Goal: Task Accomplishment & Management: Manage account settings

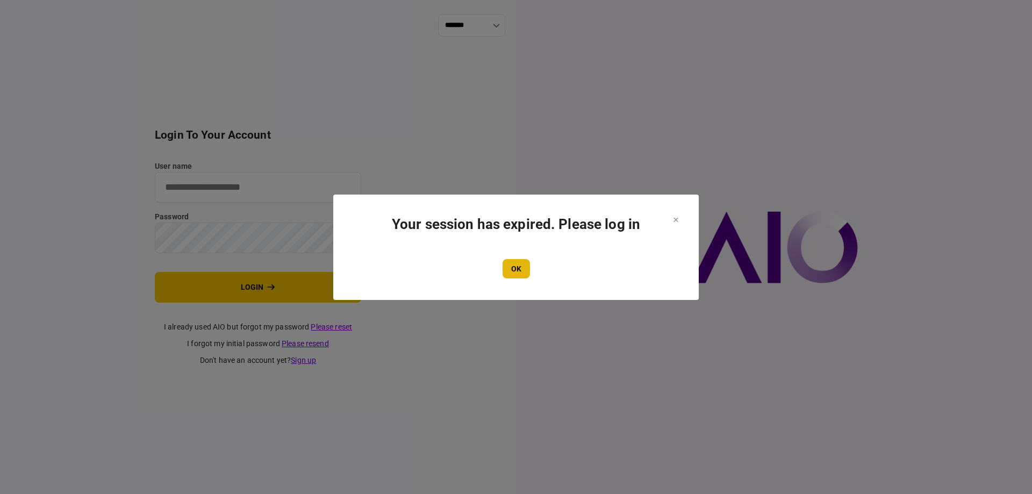
type input "*******"
click at [519, 265] on button "OK" at bounding box center [516, 268] width 27 height 19
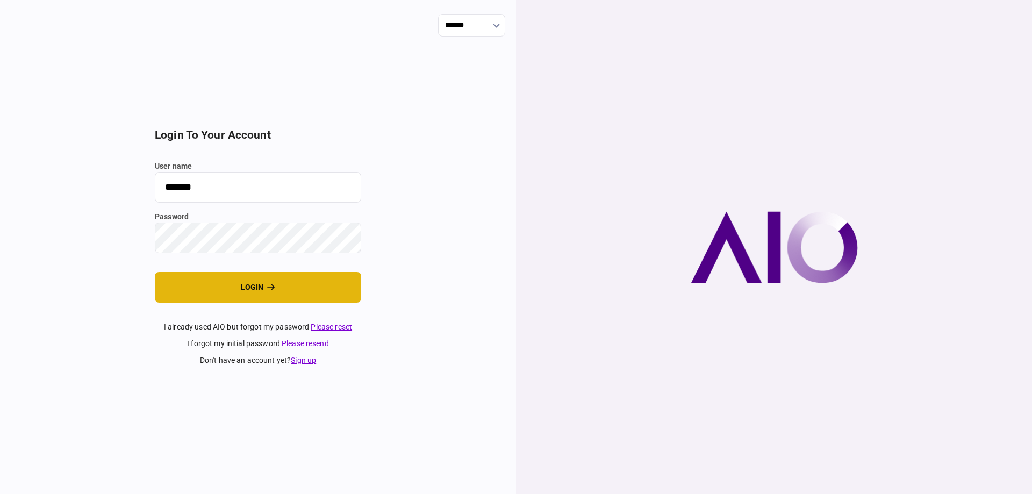
click at [328, 282] on button "login" at bounding box center [258, 287] width 206 height 31
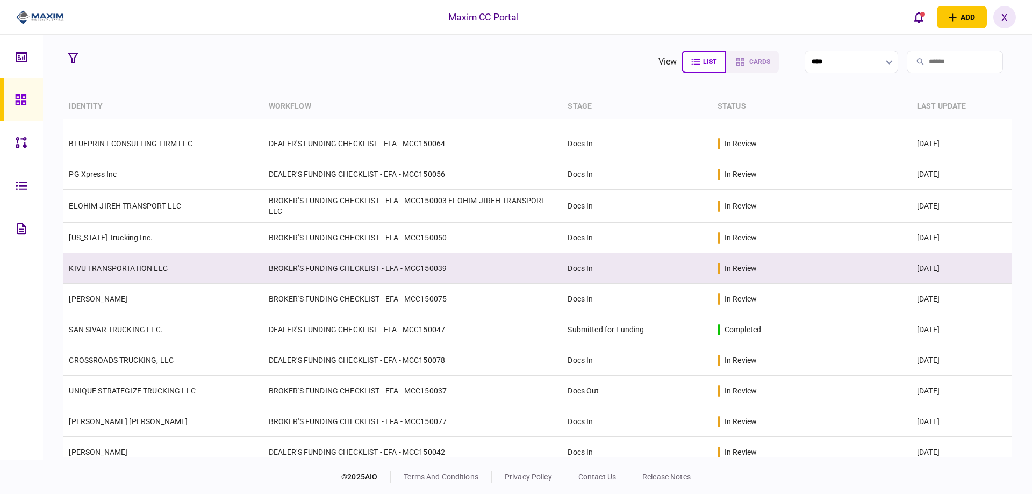
scroll to position [161, 0]
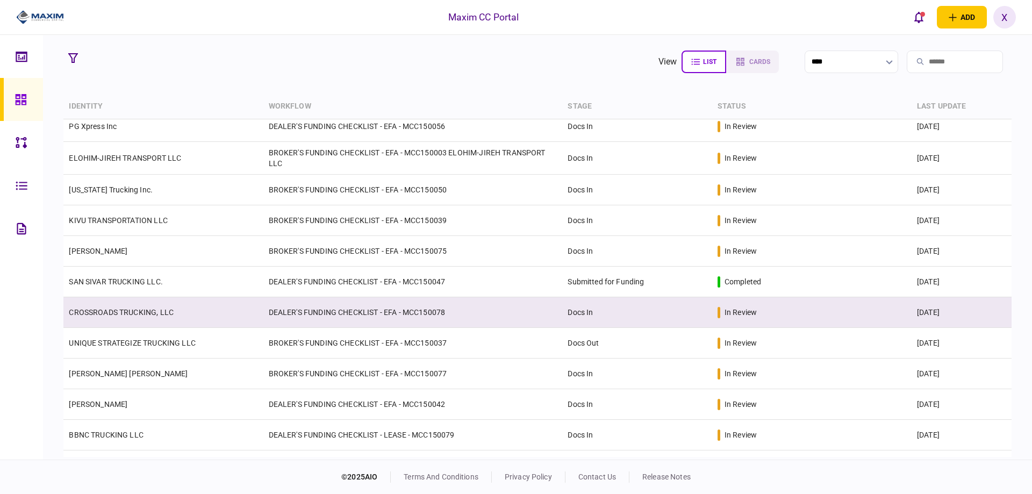
click at [139, 304] on td "CROSSROADS TRUCKING, LLC" at bounding box center [162, 312] width 199 height 31
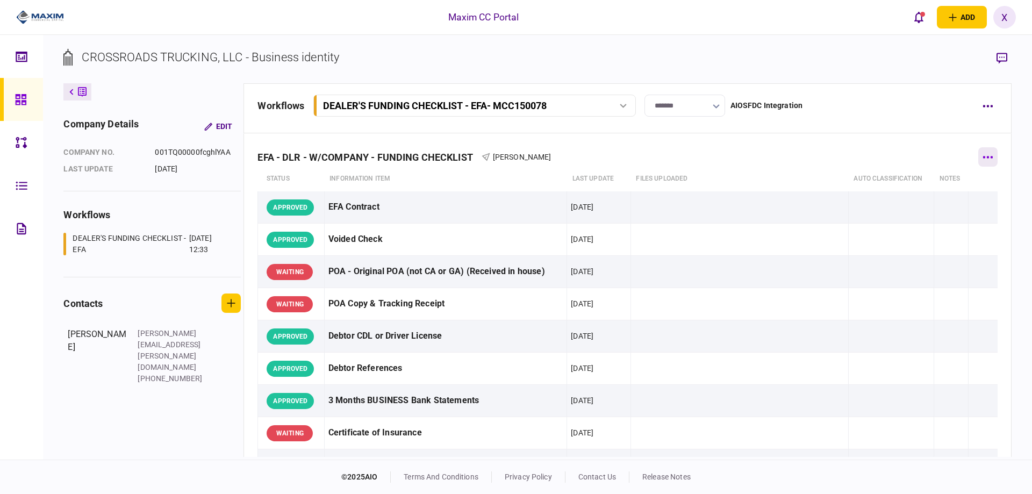
click at [991, 160] on button "button" at bounding box center [988, 156] width 19 height 19
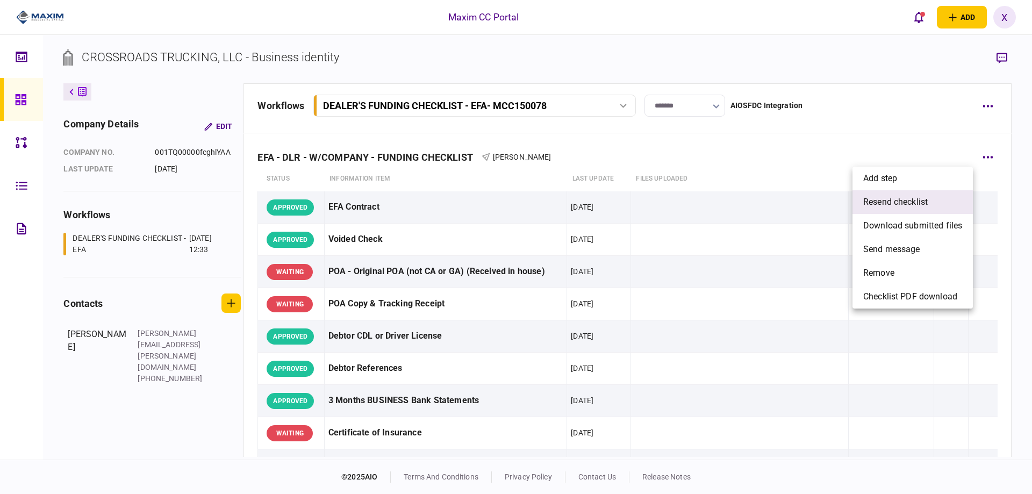
click at [949, 196] on li "resend checklist" at bounding box center [913, 202] width 120 height 24
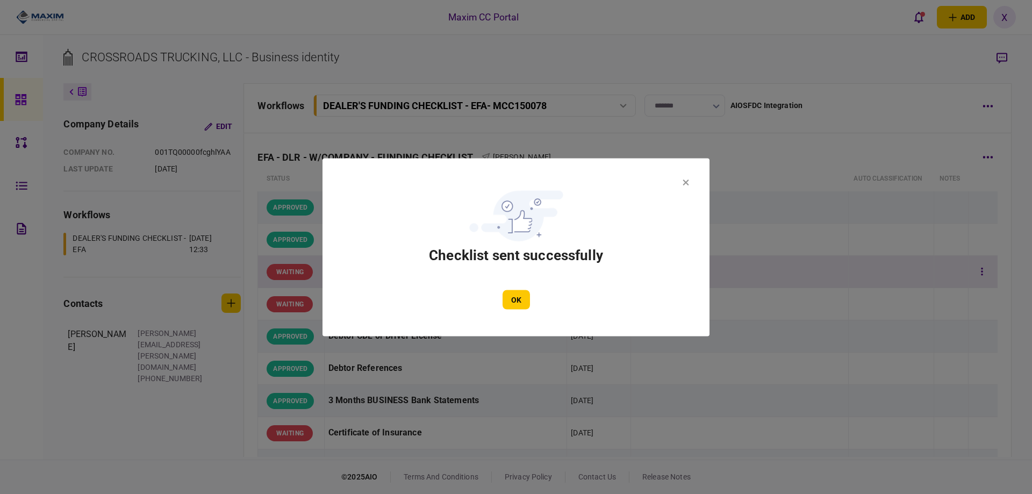
drag, startPoint x: 515, startPoint y: 292, endPoint x: 559, endPoint y: 282, distance: 45.1
click at [516, 292] on button "OK" at bounding box center [516, 299] width 27 height 19
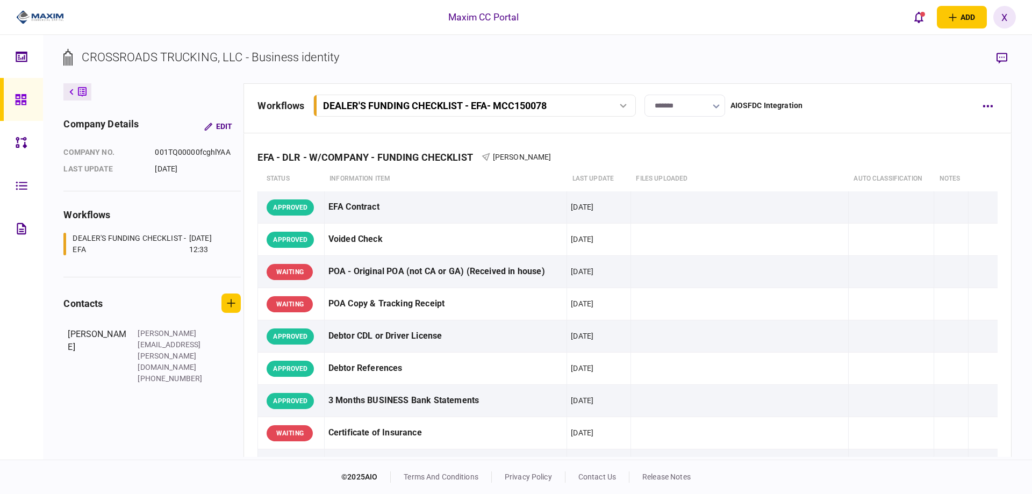
click at [37, 109] on link at bounding box center [21, 99] width 43 height 43
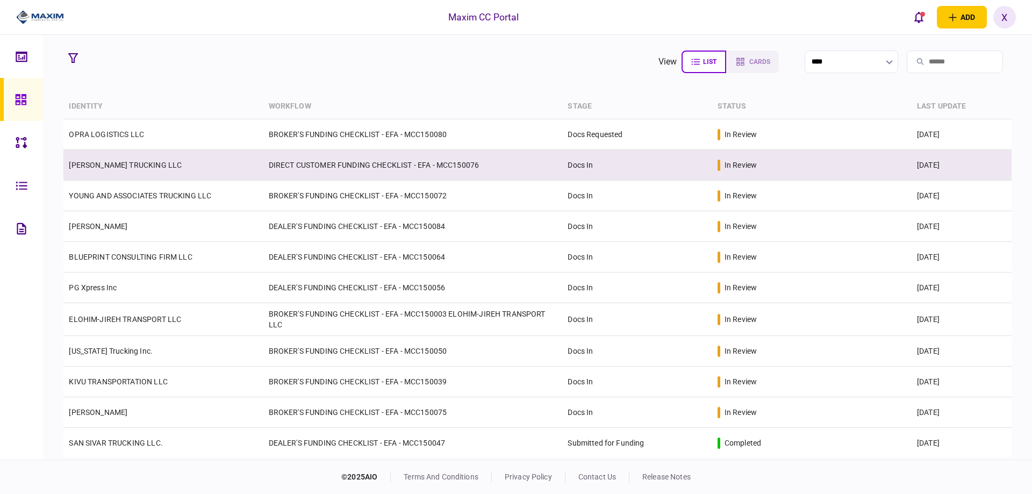
click at [94, 170] on td "KELMAN TRUCKING LLC" at bounding box center [162, 165] width 199 height 31
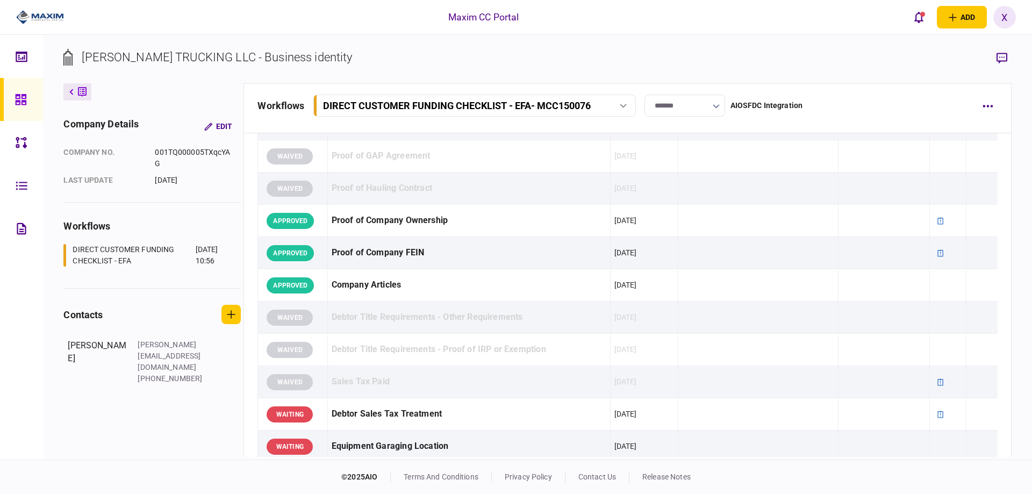
scroll to position [323, 0]
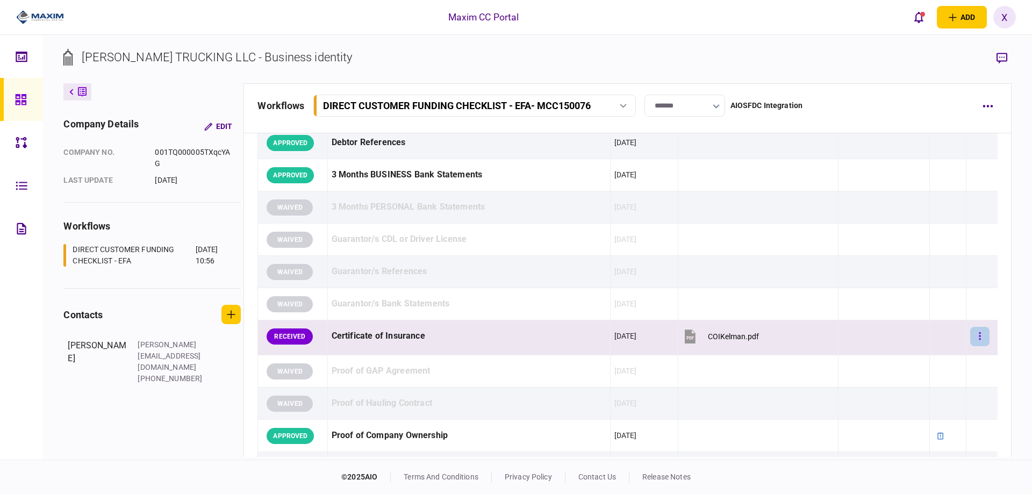
click at [974, 341] on button "button" at bounding box center [979, 336] width 19 height 19
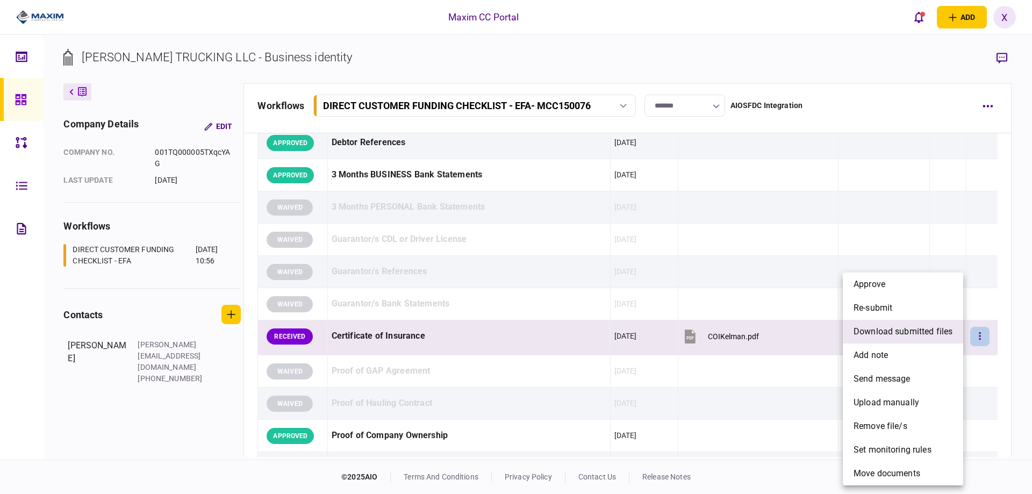
click at [903, 330] on span "download submitted files" at bounding box center [903, 331] width 99 height 13
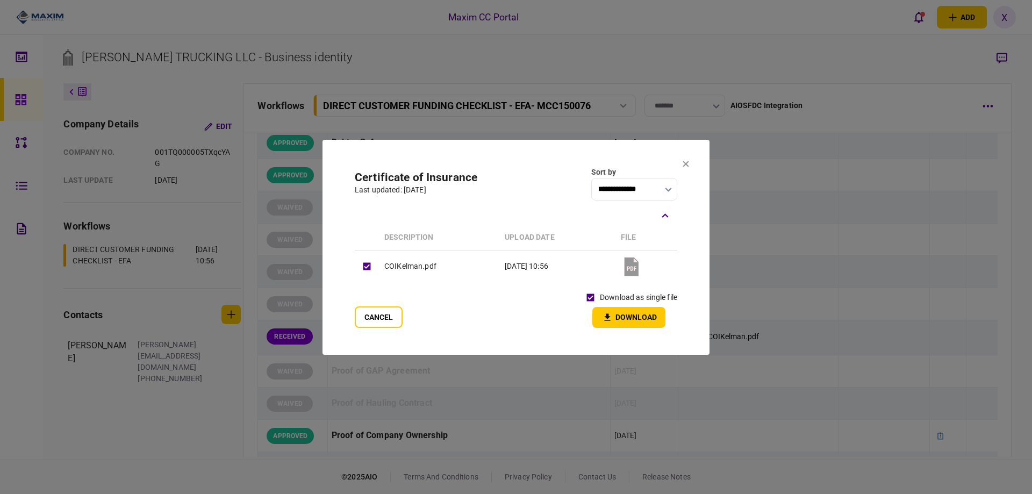
click at [628, 316] on button "Download" at bounding box center [628, 317] width 73 height 21
click at [684, 166] on icon at bounding box center [686, 164] width 6 height 6
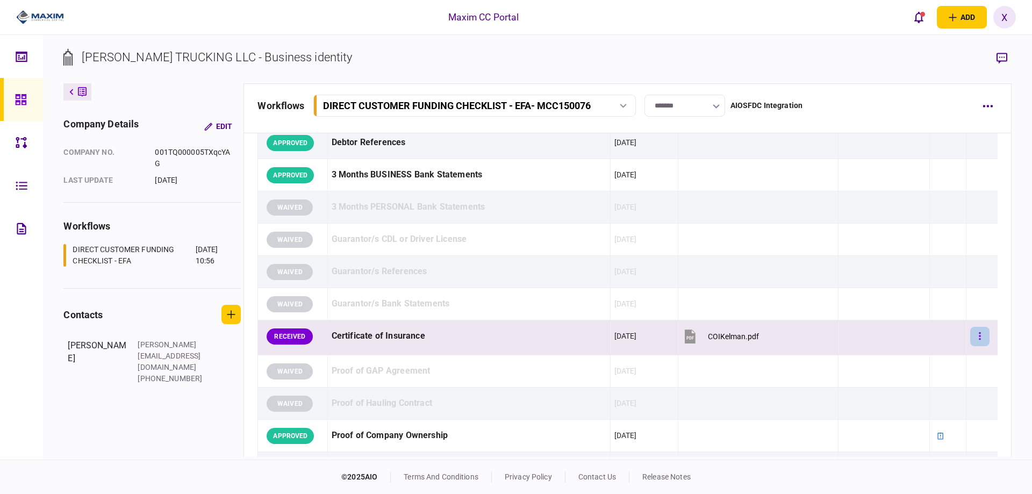
click at [970, 333] on button "button" at bounding box center [979, 336] width 19 height 19
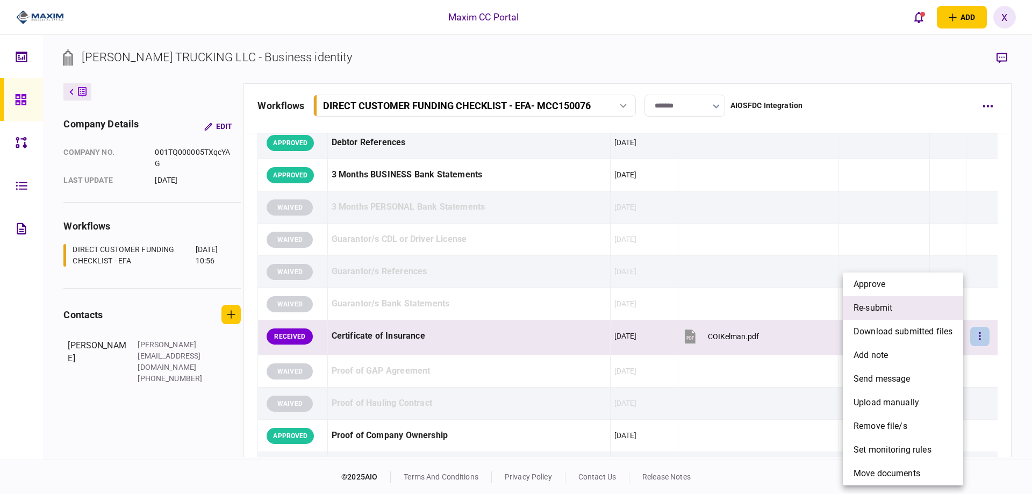
click at [916, 316] on li "re-submit" at bounding box center [903, 308] width 120 height 24
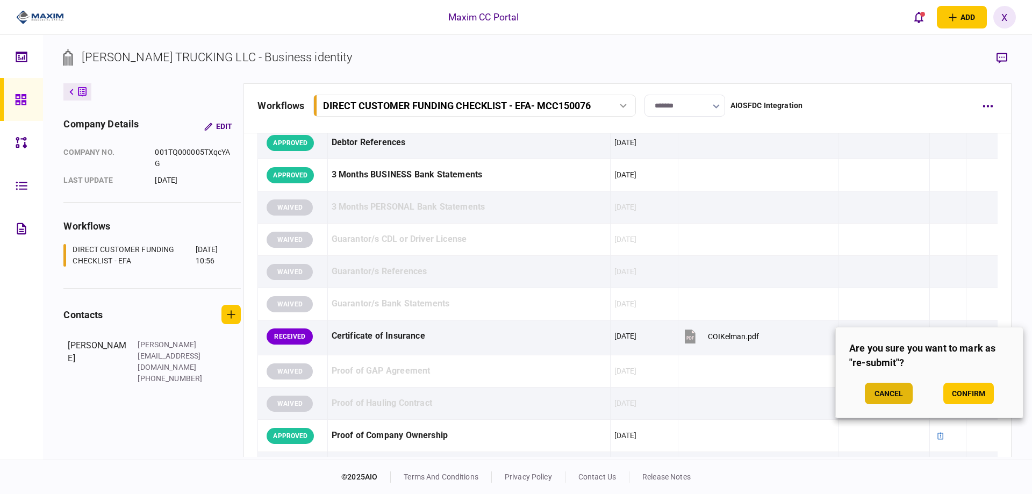
click at [892, 390] on button "Cancel" at bounding box center [889, 394] width 48 height 22
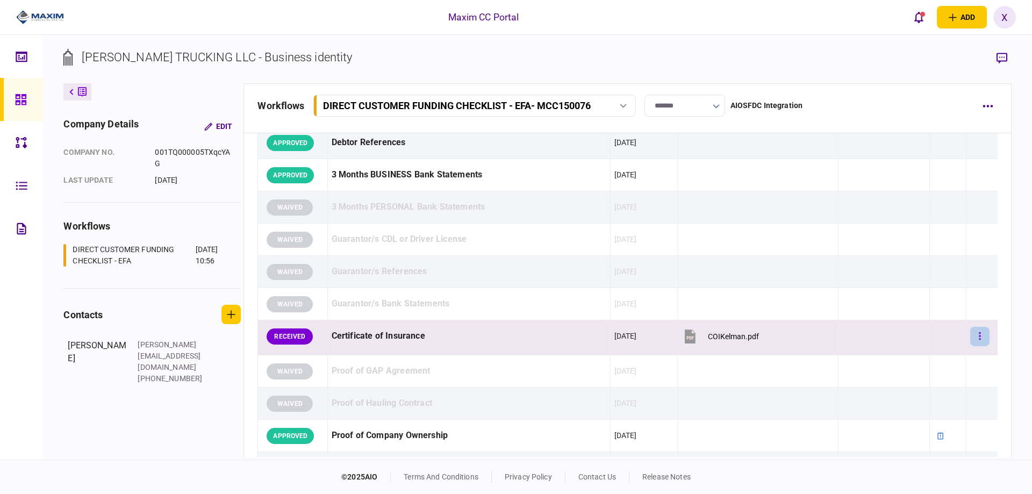
click at [976, 336] on button "button" at bounding box center [979, 336] width 19 height 19
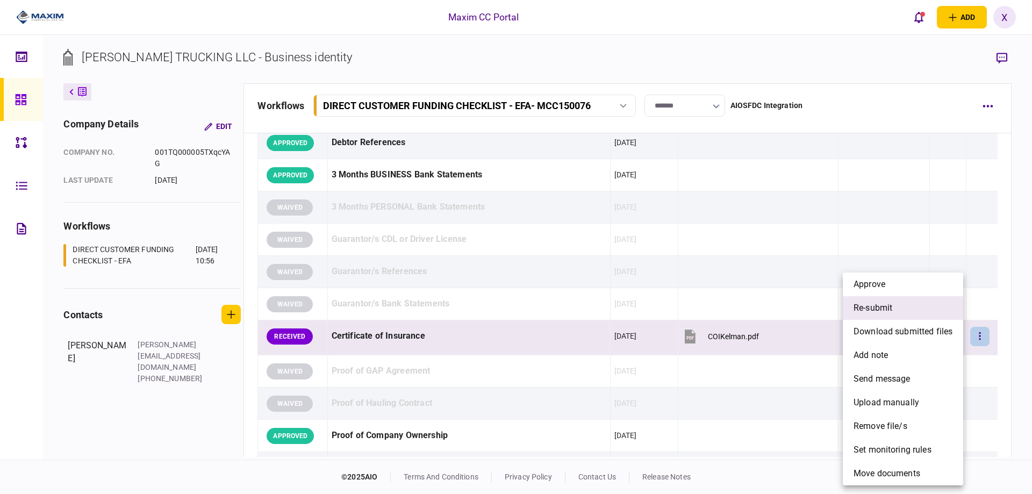
click at [905, 310] on li "re-submit" at bounding box center [903, 308] width 120 height 24
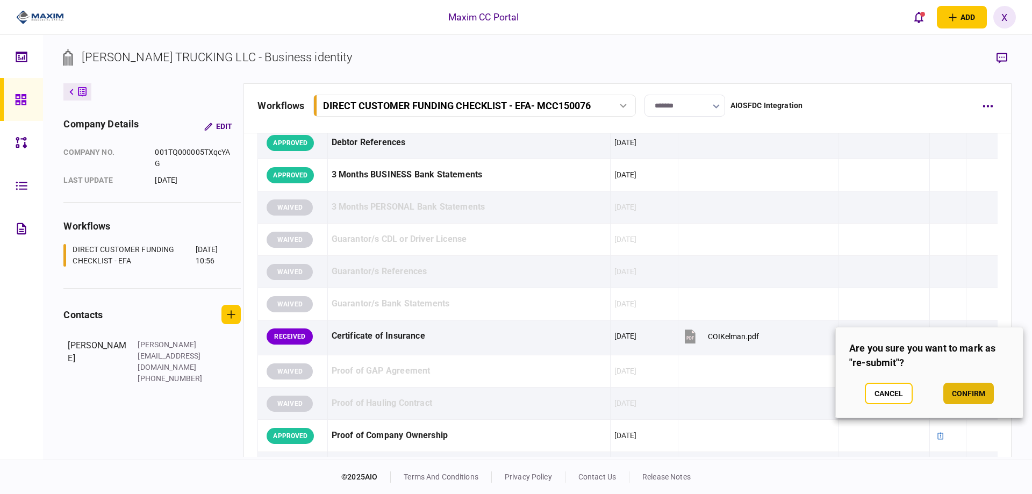
click at [975, 395] on button "confirm" at bounding box center [969, 394] width 51 height 22
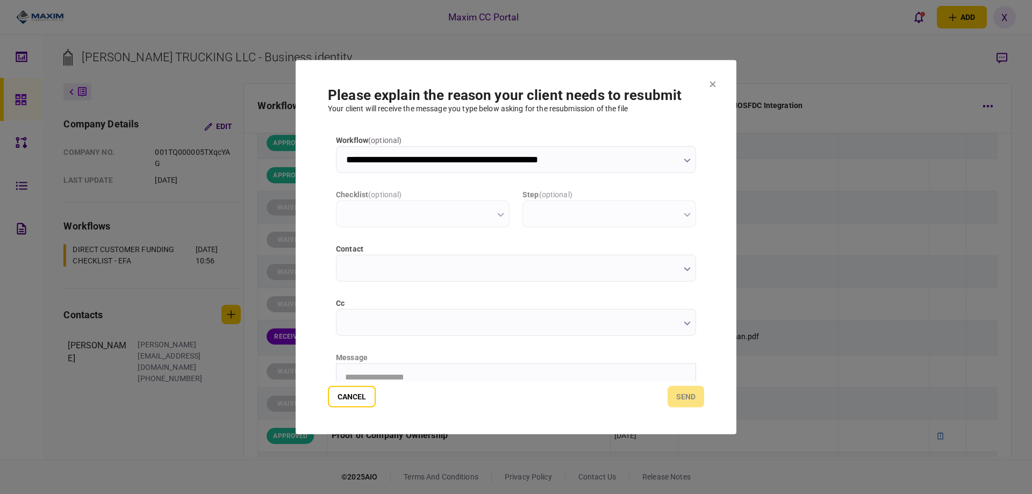
scroll to position [0, 0]
type input "**********"
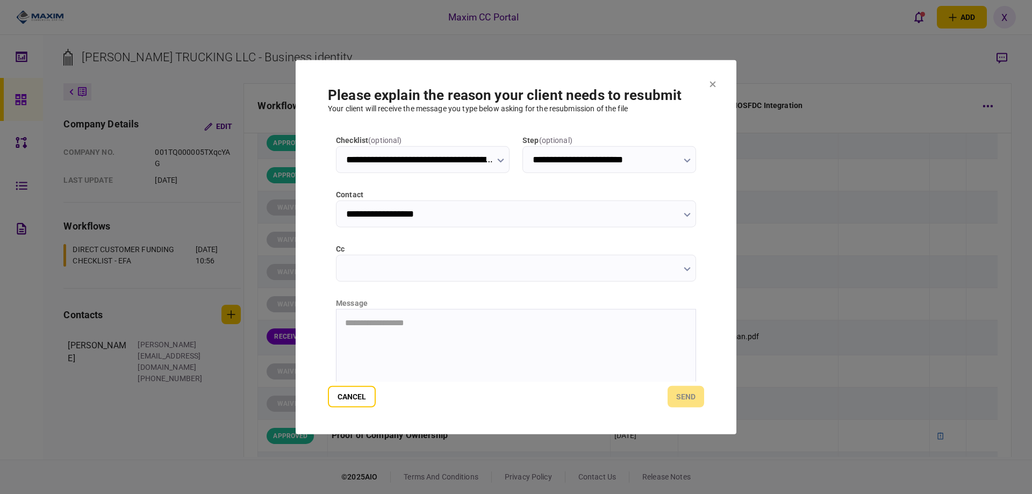
scroll to position [54, 0]
click at [360, 296] on div "**********" at bounding box center [516, 257] width 376 height 247
click at [347, 329] on html "**********" at bounding box center [516, 323] width 359 height 27
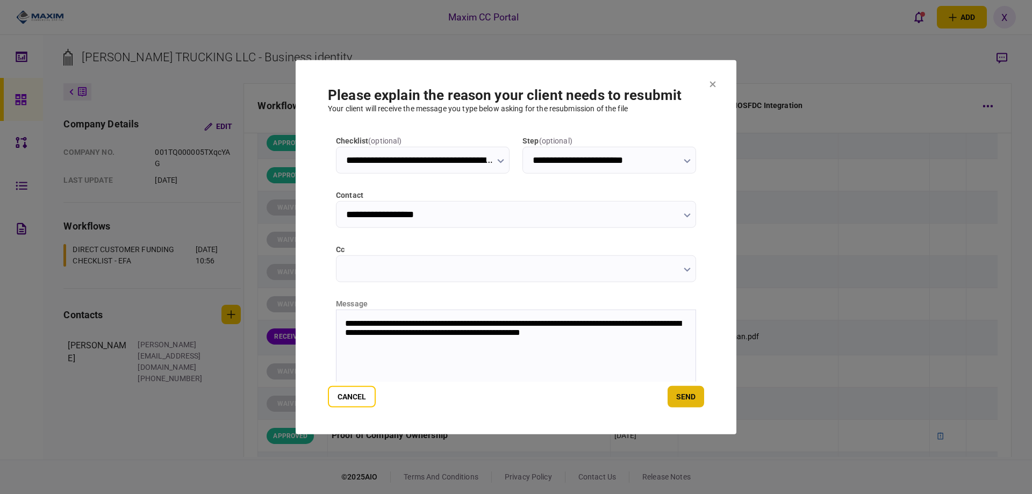
click at [684, 402] on button "send" at bounding box center [686, 397] width 37 height 22
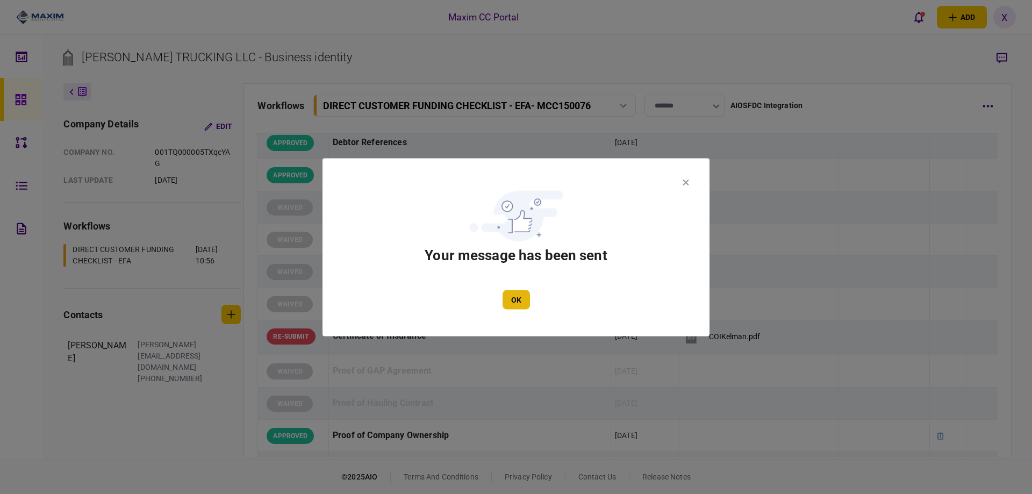
click at [524, 302] on button "OK" at bounding box center [516, 299] width 27 height 19
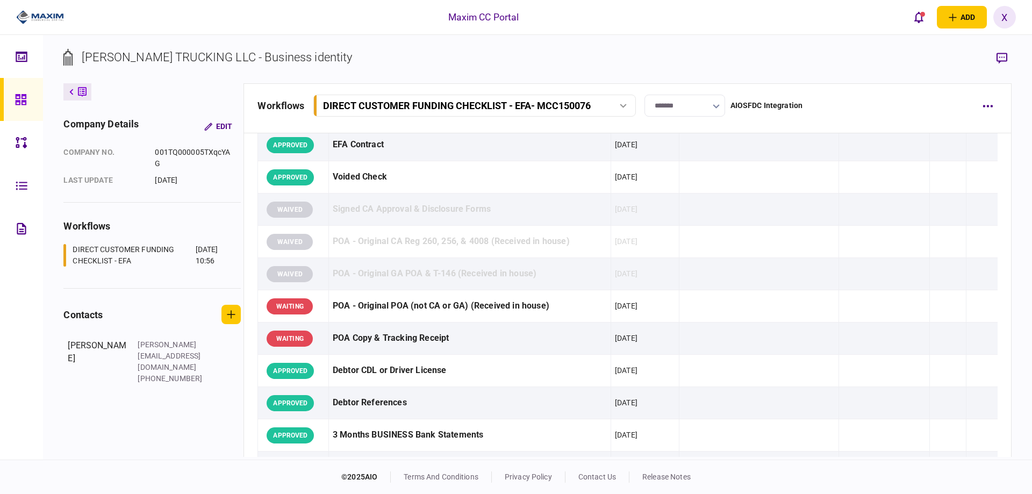
scroll to position [0, 0]
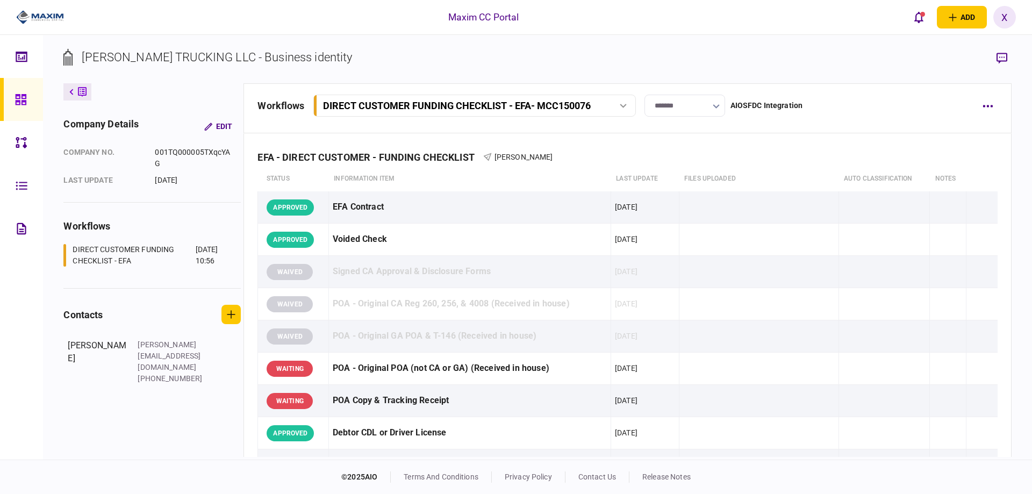
click at [38, 24] on img at bounding box center [40, 17] width 48 height 16
click at [19, 96] on icon at bounding box center [21, 100] width 12 height 12
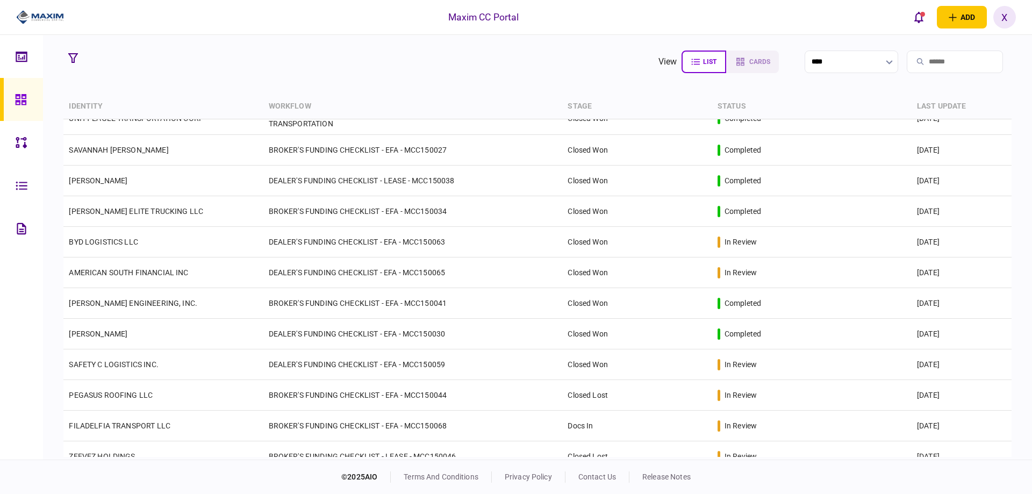
scroll to position [1129, 0]
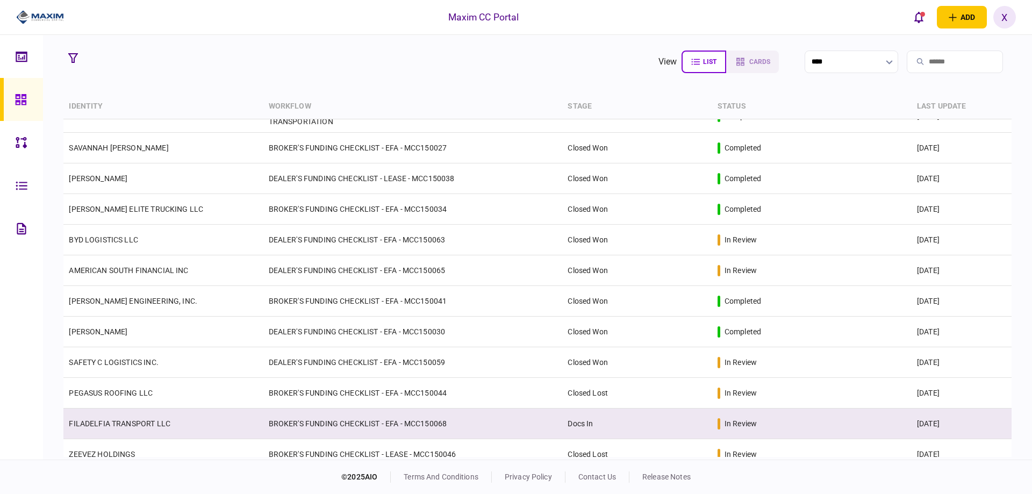
click at [124, 419] on link "FILADELFIA TRANSPORT LLC" at bounding box center [120, 423] width 102 height 9
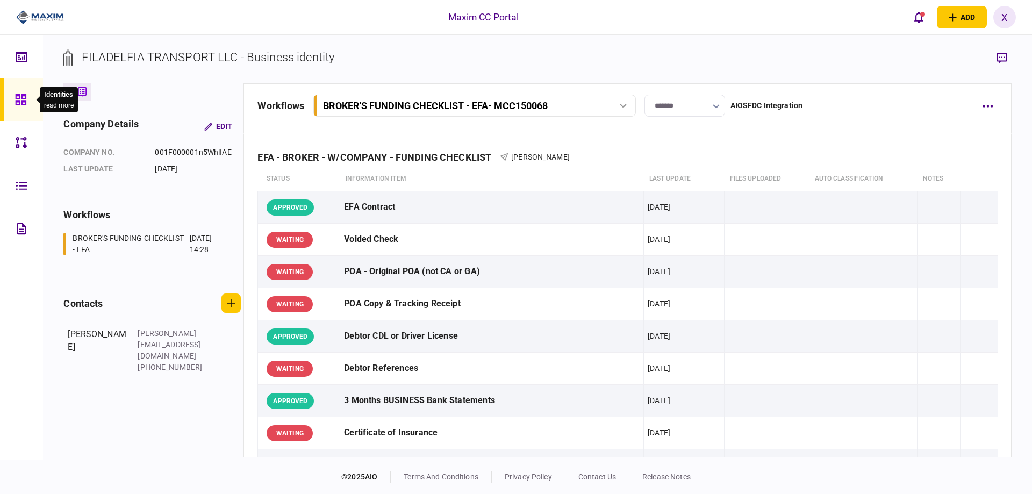
click at [15, 111] on div at bounding box center [23, 99] width 17 height 43
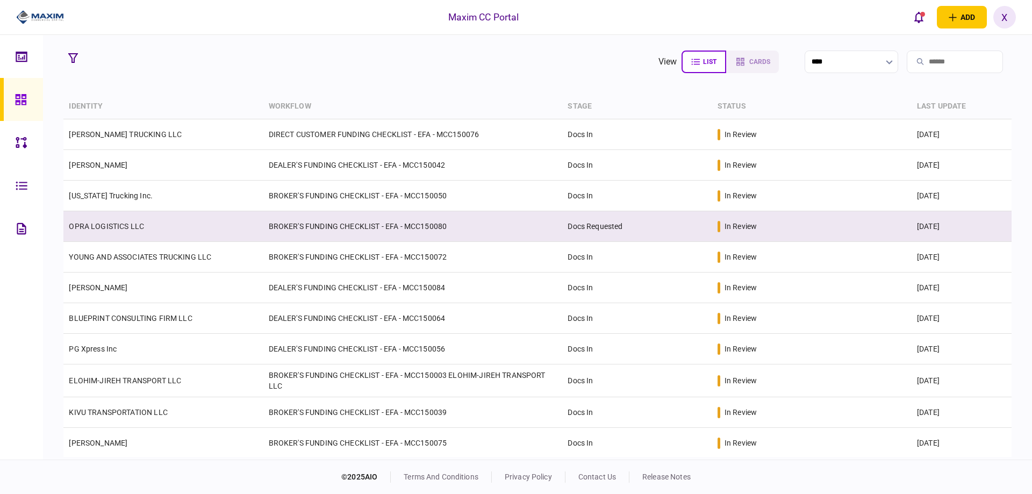
click at [136, 227] on link "OPRA LOGISTICS LLC" at bounding box center [106, 226] width 75 height 9
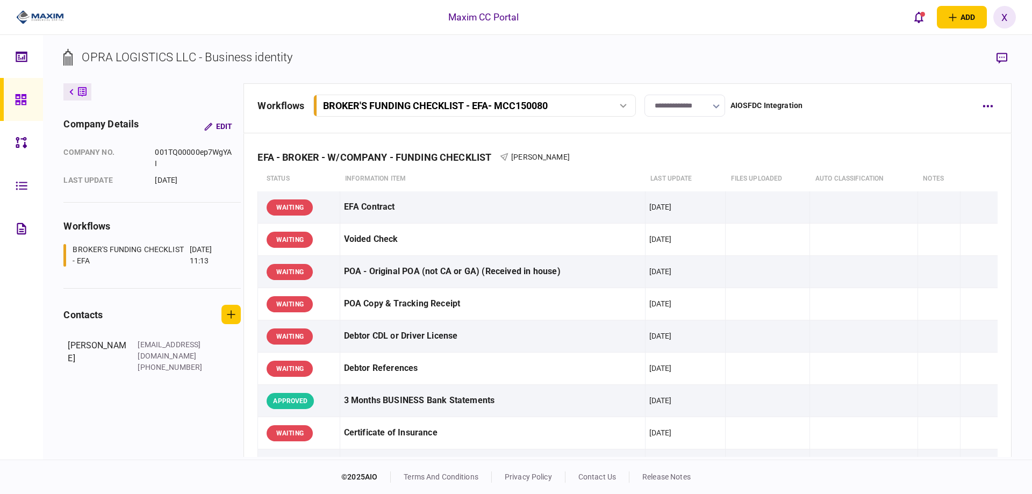
click at [678, 106] on input "**********" at bounding box center [685, 106] width 81 height 22
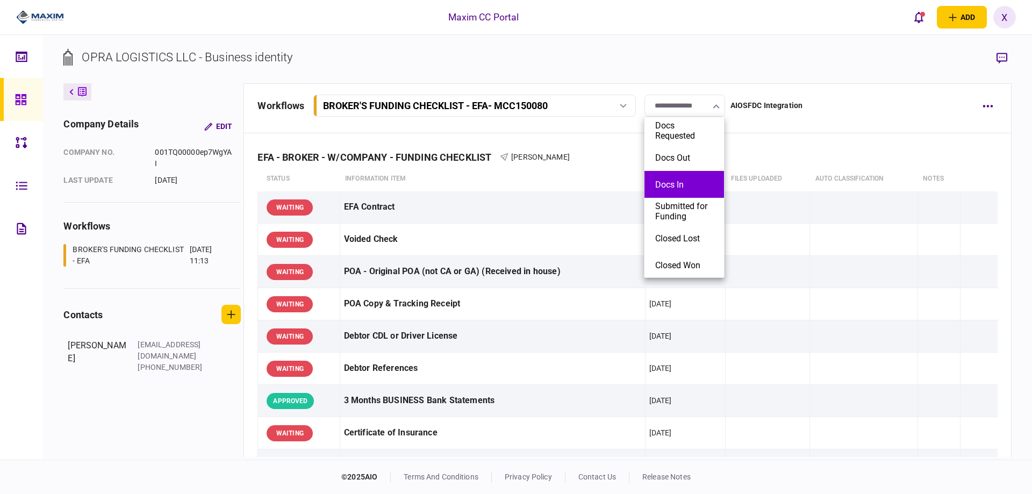
click at [680, 183] on button "Docs In" at bounding box center [684, 185] width 58 height 10
type input "*******"
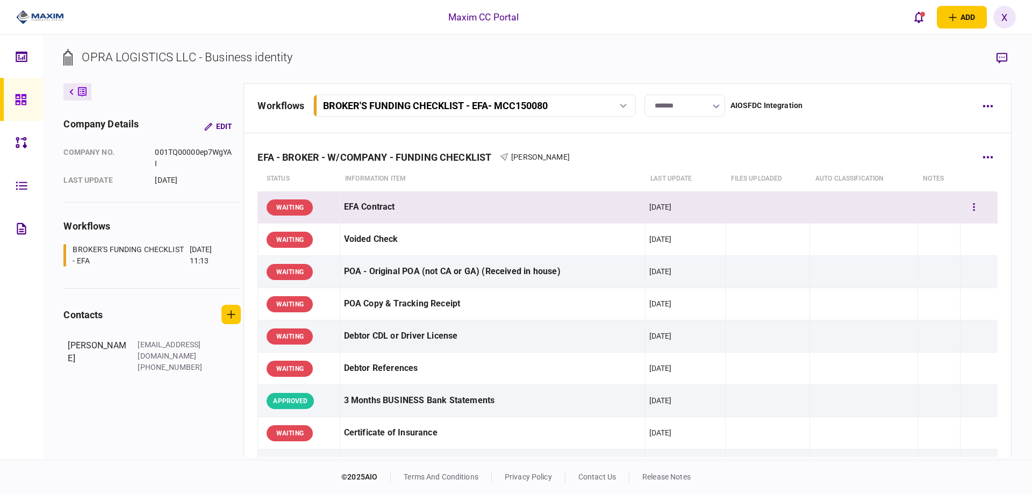
click at [310, 203] on div "WAITING" at bounding box center [290, 207] width 46 height 16
click at [973, 203] on icon "button" at bounding box center [974, 207] width 2 height 10
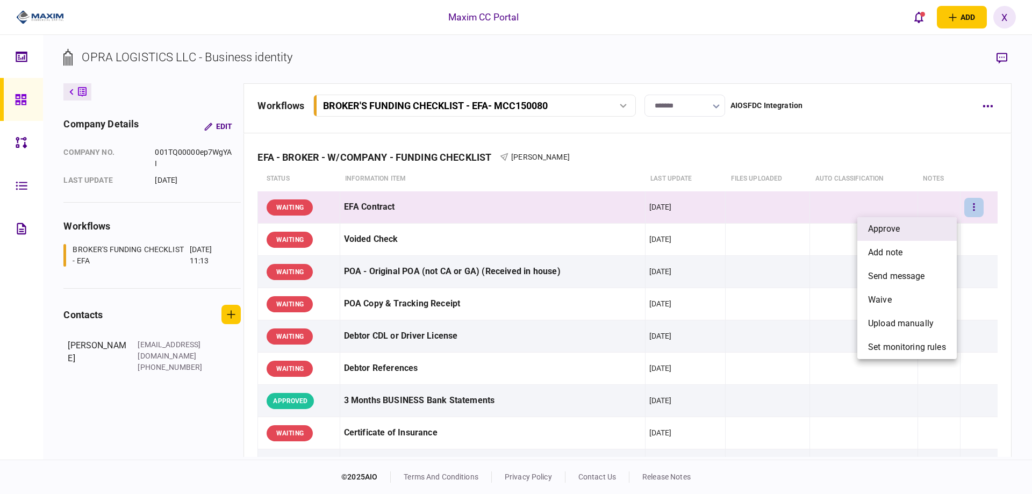
click at [919, 227] on li "approve" at bounding box center [907, 229] width 99 height 24
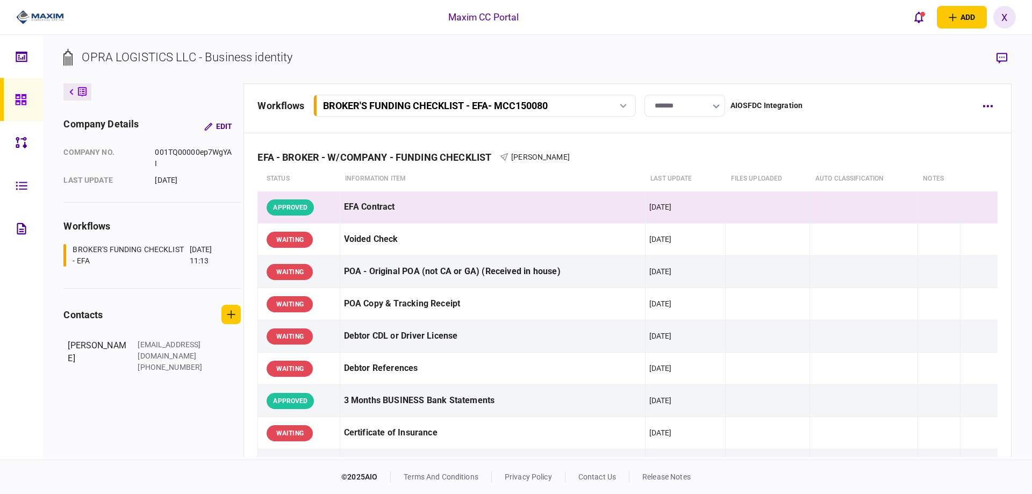
click at [83, 95] on icon at bounding box center [82, 92] width 9 height 10
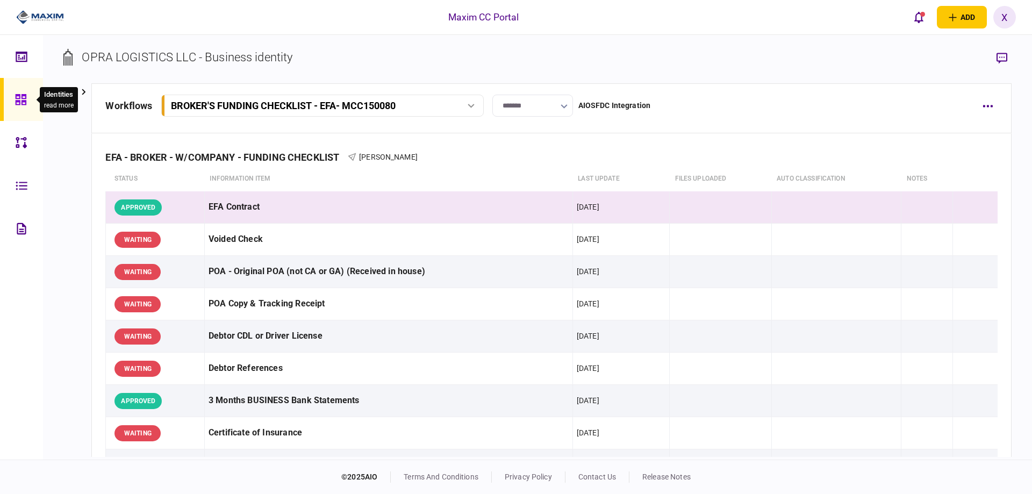
click at [25, 109] on div at bounding box center [23, 99] width 17 height 43
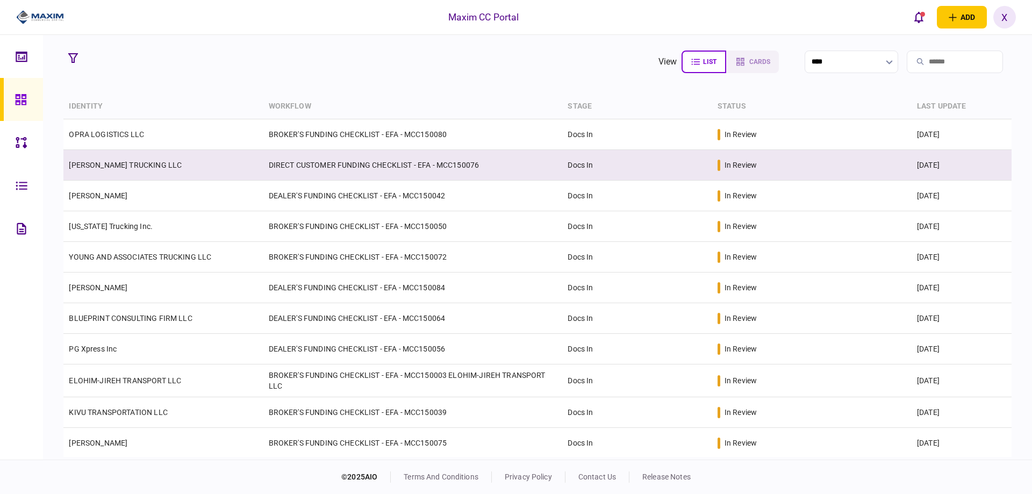
click at [159, 170] on td "[PERSON_NAME] TRUCKING LLC" at bounding box center [162, 165] width 199 height 31
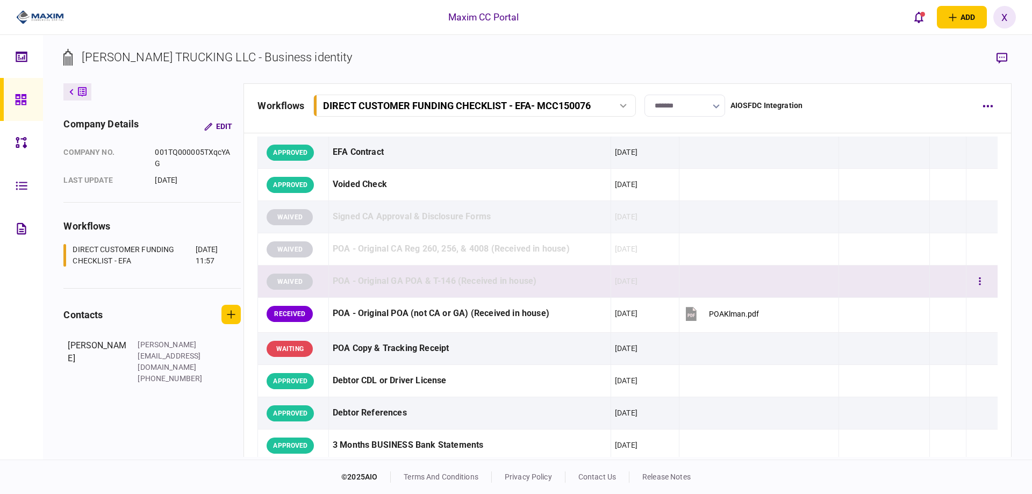
scroll to position [108, 0]
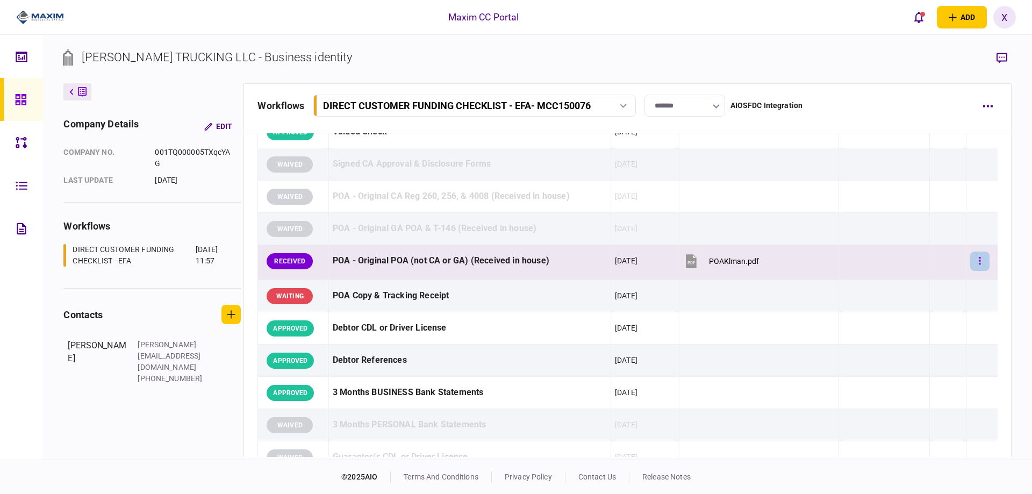
click at [970, 260] on button "button" at bounding box center [979, 261] width 19 height 19
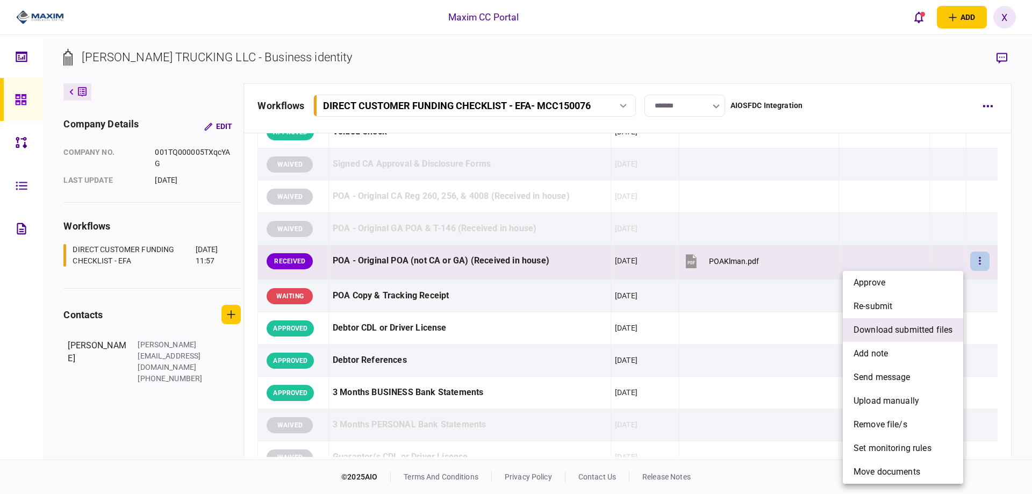
click at [910, 321] on li "download submitted files" at bounding box center [903, 330] width 120 height 24
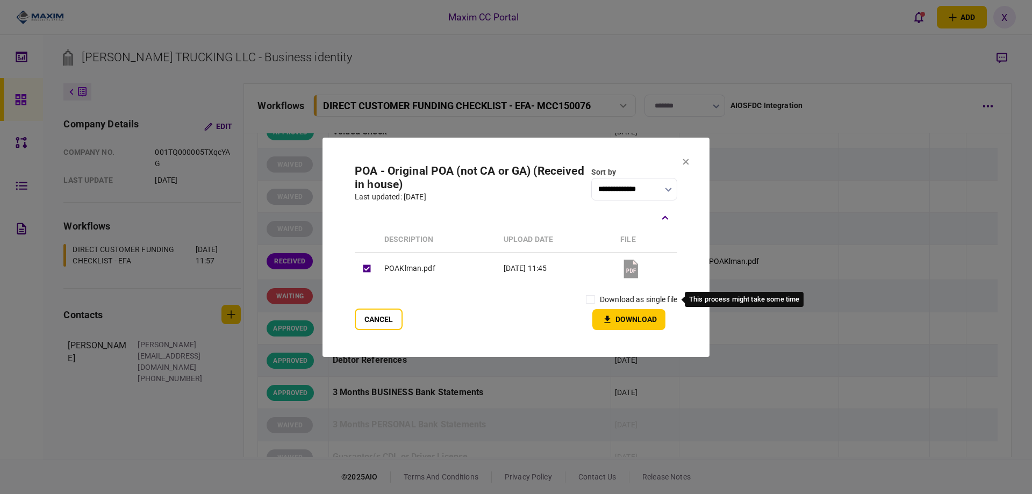
click at [604, 296] on label "download as single file" at bounding box center [638, 299] width 77 height 11
click at [601, 309] on button "Download" at bounding box center [628, 319] width 73 height 21
click at [682, 160] on section "**********" at bounding box center [516, 247] width 387 height 219
click at [686, 162] on icon at bounding box center [686, 162] width 6 height 6
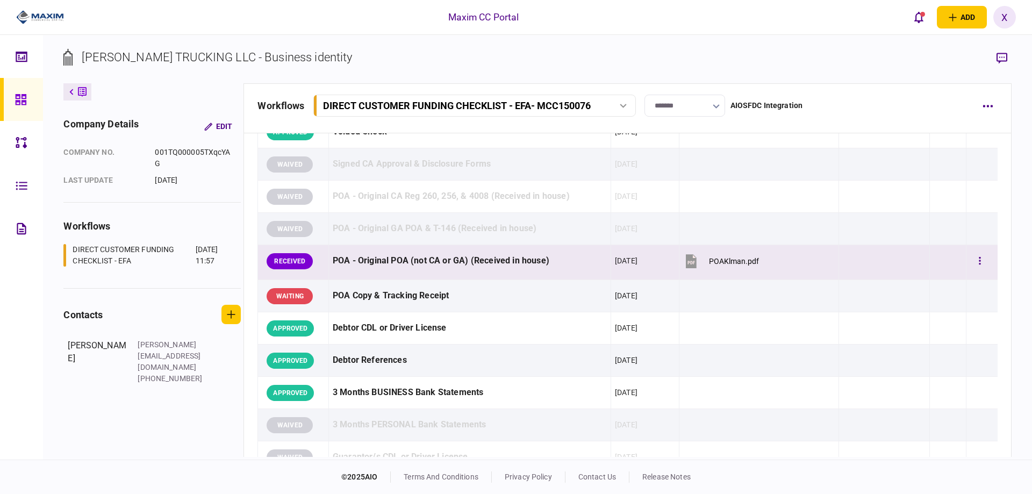
click at [990, 264] on td at bounding box center [981, 262] width 31 height 35
click at [979, 263] on button "button" at bounding box center [979, 261] width 19 height 19
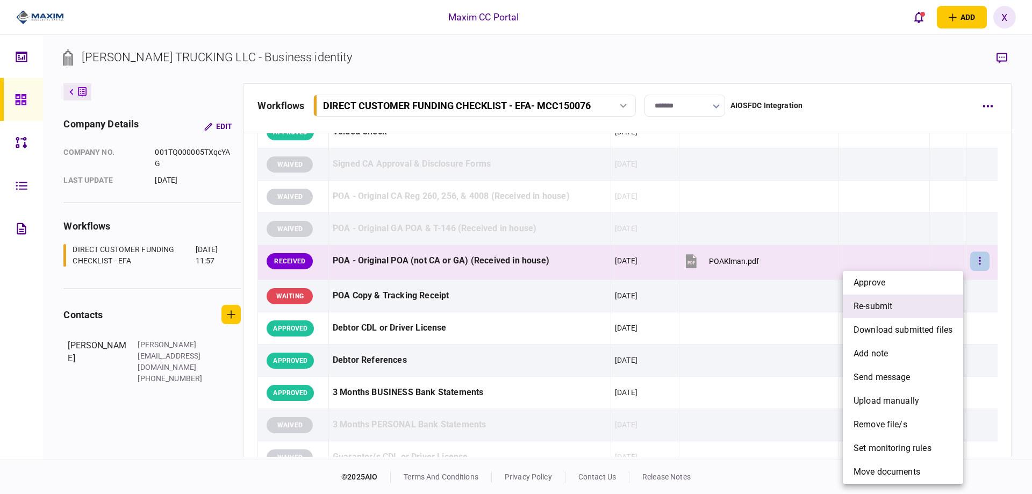
click at [918, 308] on li "re-submit" at bounding box center [903, 307] width 120 height 24
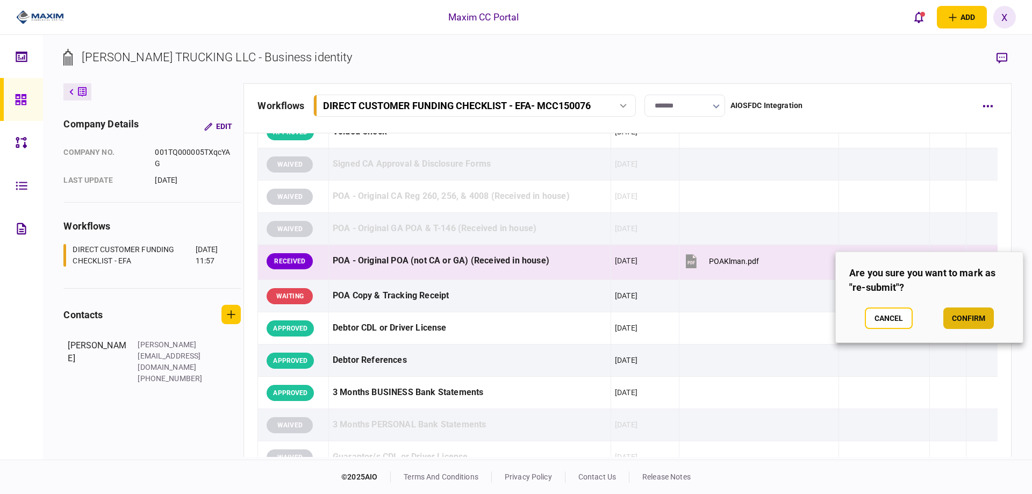
click at [980, 319] on button "confirm" at bounding box center [969, 319] width 51 height 22
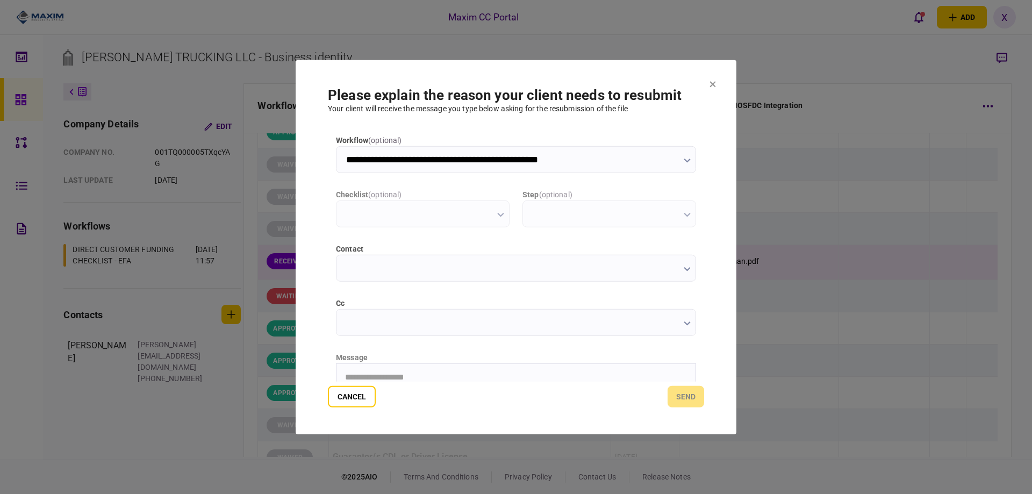
scroll to position [0, 0]
type input "**********"
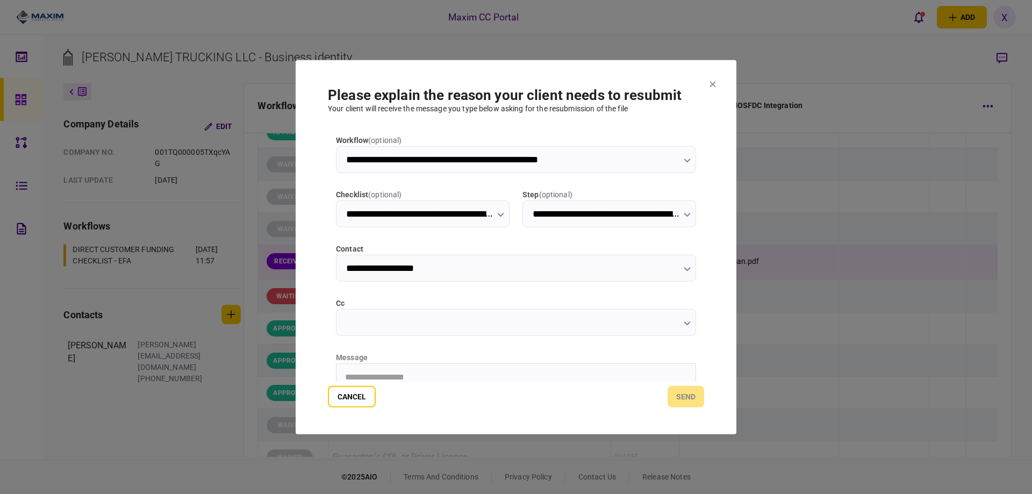
click at [392, 367] on html "**********" at bounding box center [516, 376] width 359 height 27
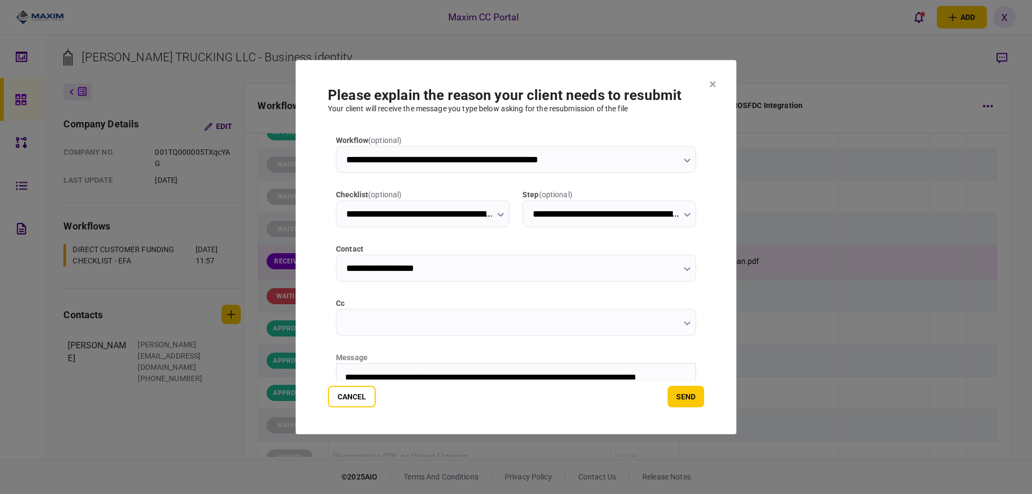
scroll to position [10, 0]
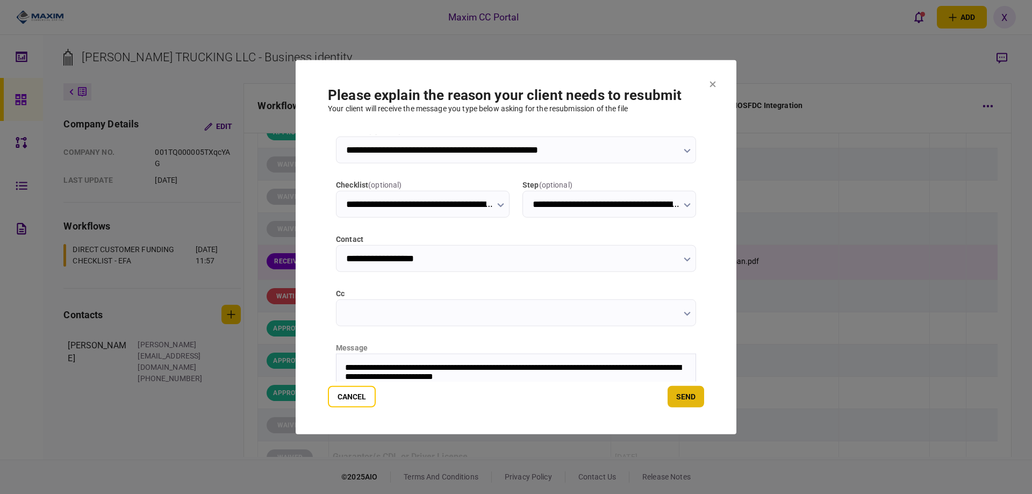
click at [699, 396] on button "send" at bounding box center [686, 397] width 37 height 22
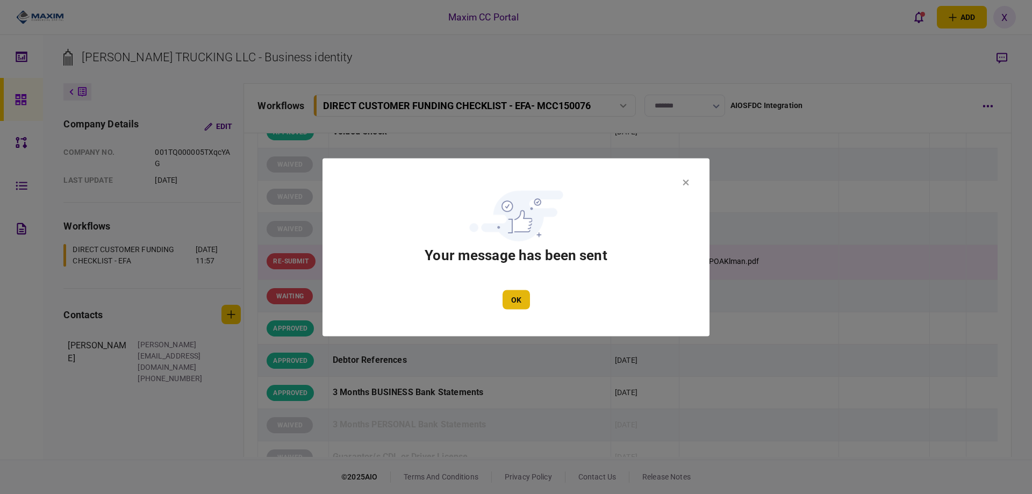
click at [527, 304] on button "OK" at bounding box center [516, 299] width 27 height 19
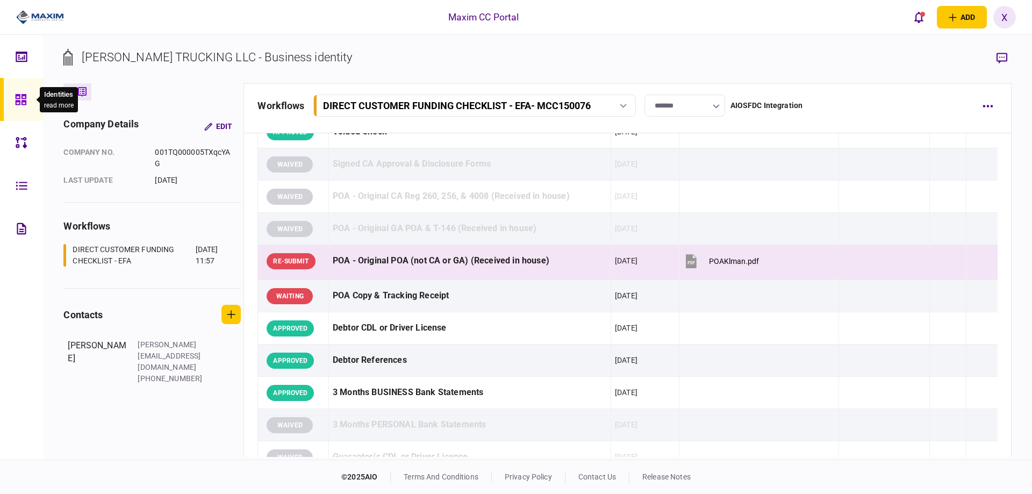
click at [31, 96] on div at bounding box center [23, 99] width 17 height 43
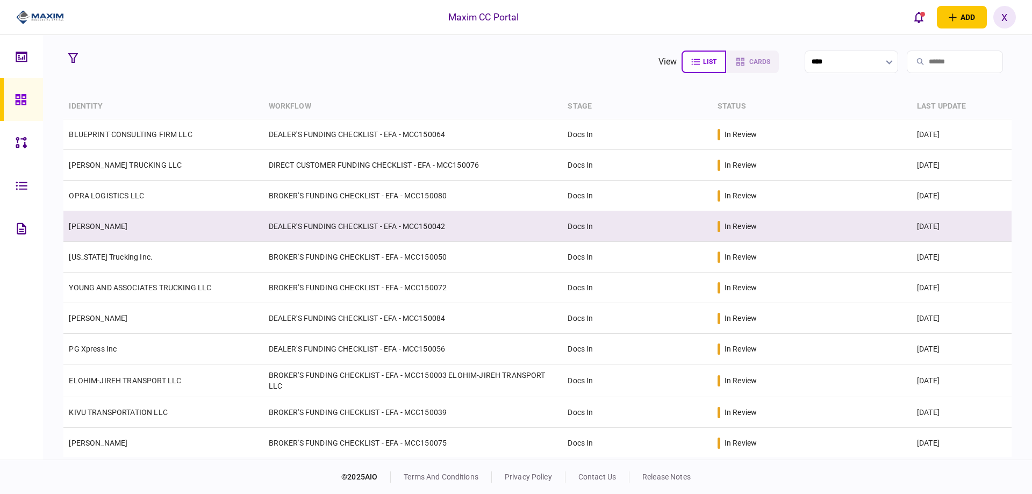
click at [144, 220] on td "[PERSON_NAME]" at bounding box center [162, 226] width 199 height 31
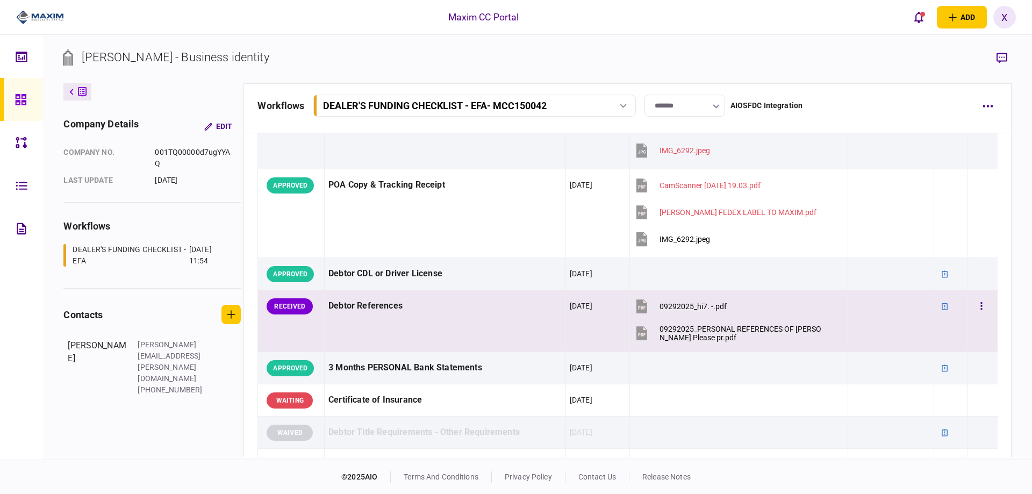
scroll to position [161, 0]
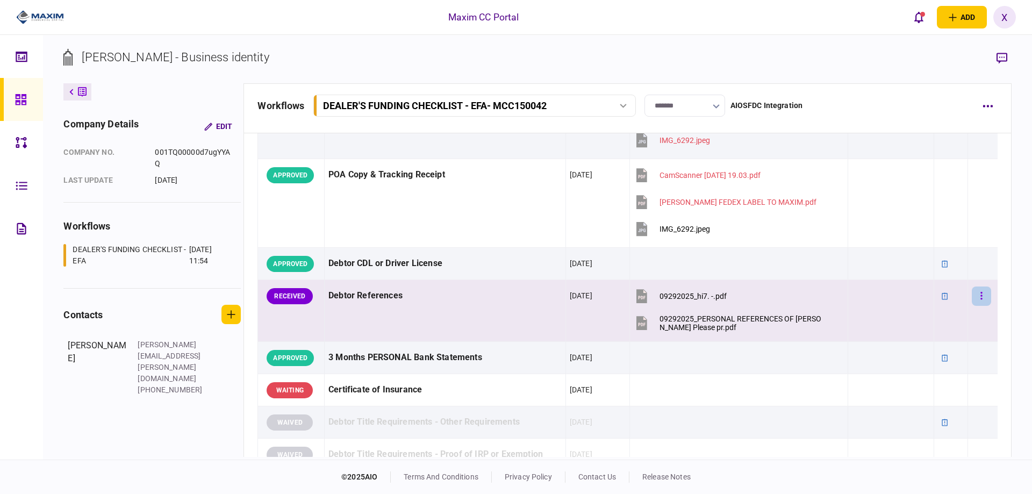
click at [972, 295] on button "button" at bounding box center [981, 296] width 19 height 19
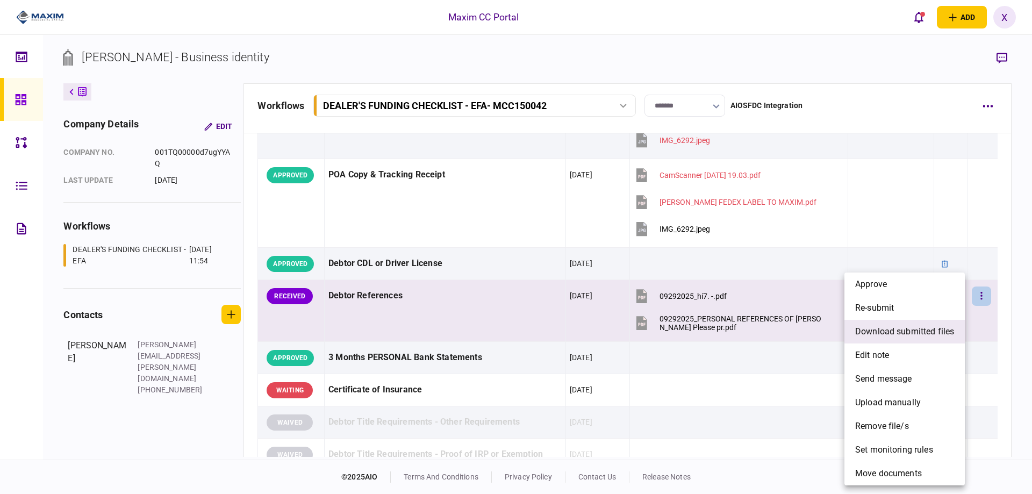
click at [948, 326] on span "download submitted files" at bounding box center [904, 331] width 99 height 13
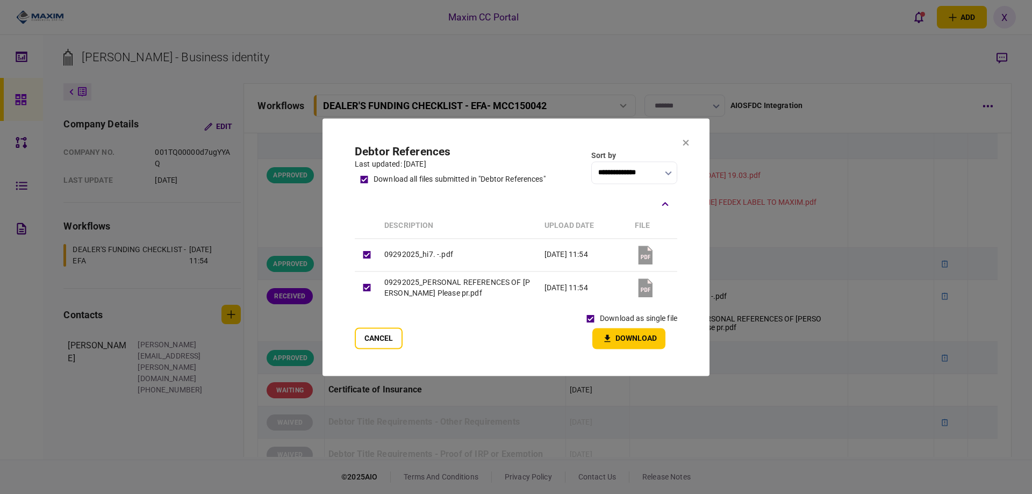
click at [659, 358] on section "**********" at bounding box center [516, 247] width 387 height 258
click at [612, 342] on icon "button" at bounding box center [607, 338] width 13 height 10
click at [690, 133] on section "**********" at bounding box center [516, 247] width 387 height 258
click at [684, 140] on icon at bounding box center [686, 143] width 6 height 6
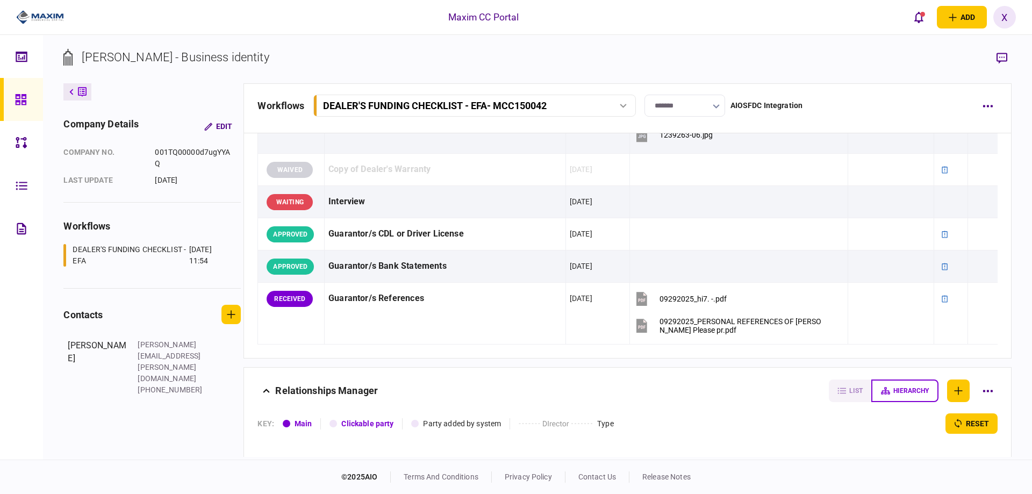
scroll to position [1290, 0]
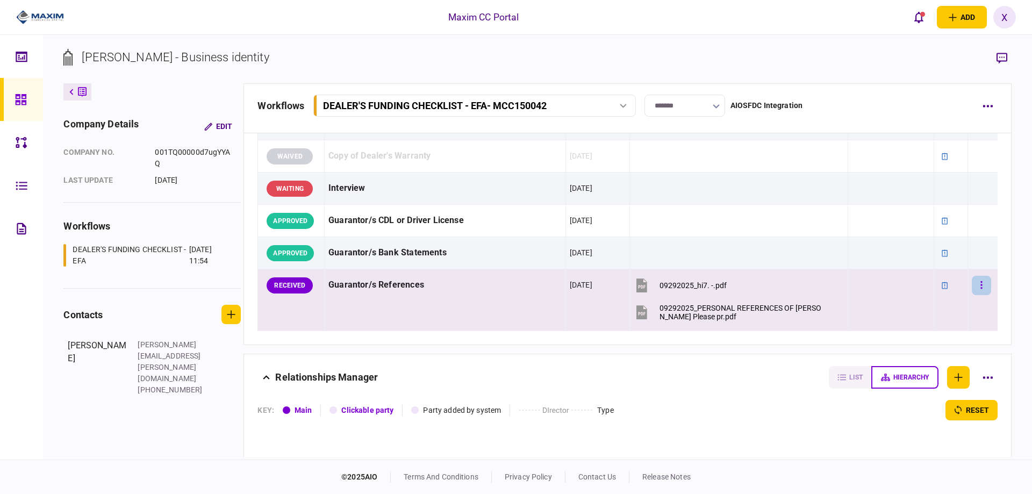
click at [977, 287] on button "button" at bounding box center [981, 285] width 19 height 19
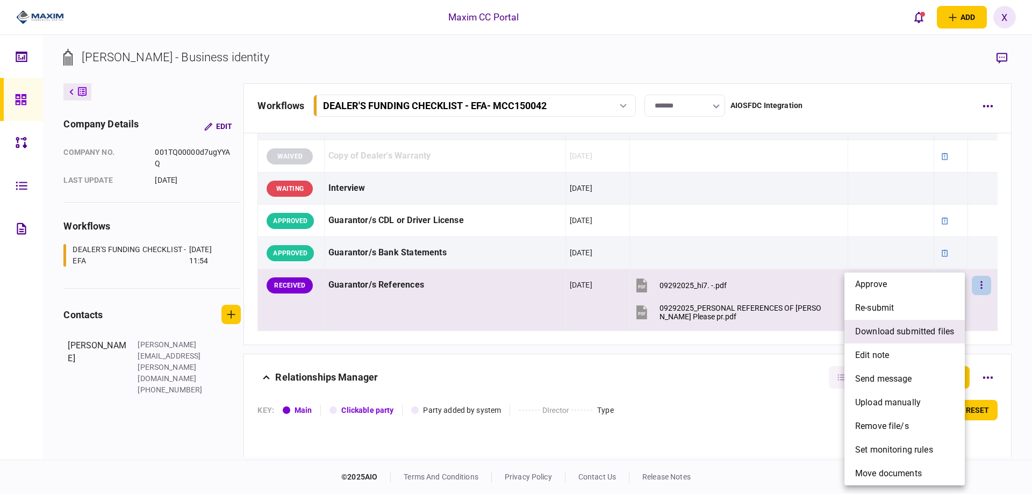
click at [889, 329] on span "download submitted files" at bounding box center [904, 331] width 99 height 13
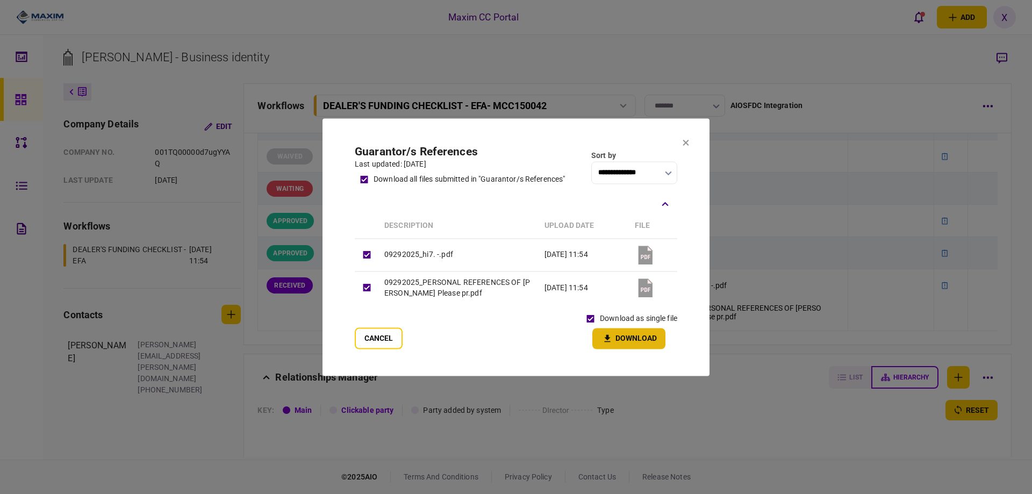
click at [625, 346] on button "Download" at bounding box center [628, 338] width 73 height 21
click at [382, 346] on button "Cancel" at bounding box center [379, 338] width 48 height 22
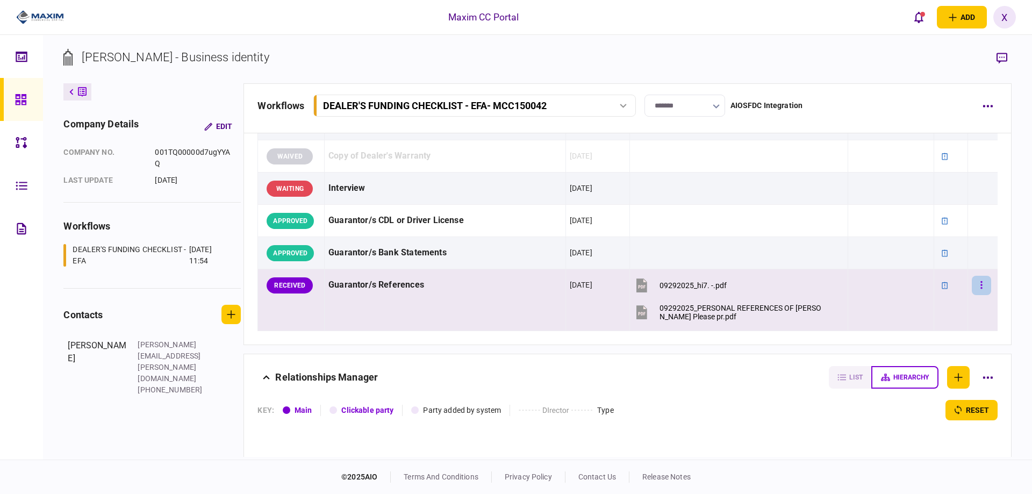
click at [981, 285] on icon "button" at bounding box center [982, 285] width 2 height 10
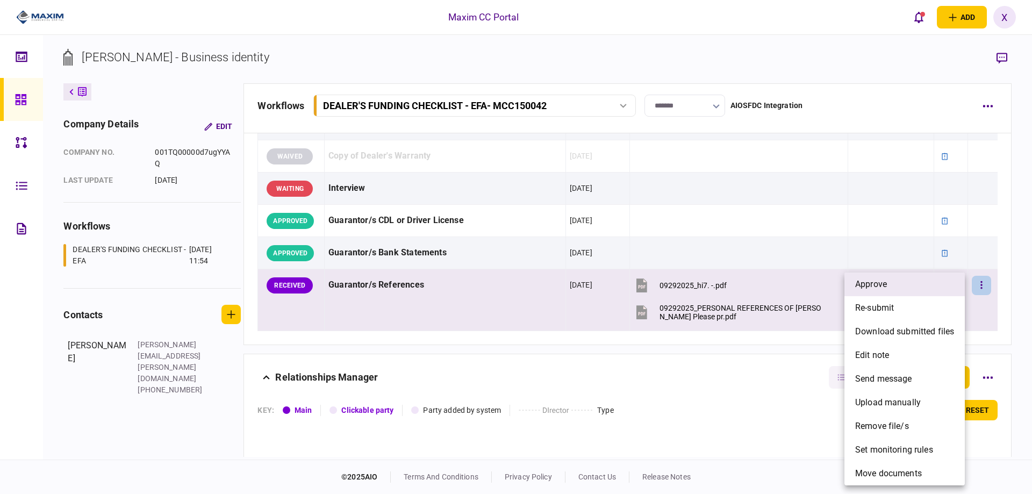
click at [951, 290] on li "approve" at bounding box center [905, 285] width 120 height 24
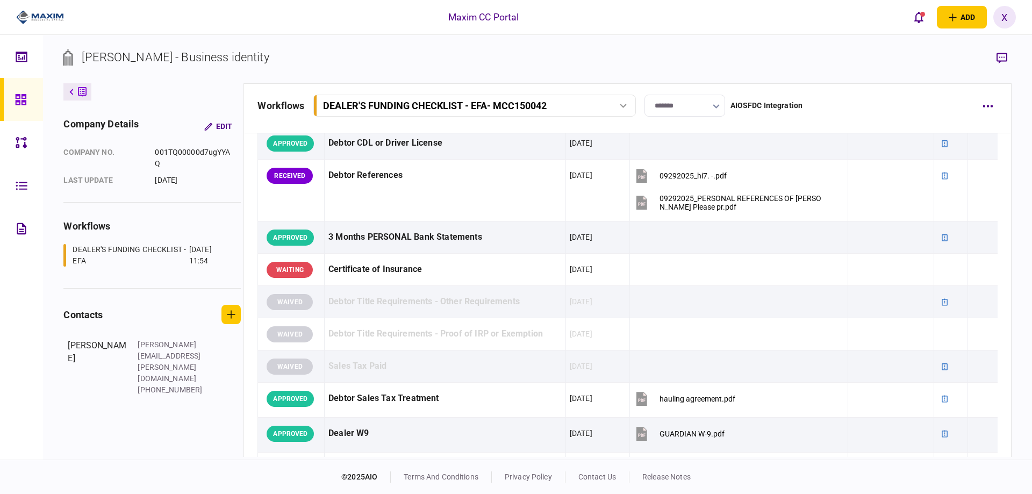
scroll to position [215, 0]
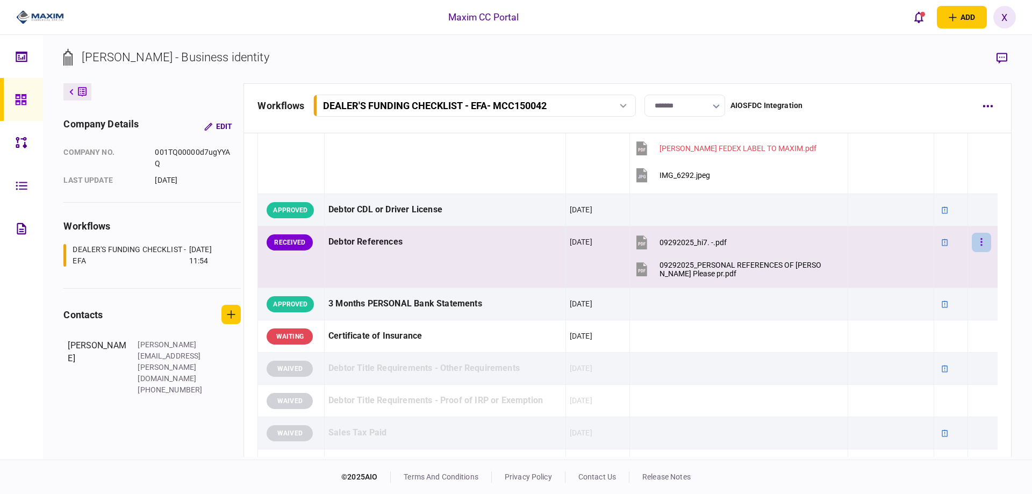
click at [979, 241] on button "button" at bounding box center [981, 242] width 19 height 19
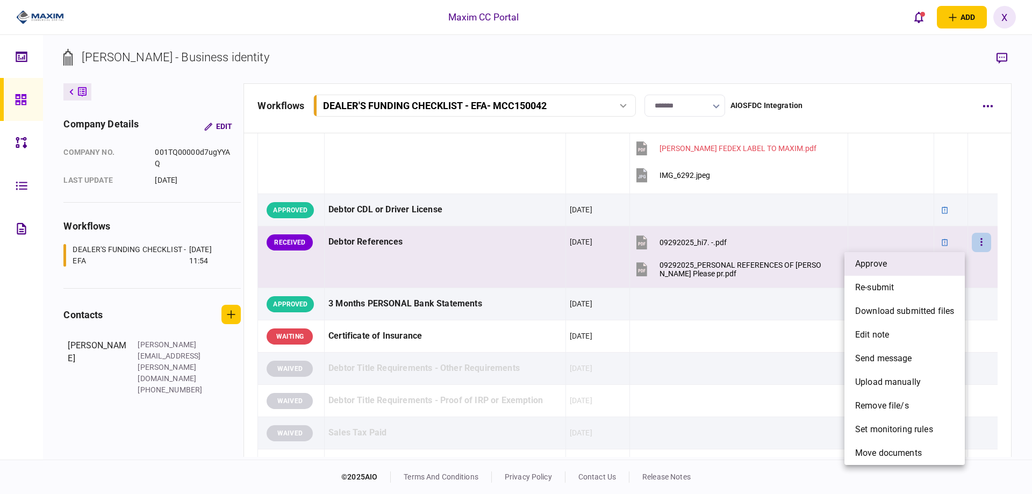
click at [935, 253] on li "approve" at bounding box center [905, 264] width 120 height 24
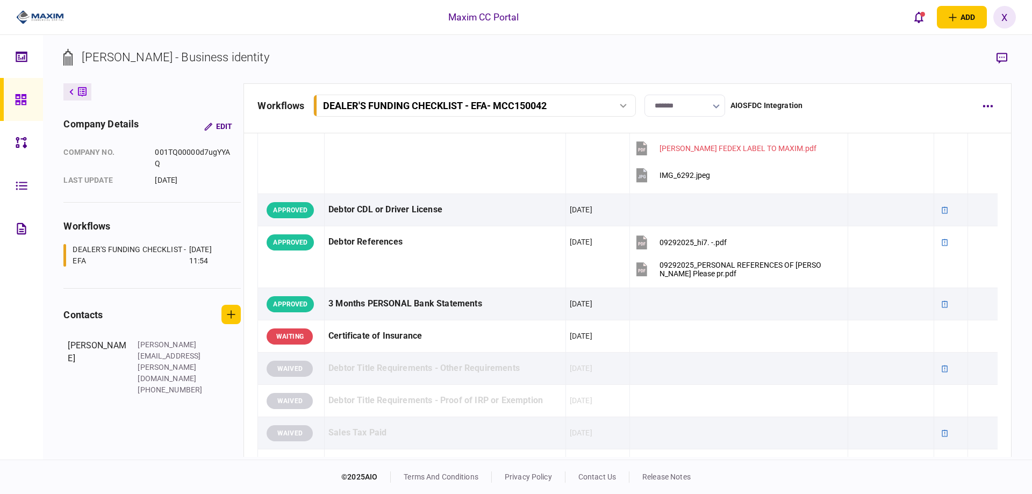
click at [17, 96] on icon at bounding box center [21, 100] width 12 height 12
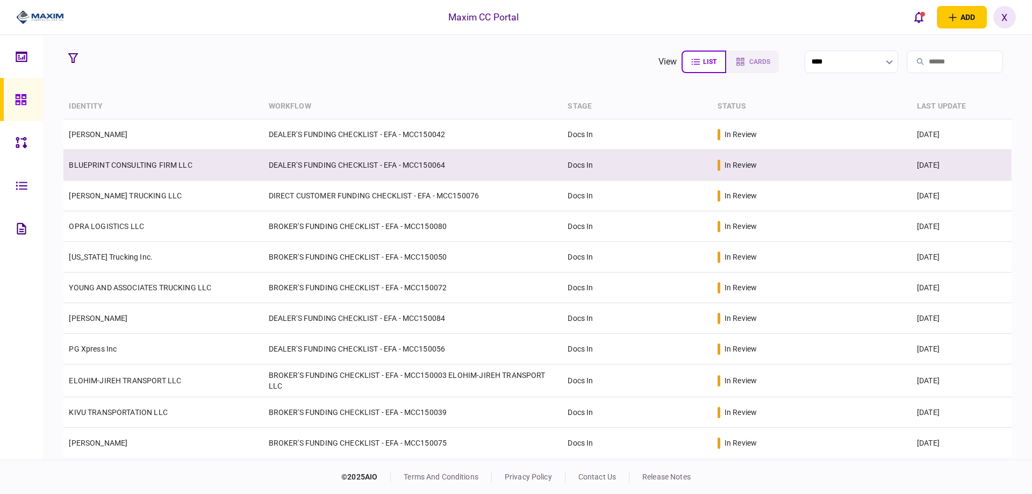
click at [94, 166] on link "BLUEPRINT CONSULTING FIRM LLC" at bounding box center [130, 165] width 123 height 9
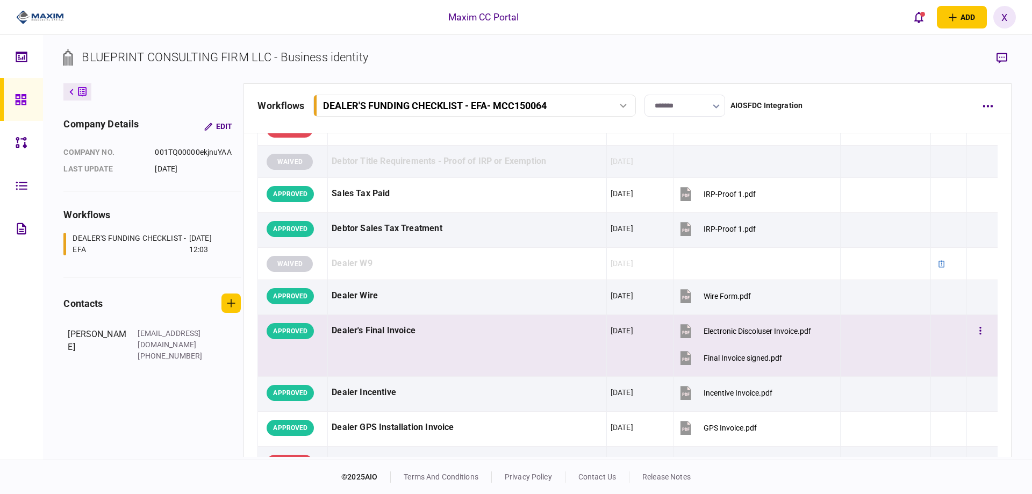
scroll to position [591, 0]
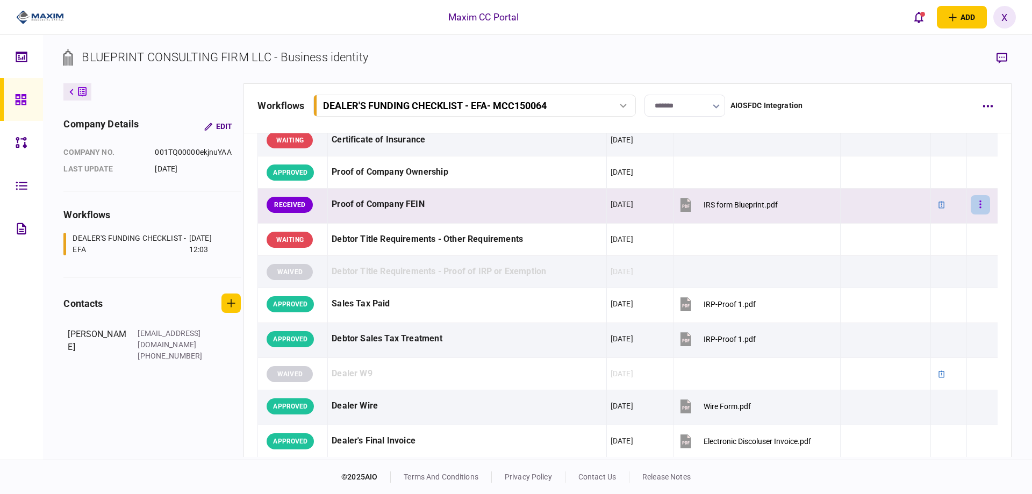
click at [980, 205] on icon "button" at bounding box center [981, 205] width 2 height 8
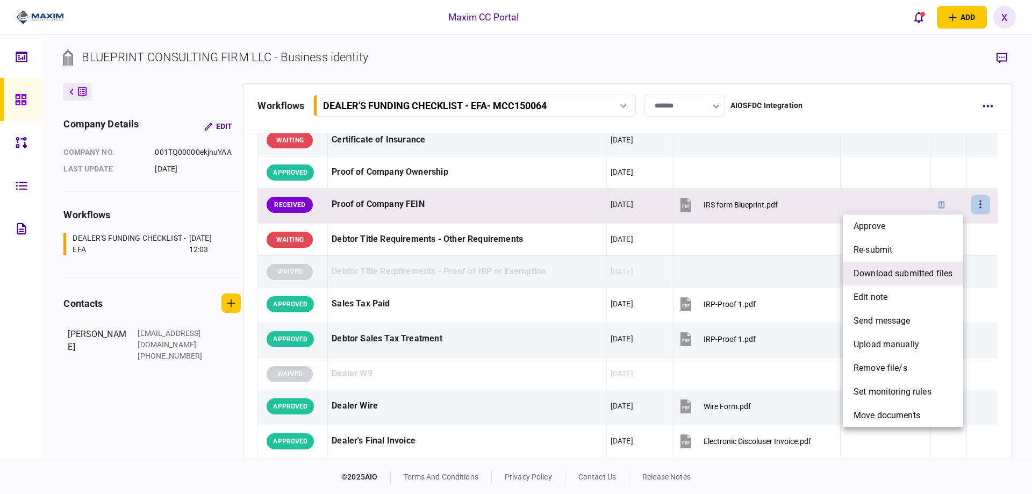
click at [927, 273] on span "download submitted files" at bounding box center [903, 273] width 99 height 13
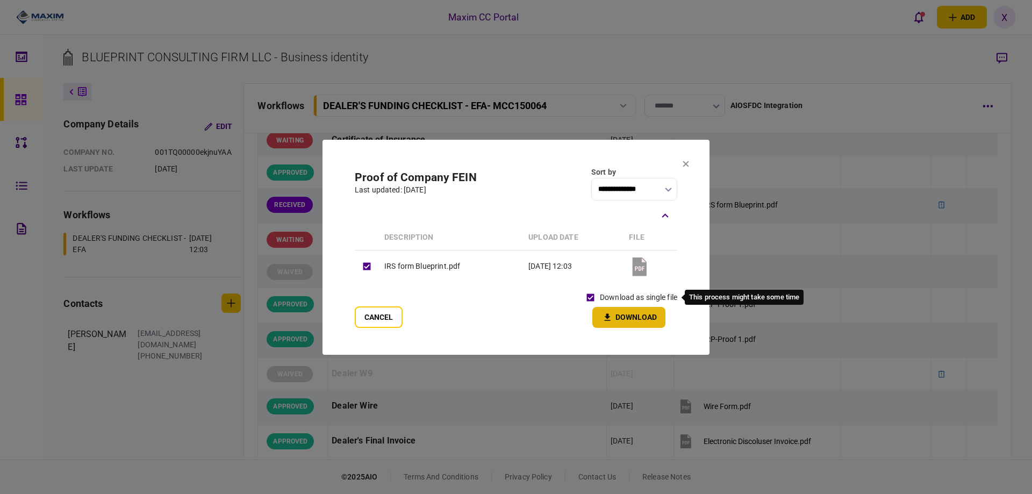
click at [614, 317] on button "Download" at bounding box center [628, 317] width 73 height 21
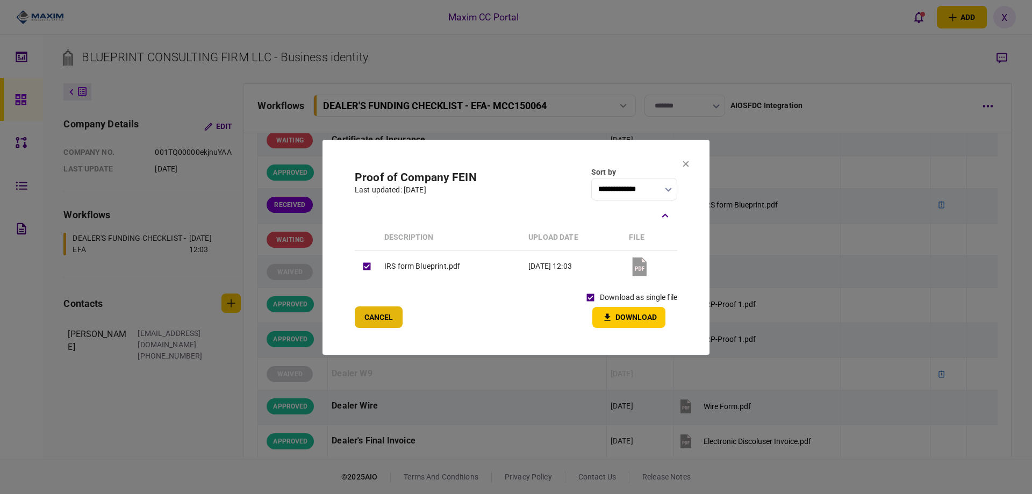
click at [361, 322] on button "Cancel" at bounding box center [379, 317] width 48 height 22
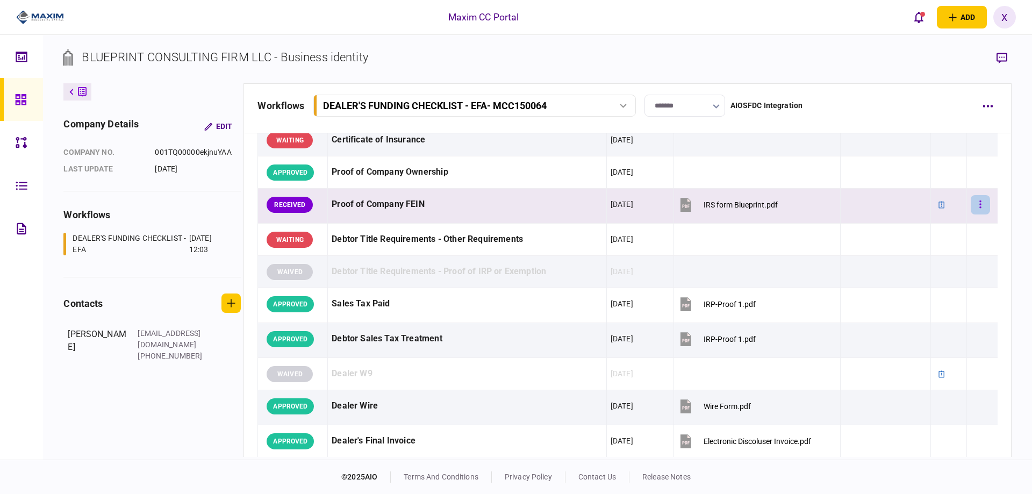
click at [980, 203] on icon "button" at bounding box center [981, 204] width 2 height 10
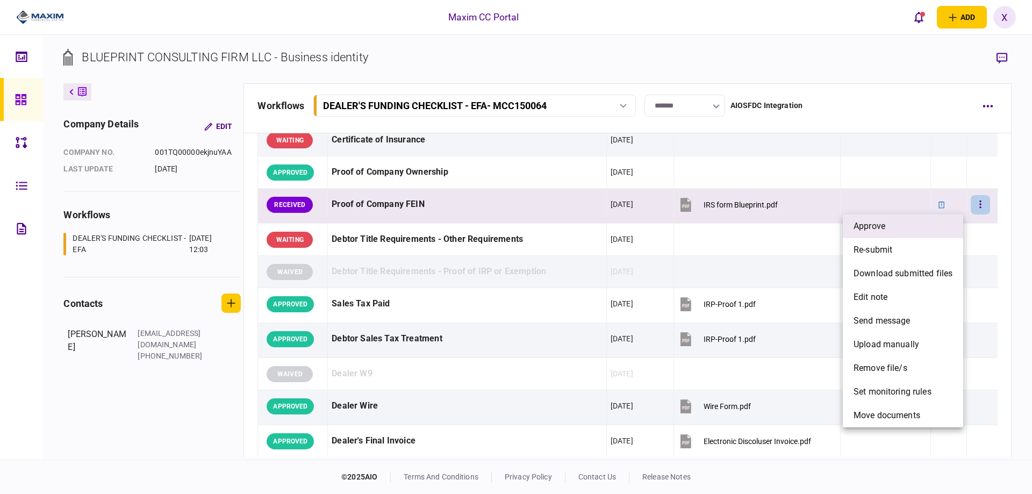
click at [927, 223] on li "approve" at bounding box center [903, 227] width 120 height 24
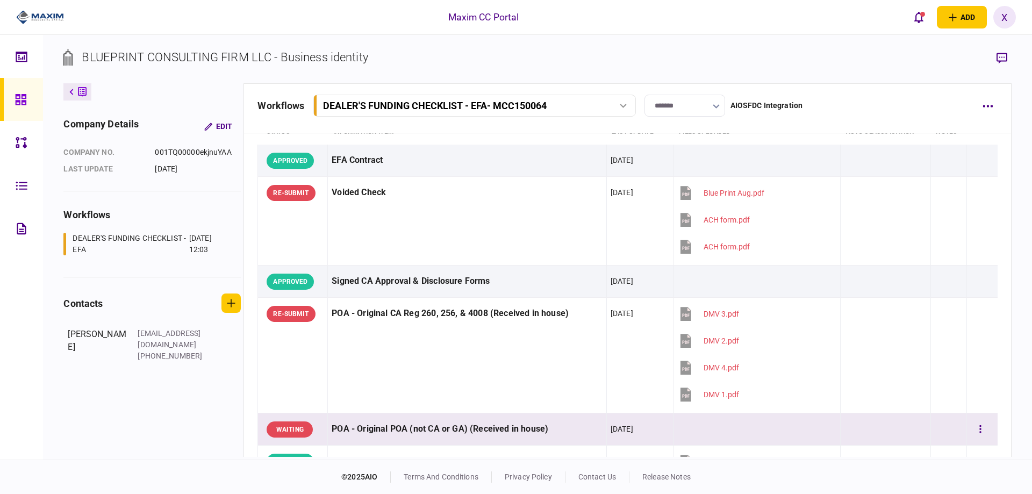
scroll to position [0, 0]
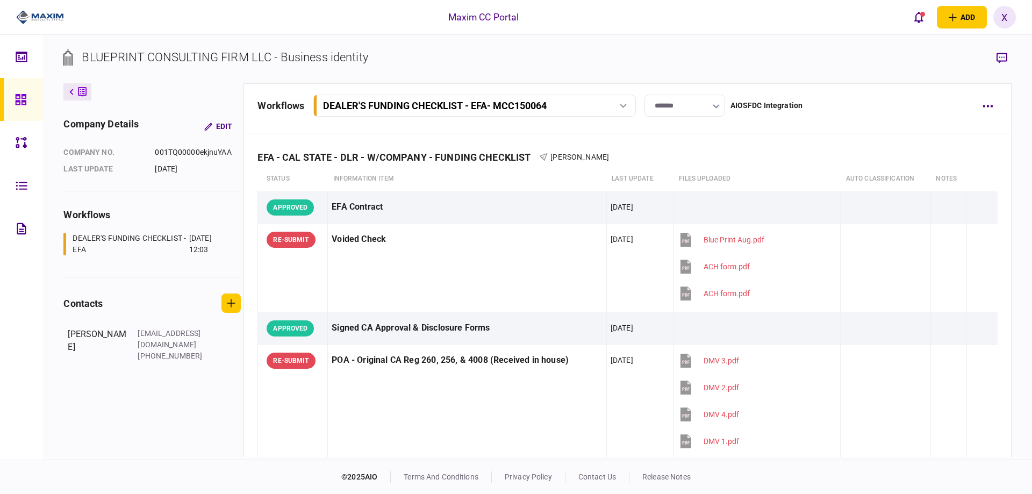
click at [10, 109] on link at bounding box center [21, 99] width 43 height 43
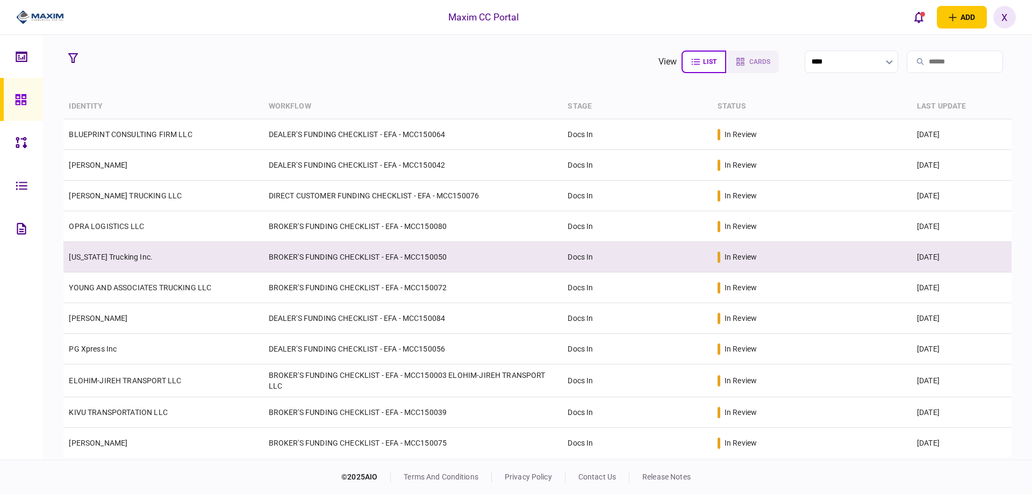
click at [128, 256] on link "[US_STATE] Trucking Inc." at bounding box center [111, 257] width 84 height 9
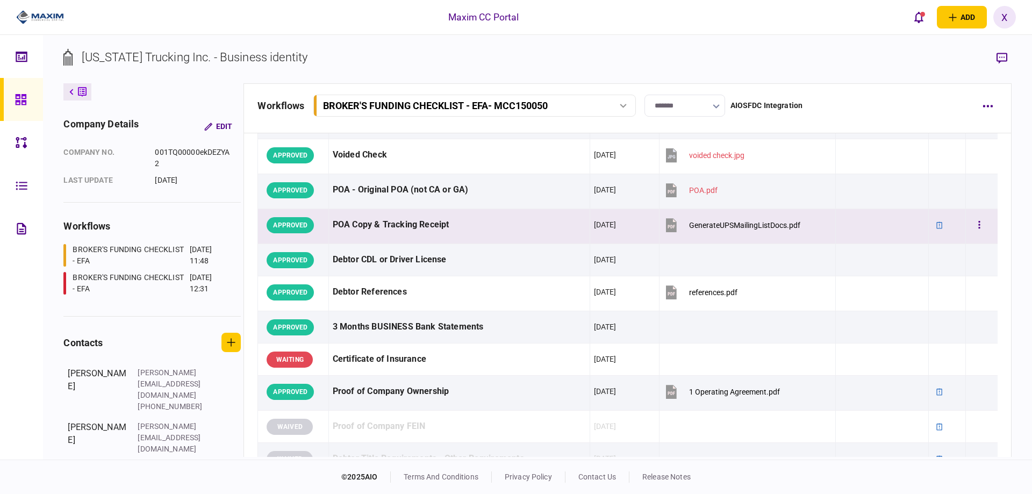
scroll to position [215, 0]
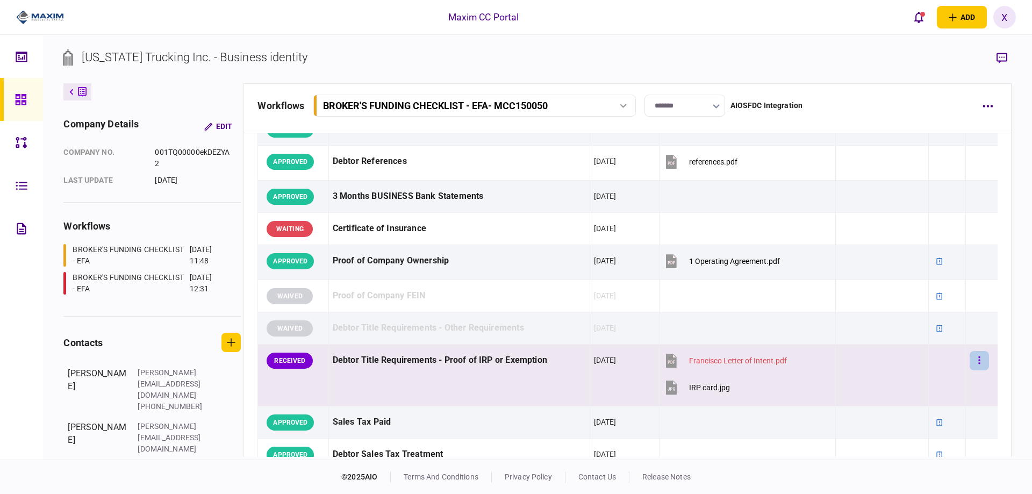
click at [970, 363] on button "button" at bounding box center [979, 360] width 19 height 19
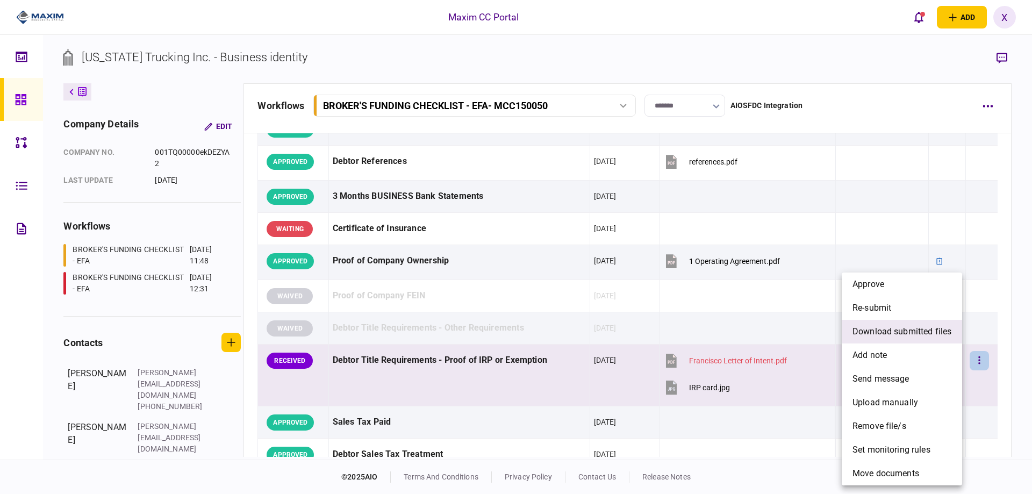
click at [935, 338] on li "download submitted files" at bounding box center [902, 332] width 120 height 24
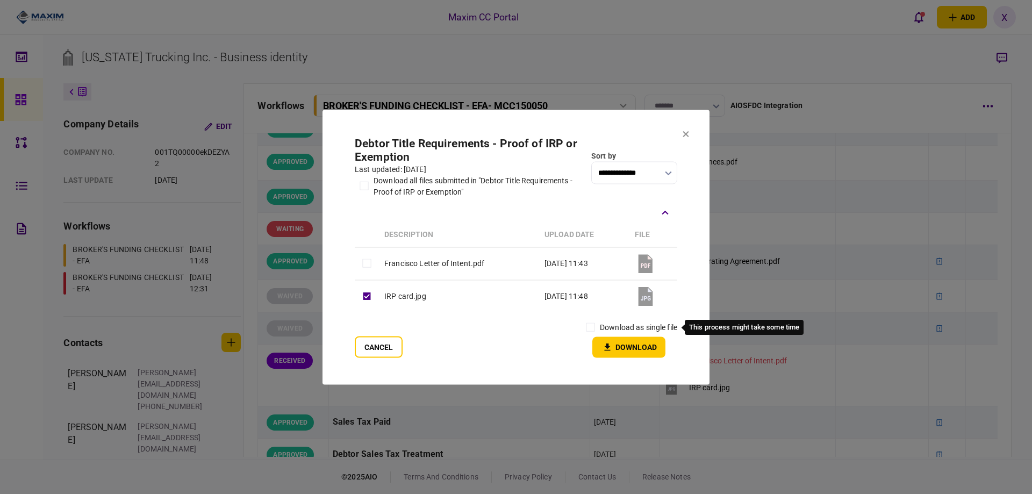
click at [603, 332] on label "download as single file" at bounding box center [638, 327] width 77 height 11
click at [647, 346] on button "Download" at bounding box center [628, 347] width 73 height 21
click at [396, 339] on button "Cancel" at bounding box center [379, 347] width 48 height 22
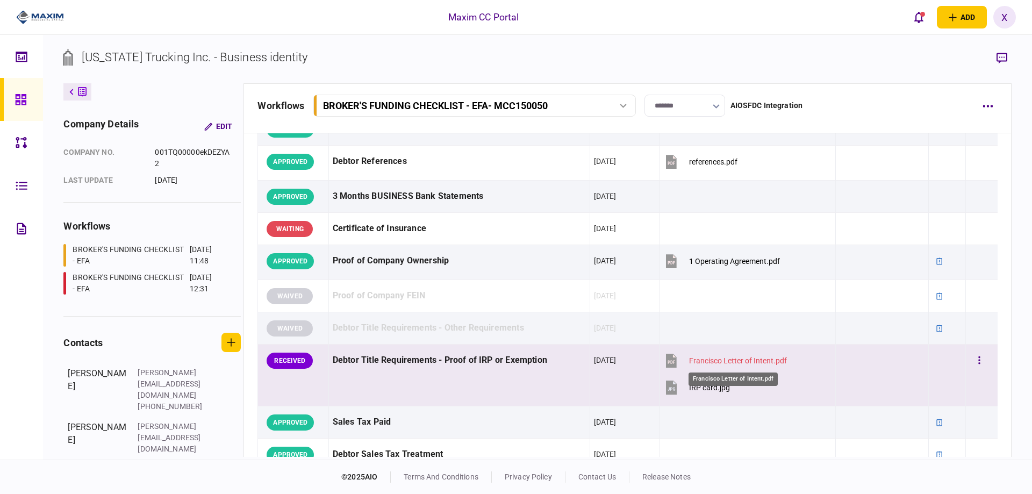
click at [717, 360] on div "Francisco Letter of Intent.pdf" at bounding box center [738, 360] width 98 height 9
click at [979, 362] on icon "button" at bounding box center [980, 360] width 2 height 10
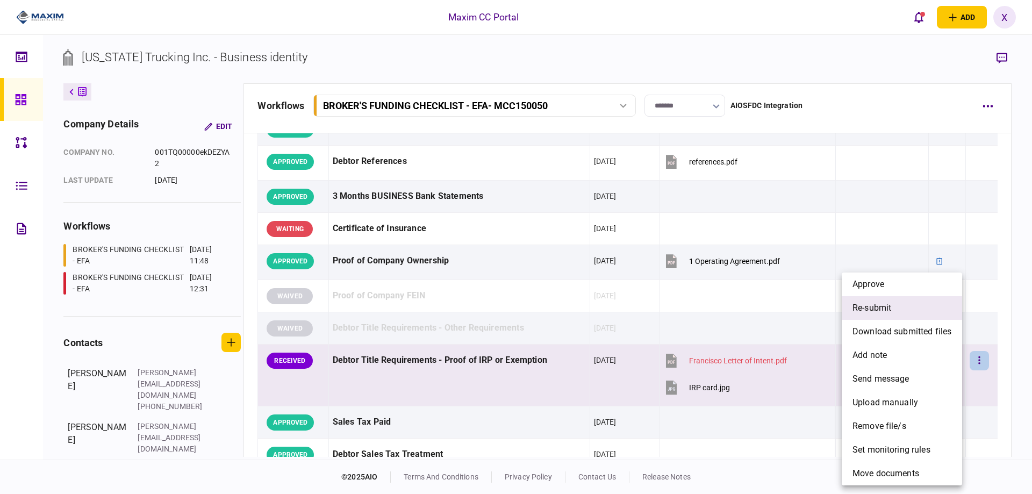
click at [925, 317] on li "re-submit" at bounding box center [902, 308] width 120 height 24
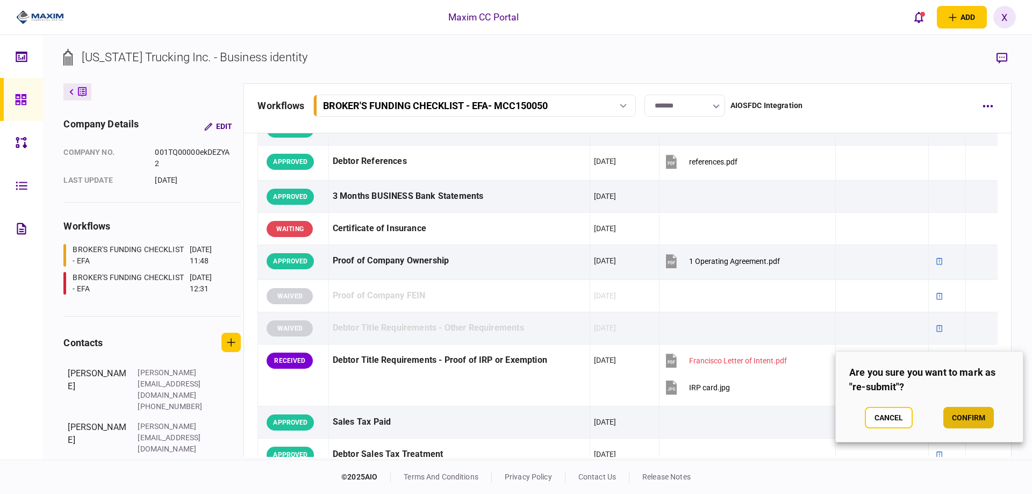
click at [959, 413] on button "confirm" at bounding box center [969, 418] width 51 height 22
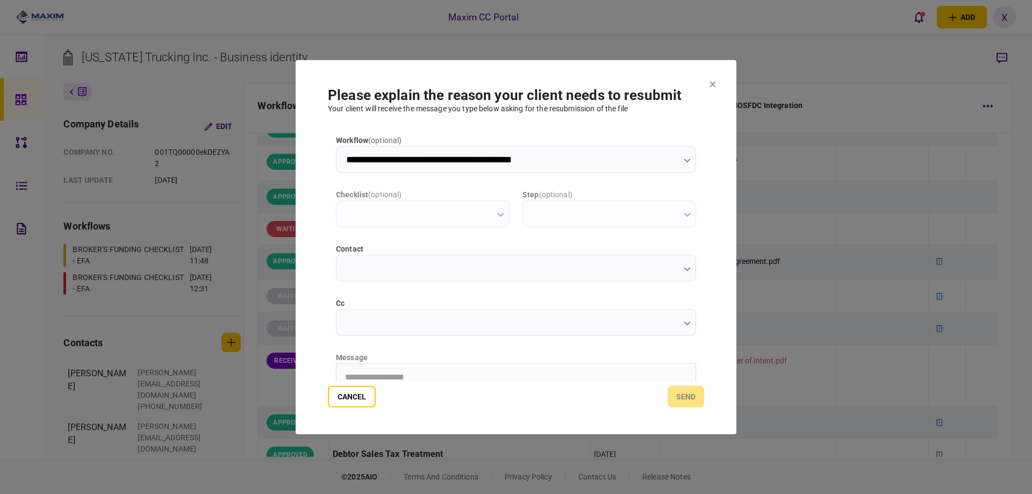
scroll to position [0, 0]
type input "**********"
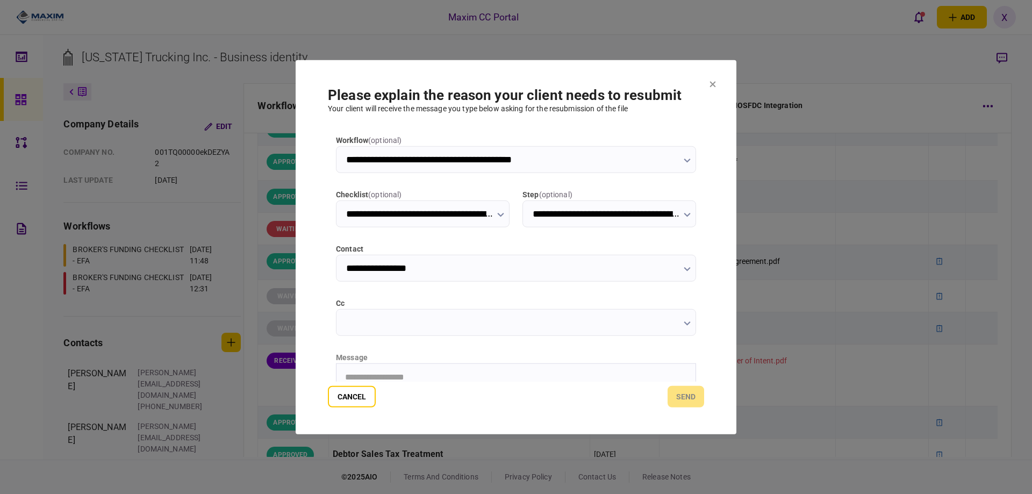
scroll to position [108, 0]
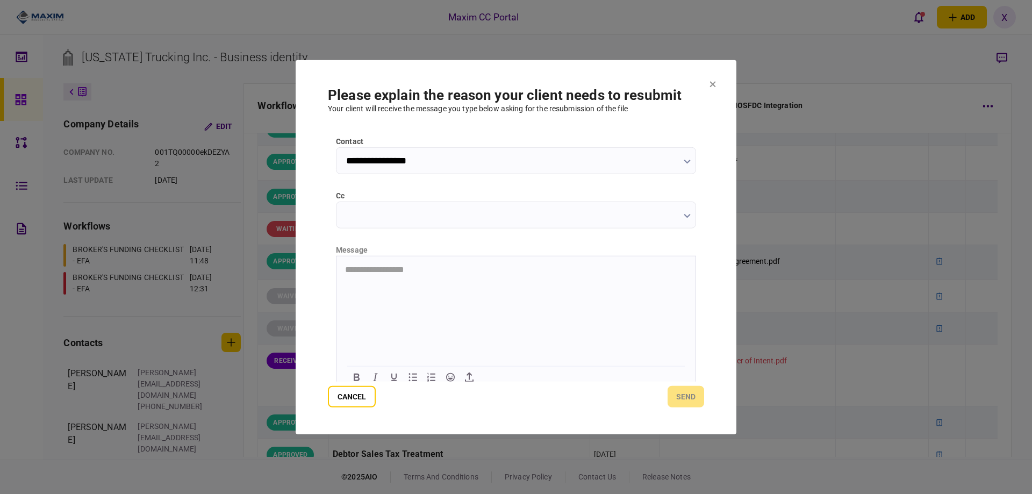
click at [405, 283] on html "**********" at bounding box center [516, 269] width 359 height 27
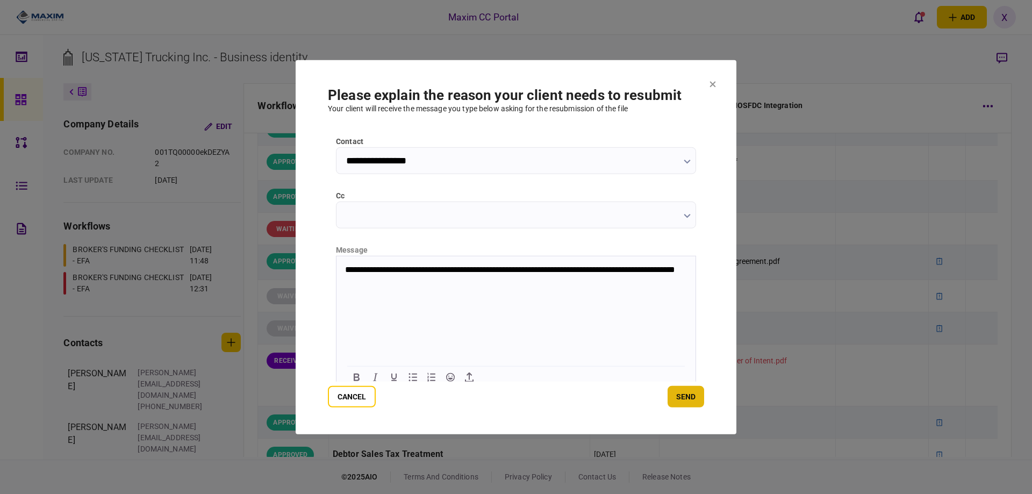
click at [677, 399] on button "send" at bounding box center [686, 397] width 37 height 22
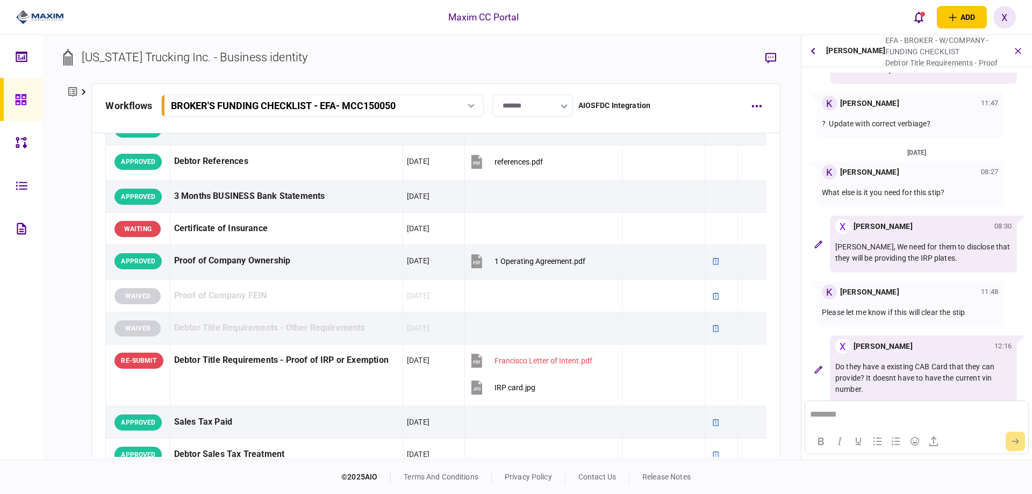
scroll to position [346, 0]
click at [1023, 47] on button "button" at bounding box center [1018, 50] width 19 height 19
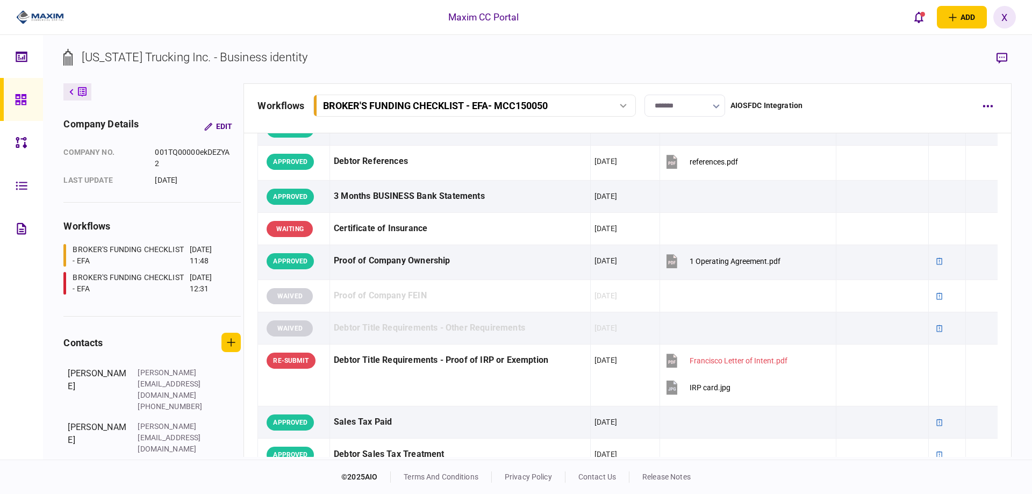
click at [59, 21] on img at bounding box center [40, 17] width 48 height 16
click at [45, 97] on div "Arizona Trucking Inc. - Business identity company details Edit company no. 001T…" at bounding box center [537, 247] width 989 height 425
click at [26, 99] on icon at bounding box center [21, 100] width 12 height 12
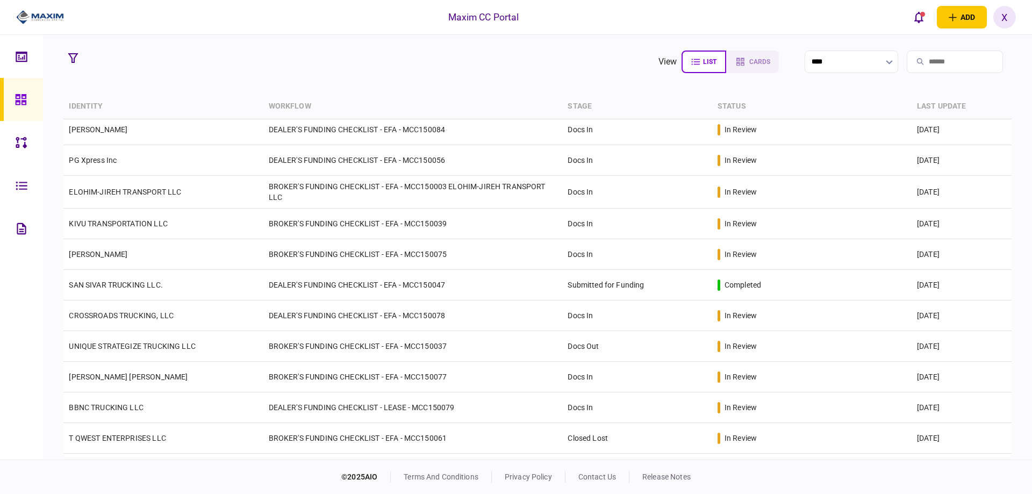
scroll to position [170, 0]
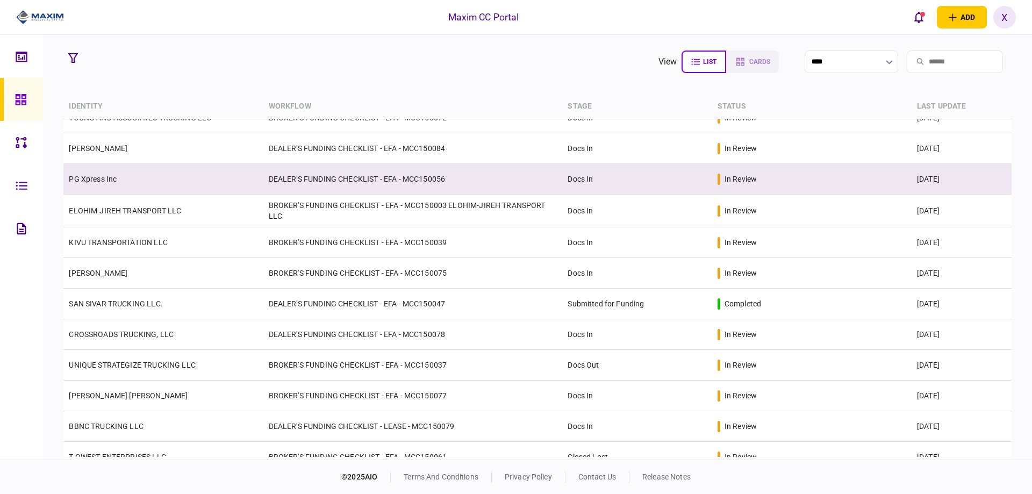
click at [119, 176] on td "PG Xpress Inc" at bounding box center [162, 179] width 199 height 31
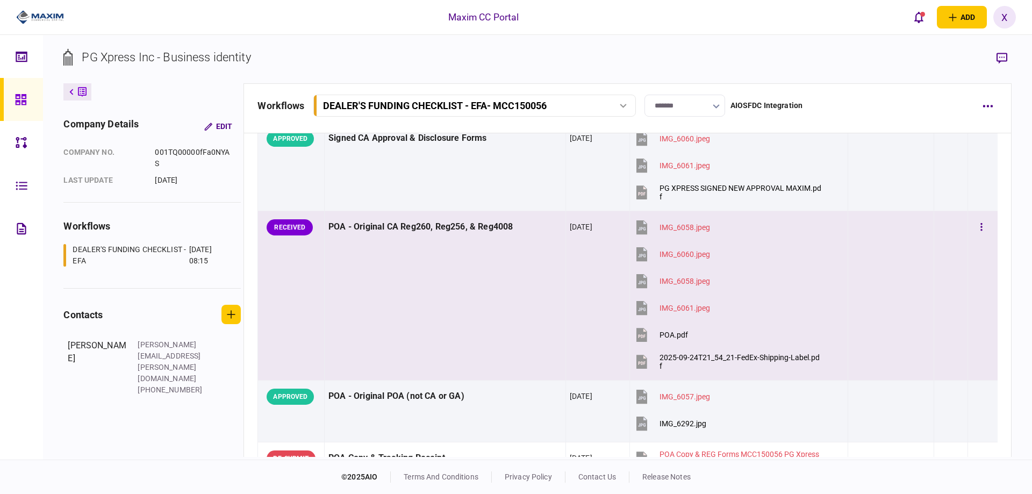
scroll to position [83, 0]
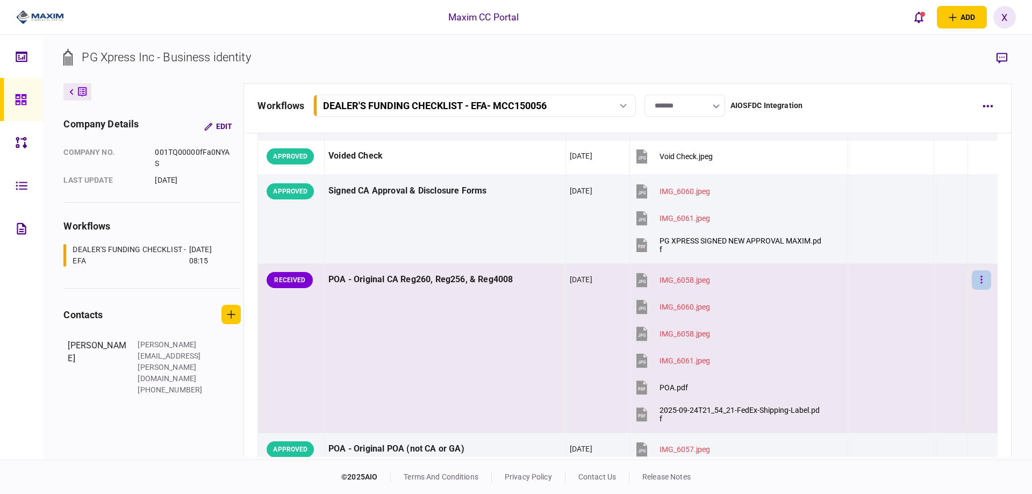
click at [972, 274] on button "button" at bounding box center [981, 279] width 19 height 19
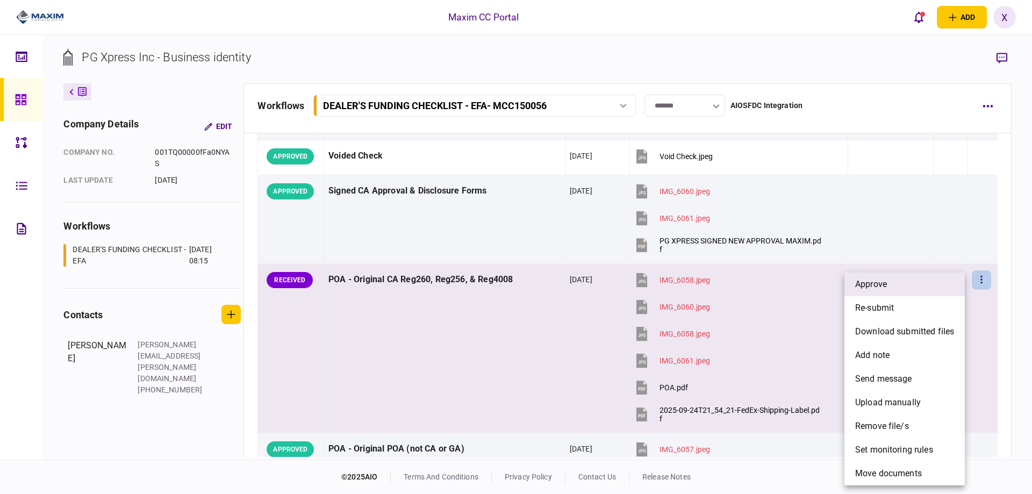
click at [919, 288] on li "approve" at bounding box center [905, 285] width 120 height 24
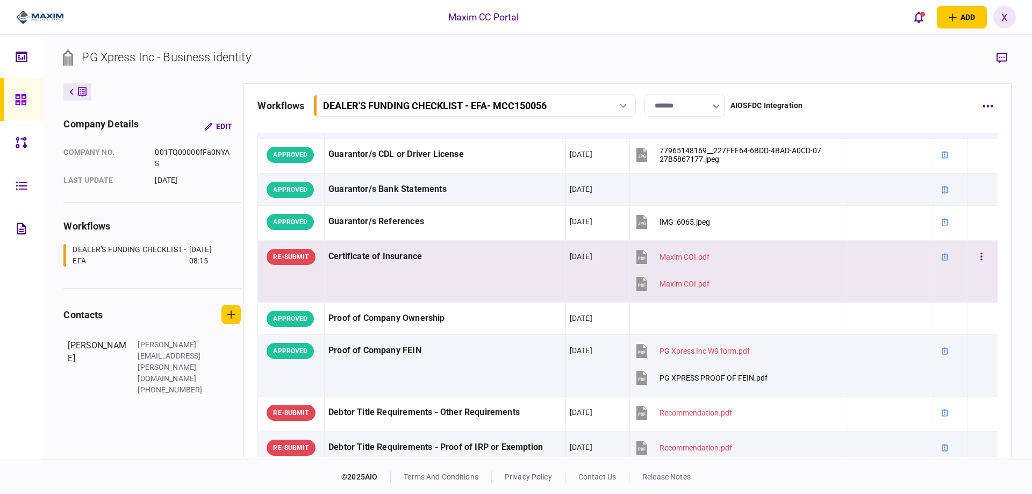
scroll to position [782, 0]
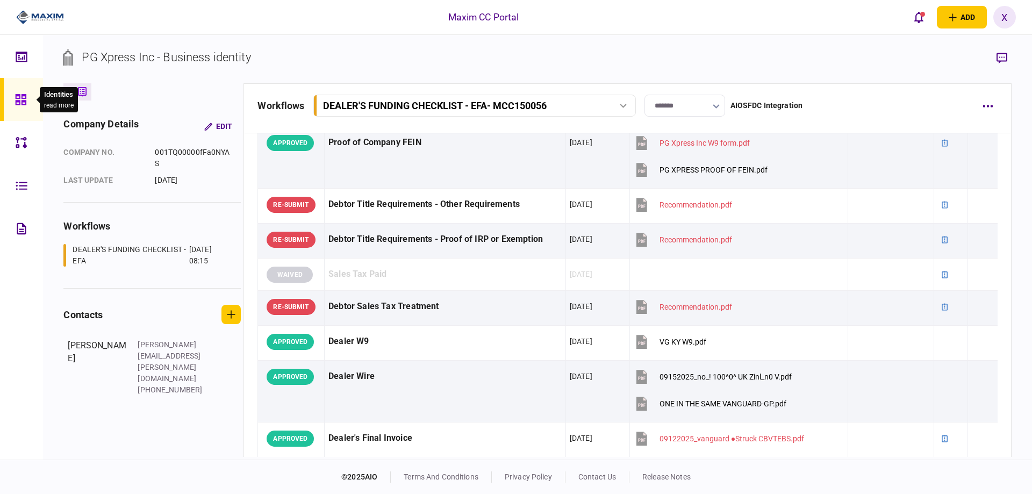
click at [23, 116] on div at bounding box center [23, 99] width 17 height 43
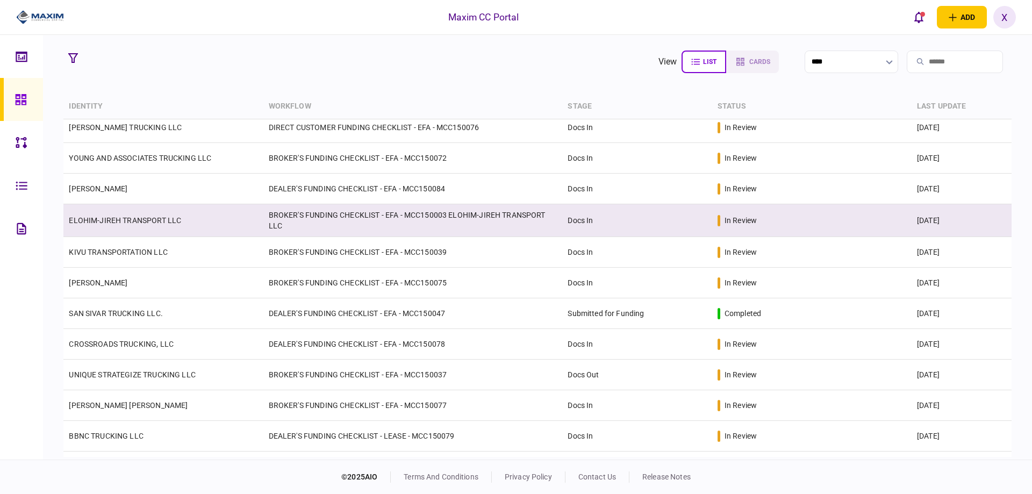
scroll to position [161, 0]
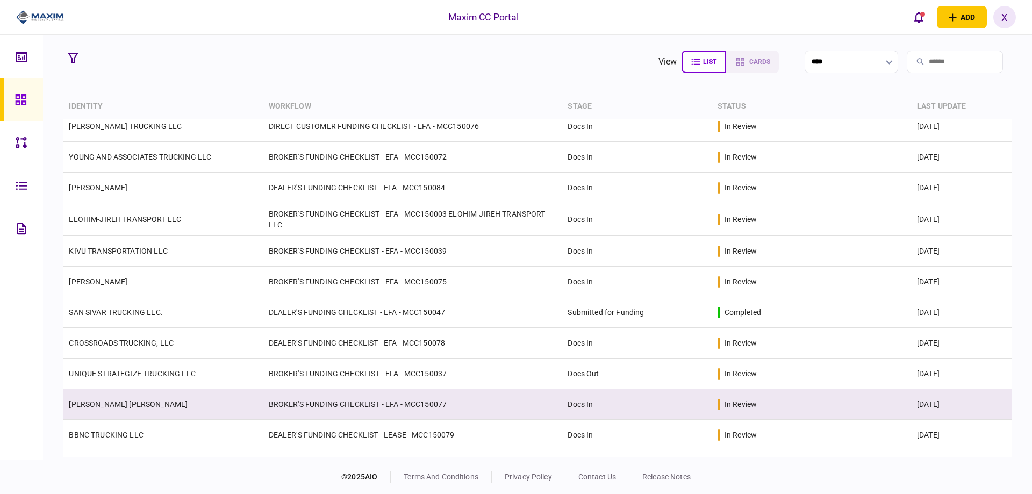
click at [119, 398] on td "[PERSON_NAME] [PERSON_NAME]" at bounding box center [162, 404] width 199 height 31
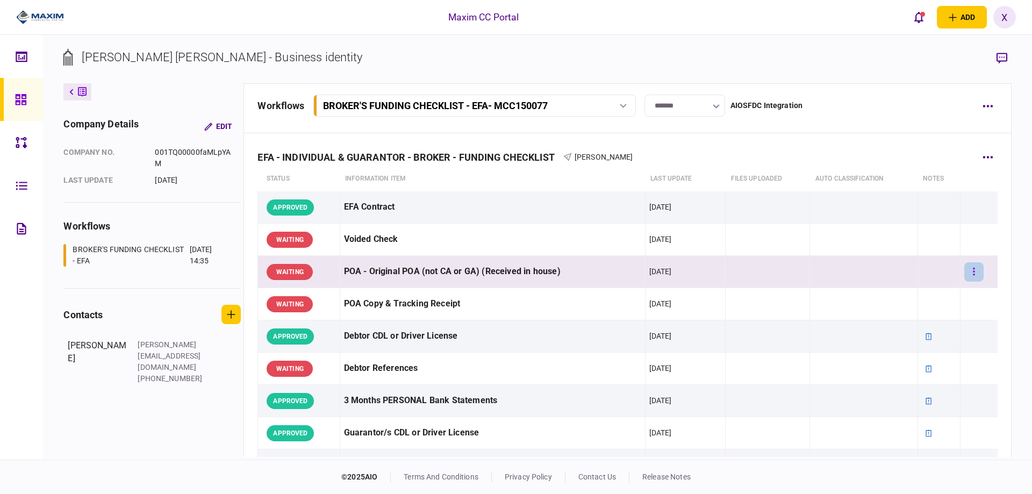
click at [969, 268] on button "button" at bounding box center [974, 271] width 19 height 19
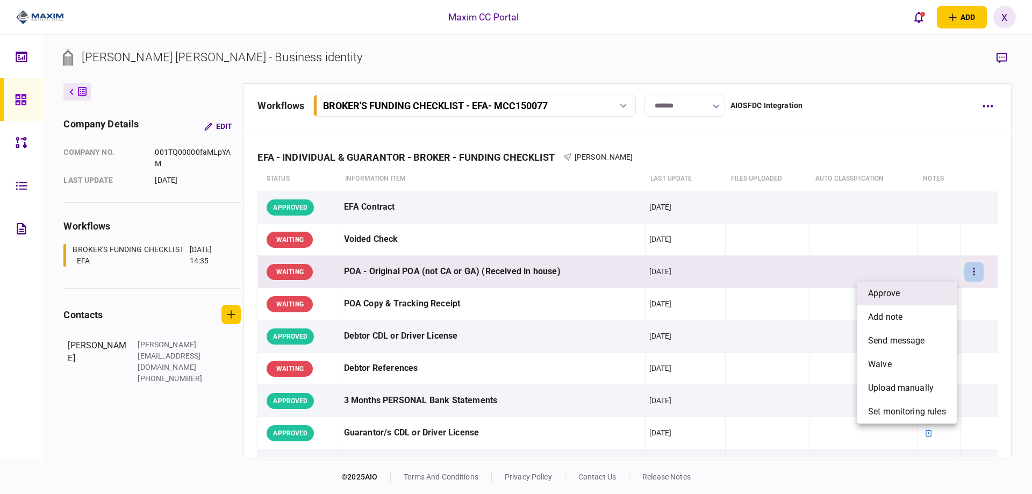
click at [948, 291] on li "approve" at bounding box center [907, 294] width 99 height 24
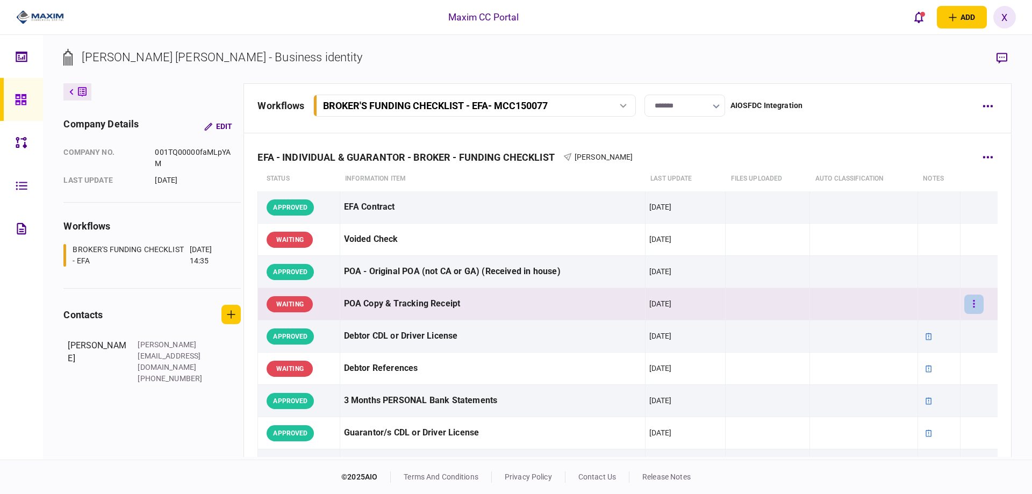
click at [965, 304] on button "button" at bounding box center [974, 304] width 19 height 19
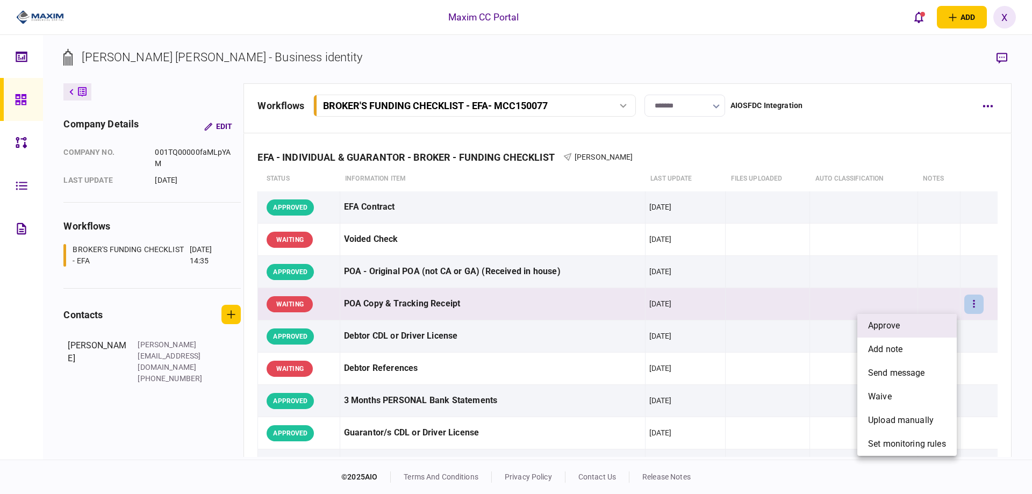
click at [936, 319] on li "approve" at bounding box center [907, 326] width 99 height 24
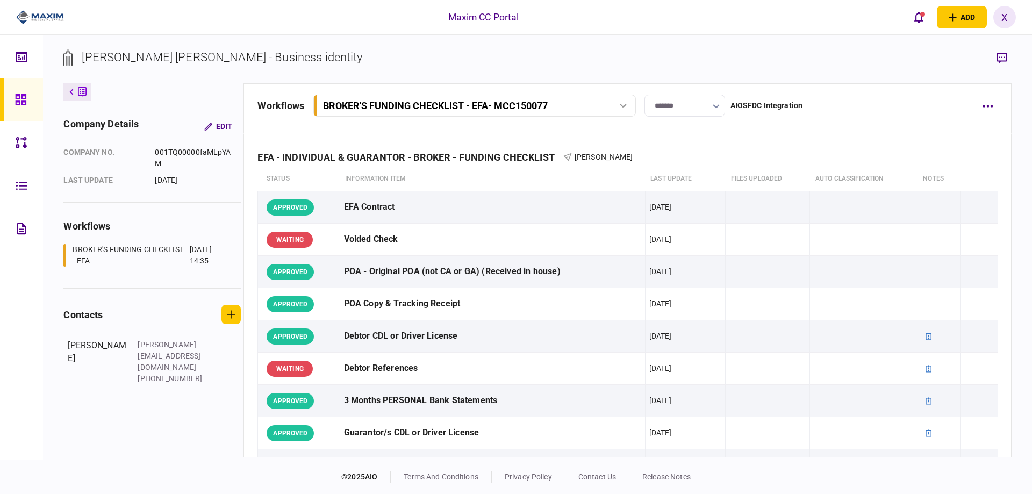
click at [69, 91] on icon at bounding box center [71, 92] width 4 height 6
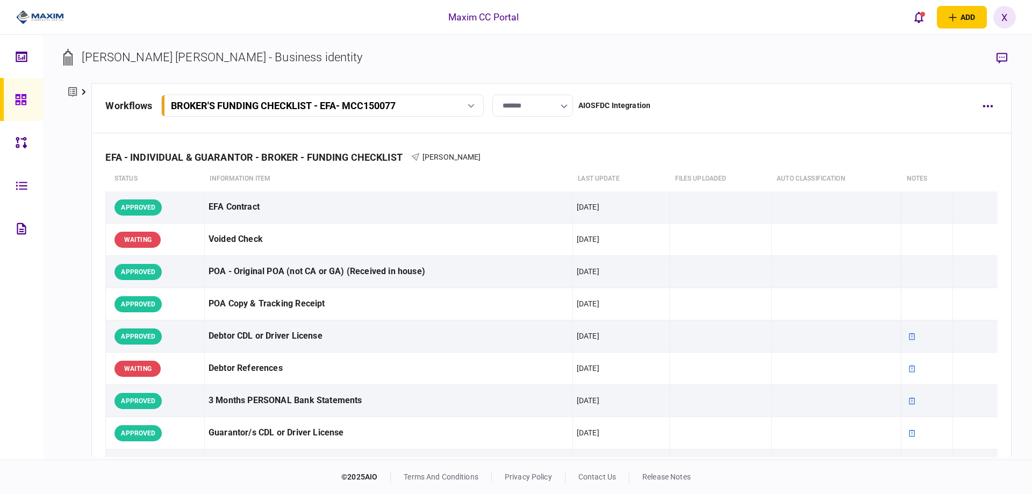
click at [0, 95] on link at bounding box center [21, 99] width 43 height 43
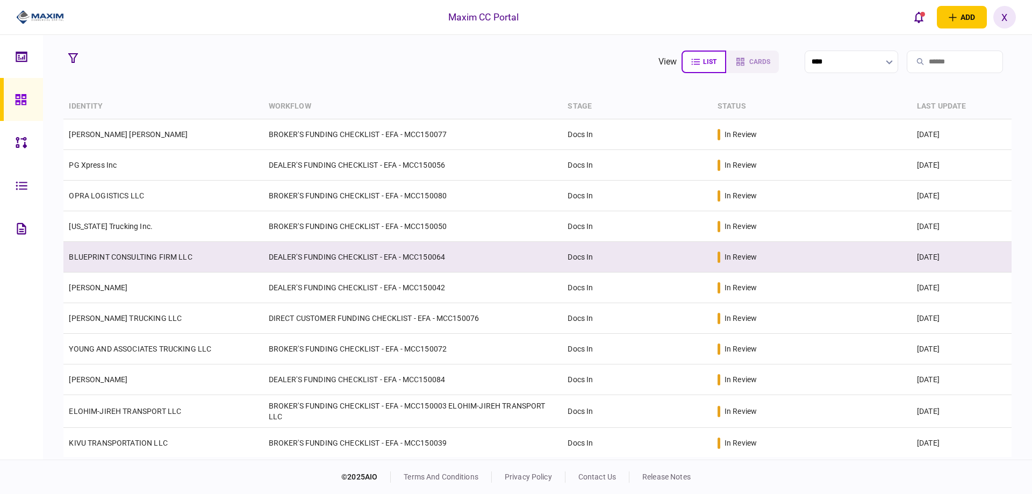
click at [109, 258] on link "BLUEPRINT CONSULTING FIRM LLC" at bounding box center [130, 257] width 123 height 9
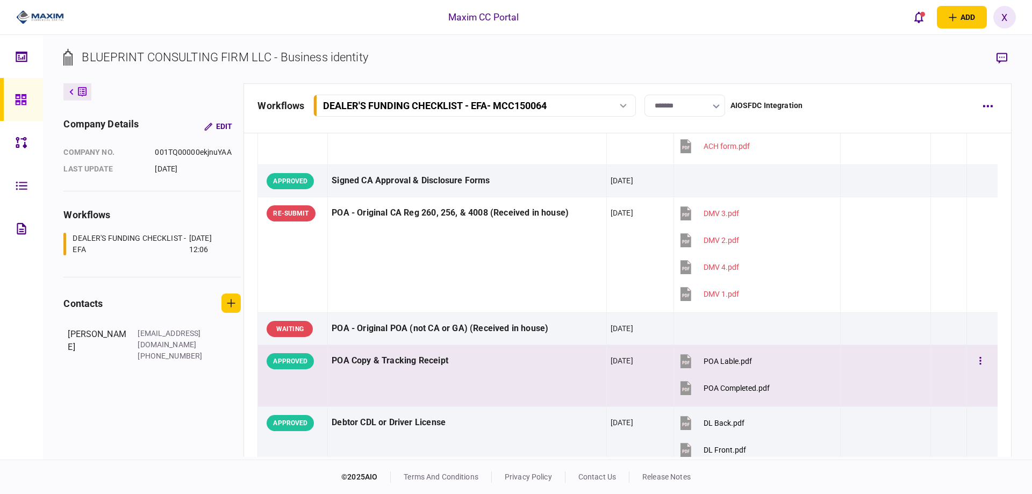
scroll to position [161, 0]
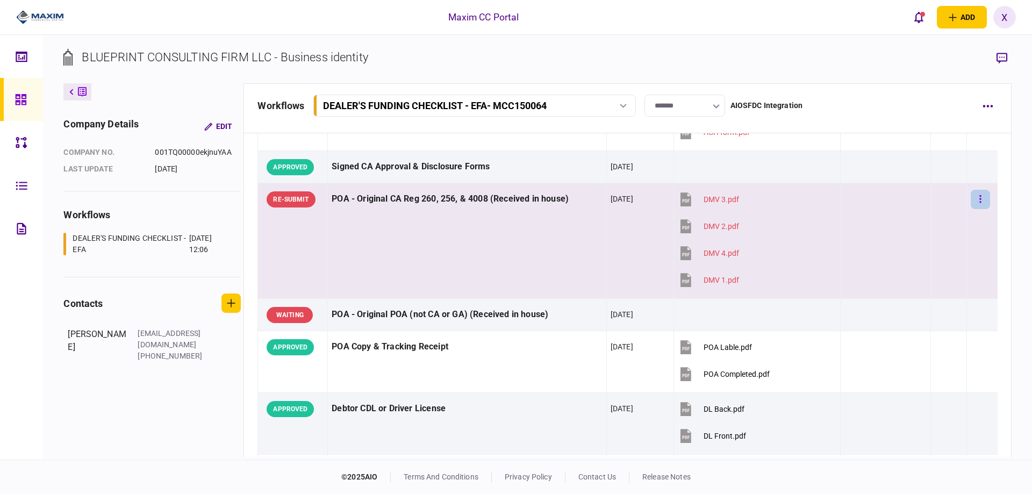
click at [971, 200] on button "button" at bounding box center [980, 199] width 19 height 19
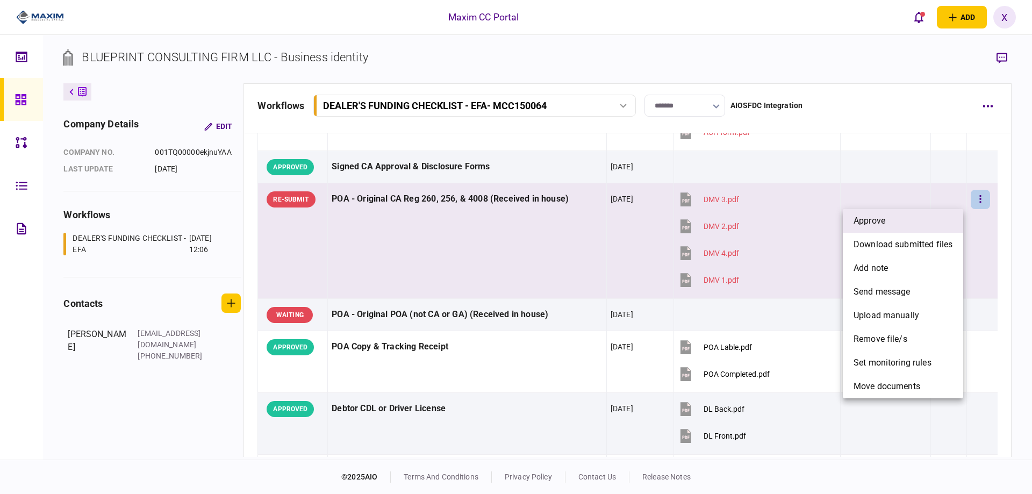
click at [939, 216] on li "approve" at bounding box center [903, 221] width 120 height 24
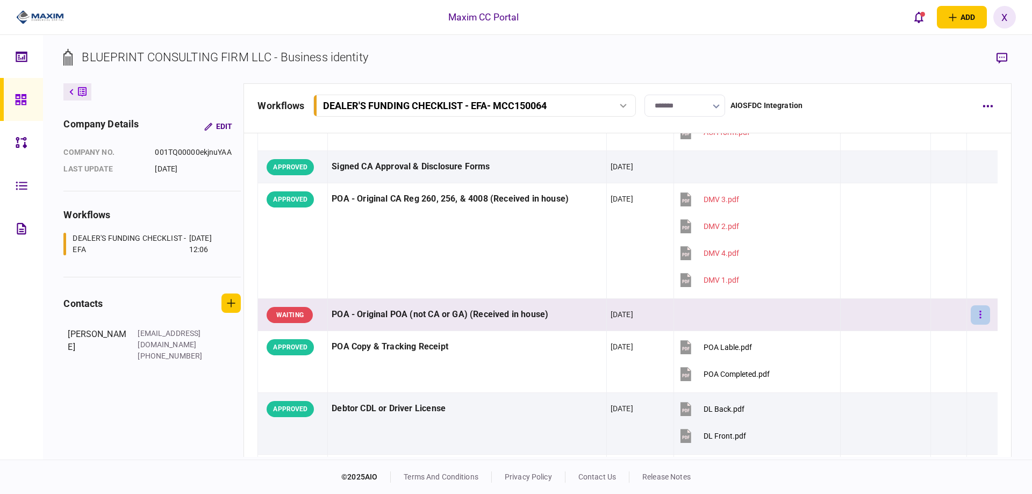
click at [981, 310] on button "button" at bounding box center [980, 314] width 19 height 19
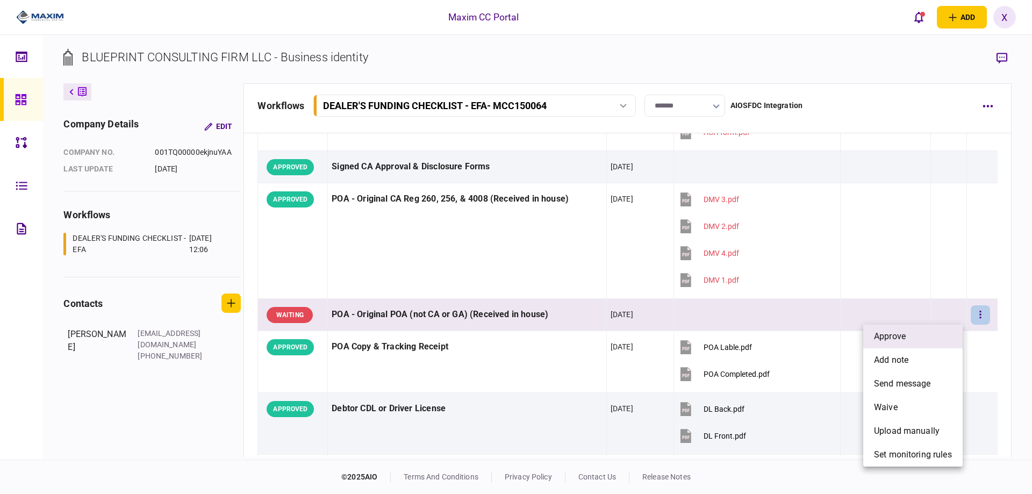
click at [906, 333] on li "approve" at bounding box center [912, 337] width 99 height 24
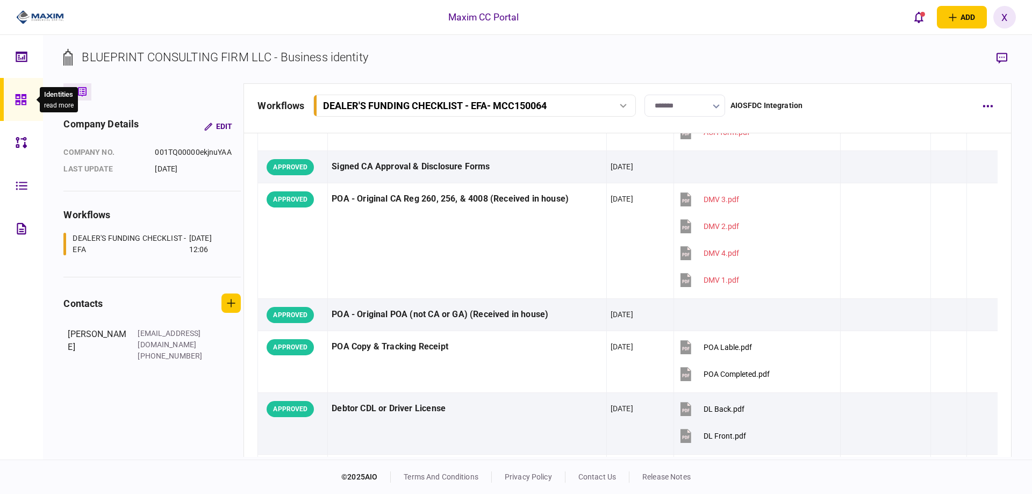
click at [18, 90] on div at bounding box center [23, 99] width 17 height 43
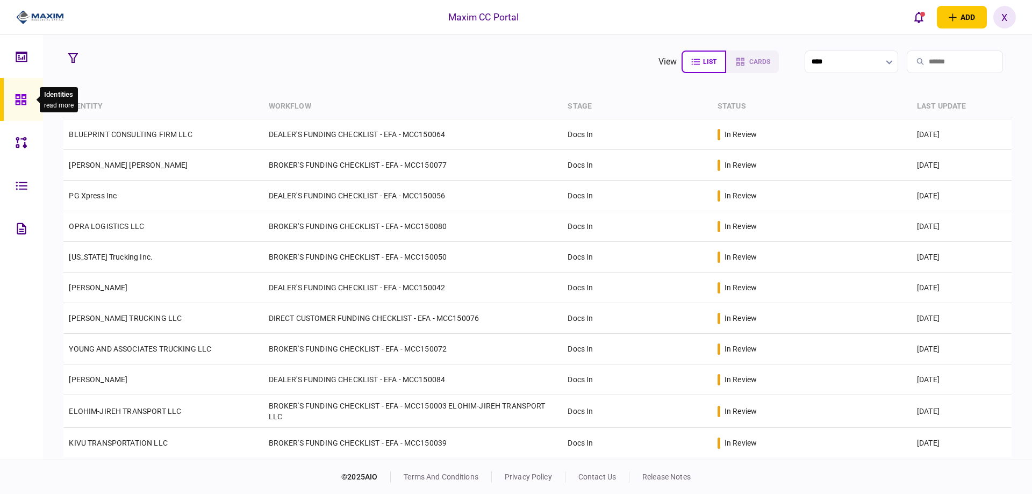
click at [27, 101] on div at bounding box center [23, 99] width 17 height 43
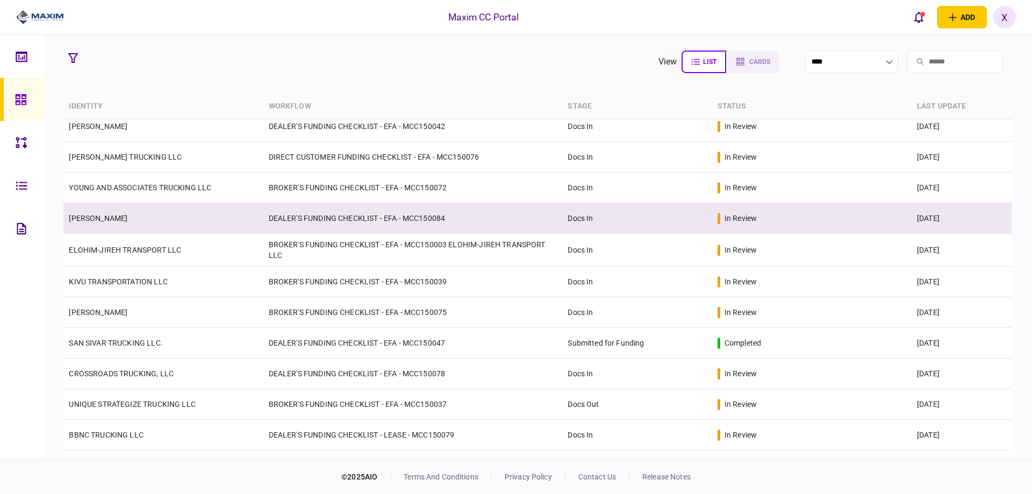
scroll to position [215, 0]
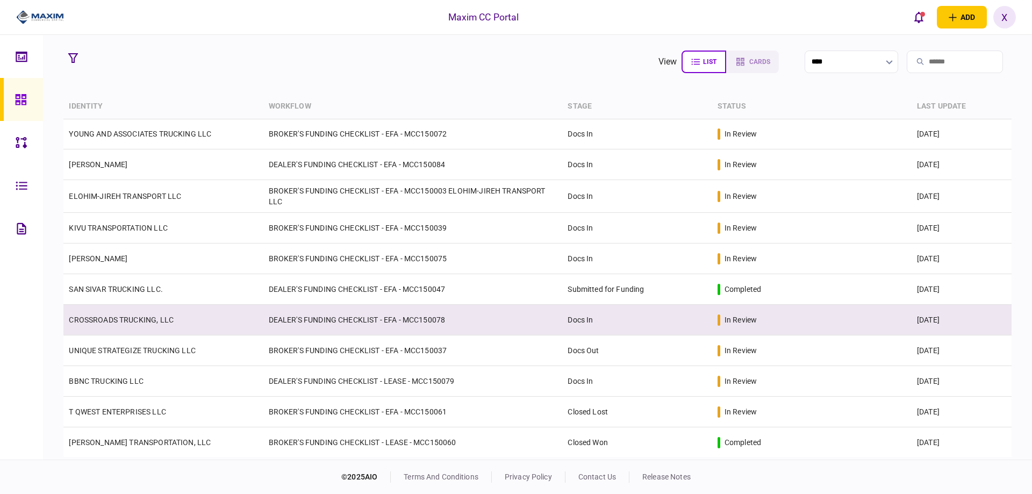
click at [148, 318] on link "CROSSROADS TRUCKING, LLC" at bounding box center [121, 320] width 105 height 9
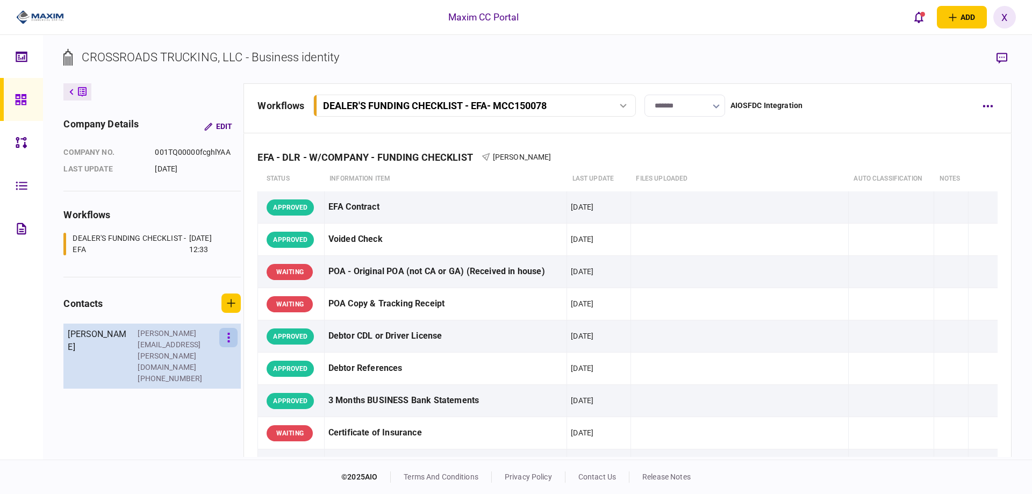
click at [228, 335] on button "button" at bounding box center [228, 337] width 18 height 19
click at [228, 335] on icon "button" at bounding box center [230, 338] width 8 height 8
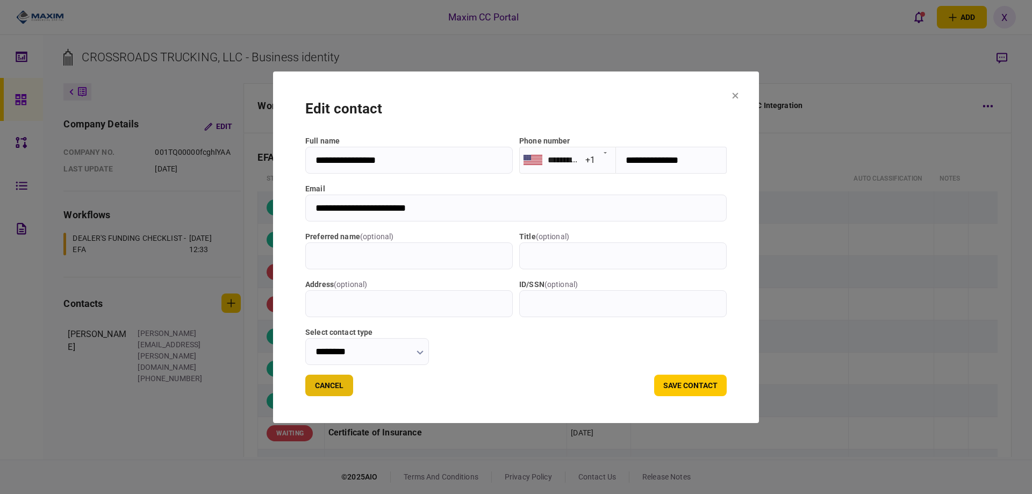
click at [311, 388] on button "Cancel" at bounding box center [329, 386] width 48 height 22
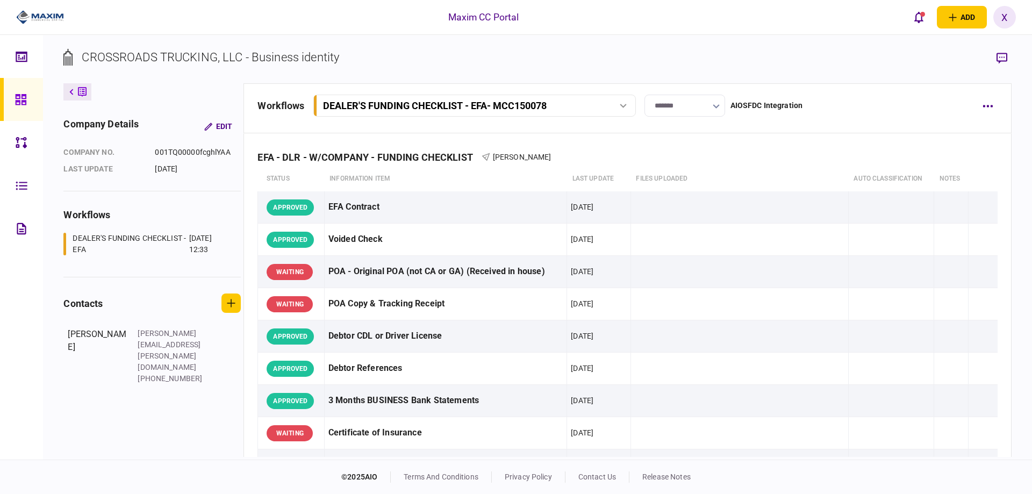
click at [32, 16] on img at bounding box center [40, 17] width 48 height 16
click at [920, 24] on button "open notifications list" at bounding box center [919, 17] width 23 height 23
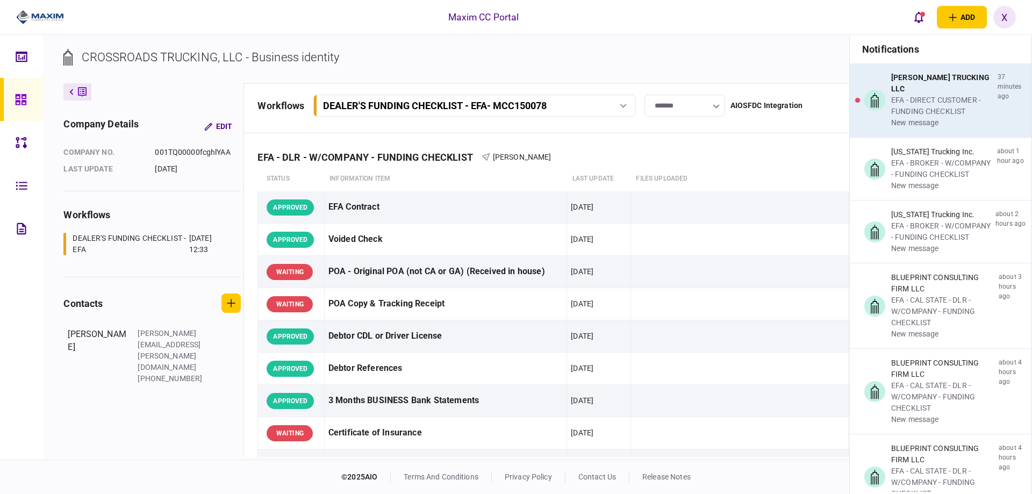
click at [931, 82] on div "[PERSON_NAME] TRUCKING LLC" at bounding box center [942, 83] width 102 height 23
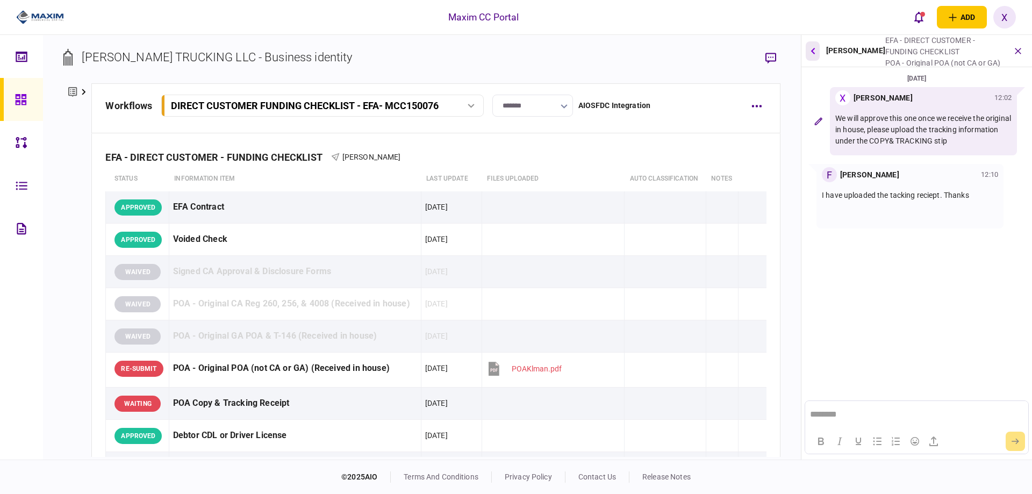
click at [809, 49] on button "button" at bounding box center [813, 50] width 14 height 19
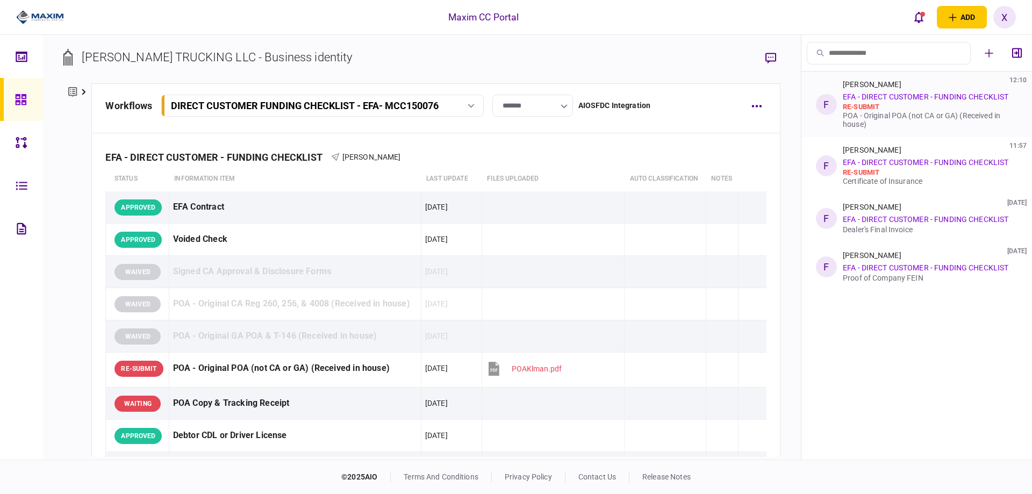
click at [903, 104] on div "re-submit" at bounding box center [928, 107] width 170 height 9
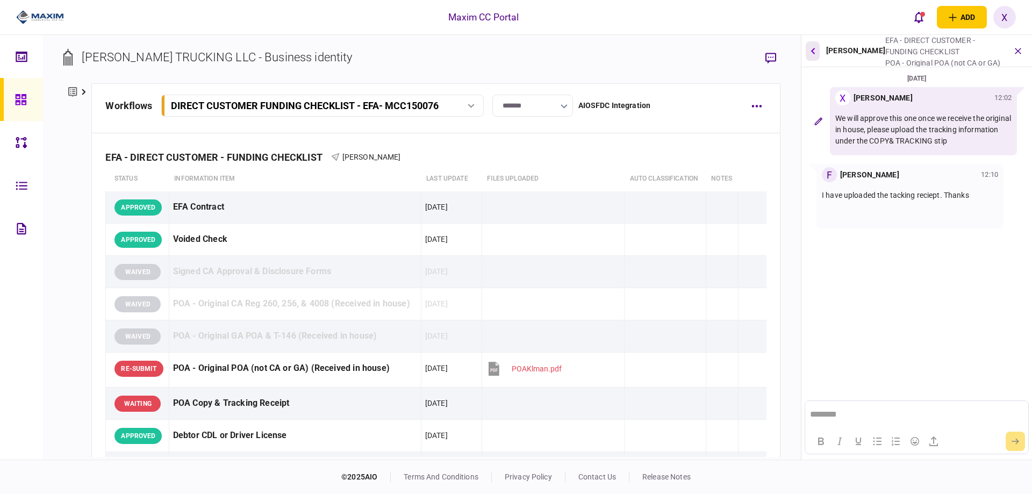
click at [813, 52] on icon "button" at bounding box center [813, 50] width 4 height 7
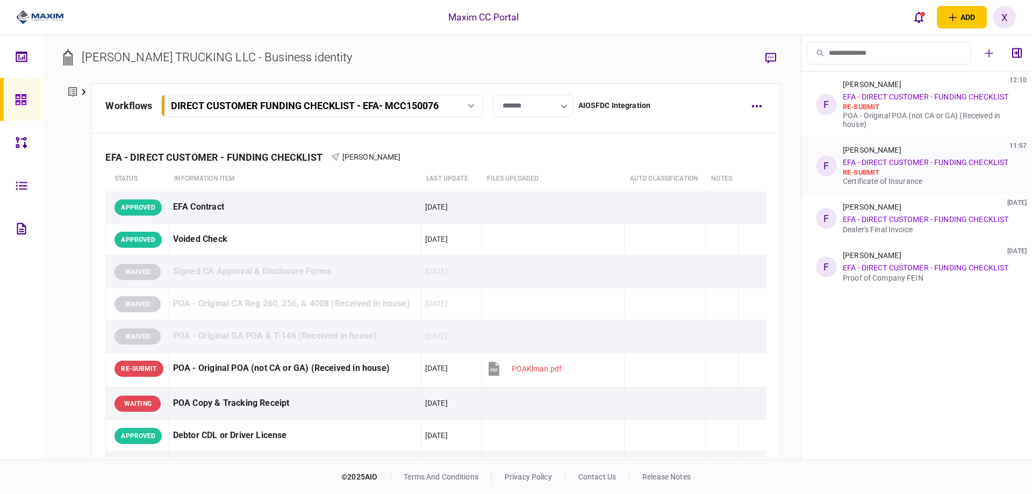
click at [921, 161] on link "EFA - DIRECT CUSTOMER - FUNDING CHECKLIST" at bounding box center [926, 162] width 166 height 9
click at [878, 169] on div "re-submit" at bounding box center [928, 172] width 170 height 9
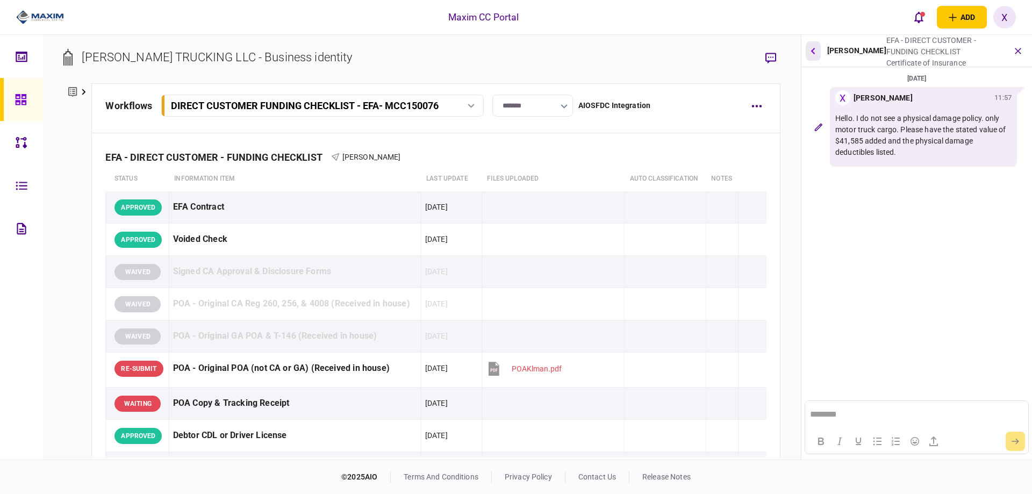
click at [812, 52] on icon "button" at bounding box center [813, 50] width 4 height 7
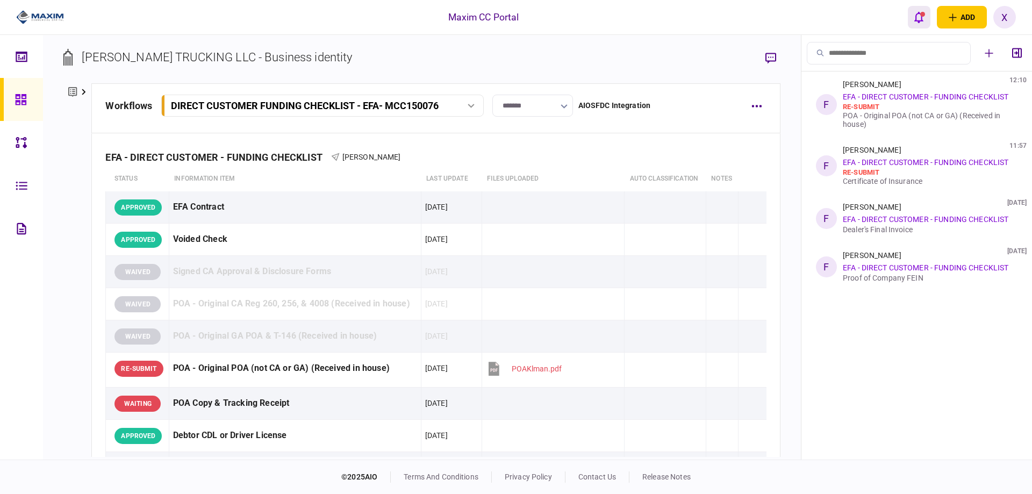
click at [919, 23] on icon "open notifications list" at bounding box center [919, 17] width 9 height 11
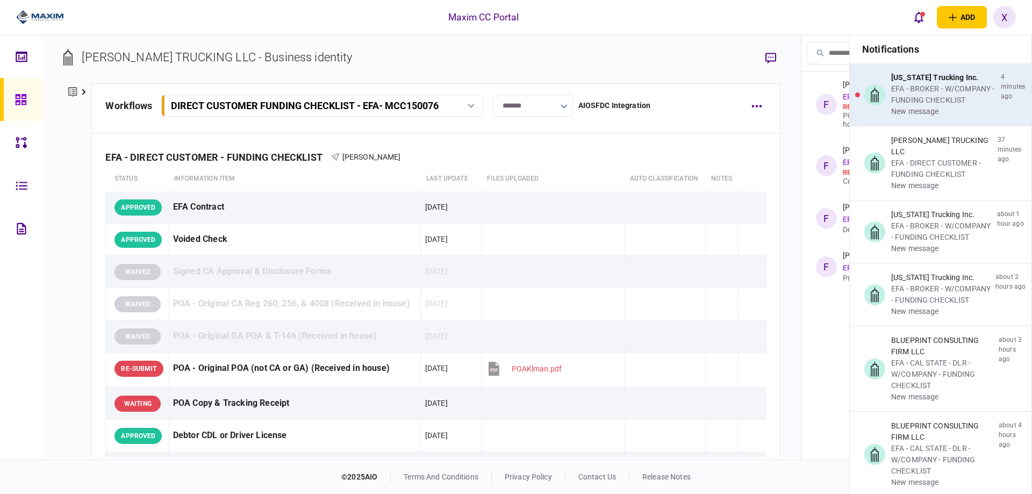
click at [931, 81] on div "[US_STATE] Trucking Inc." at bounding box center [943, 77] width 105 height 11
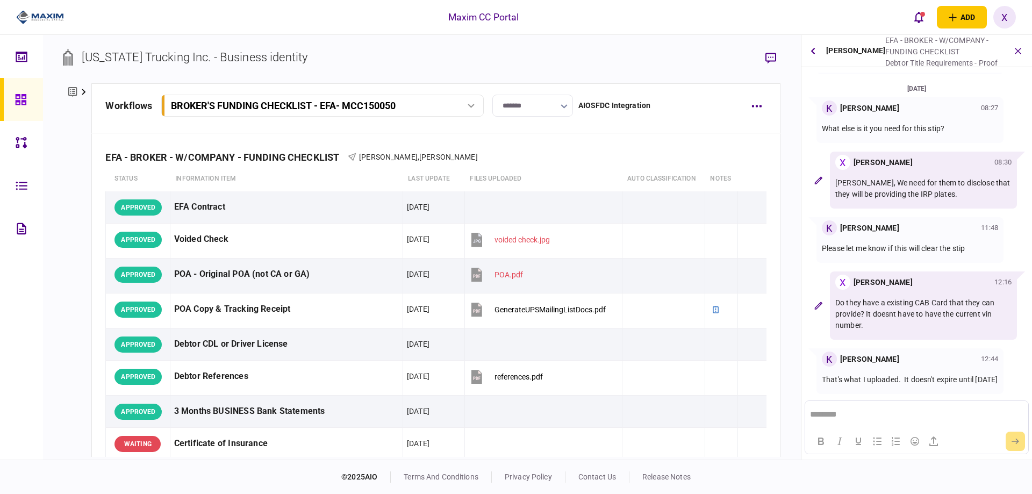
scroll to position [346, 0]
drag, startPoint x: 869, startPoint y: 404, endPoint x: 1570, endPoint y: 780, distance: 794.7
click at [869, 404] on html at bounding box center [916, 414] width 223 height 26
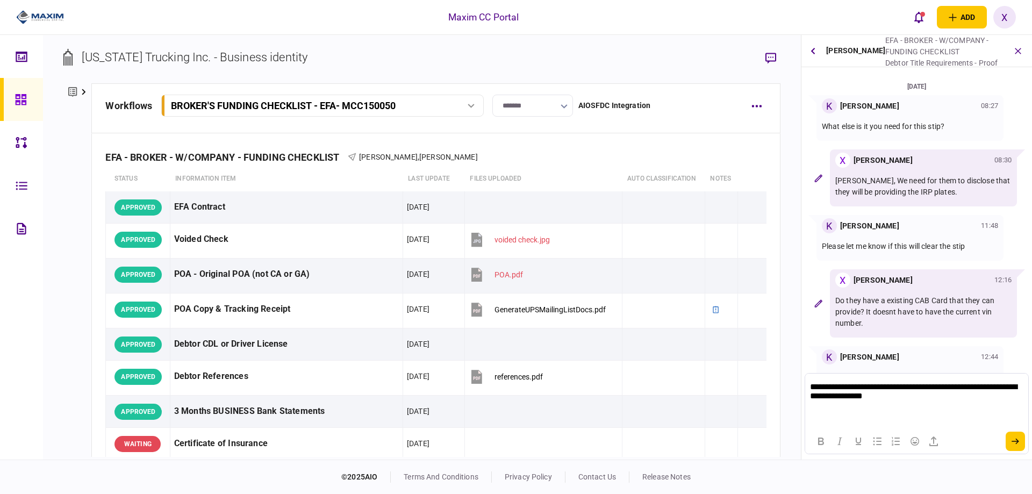
click at [1005, 454] on div "**********" at bounding box center [917, 247] width 231 height 425
click at [1011, 443] on button "submit" at bounding box center [1015, 441] width 19 height 19
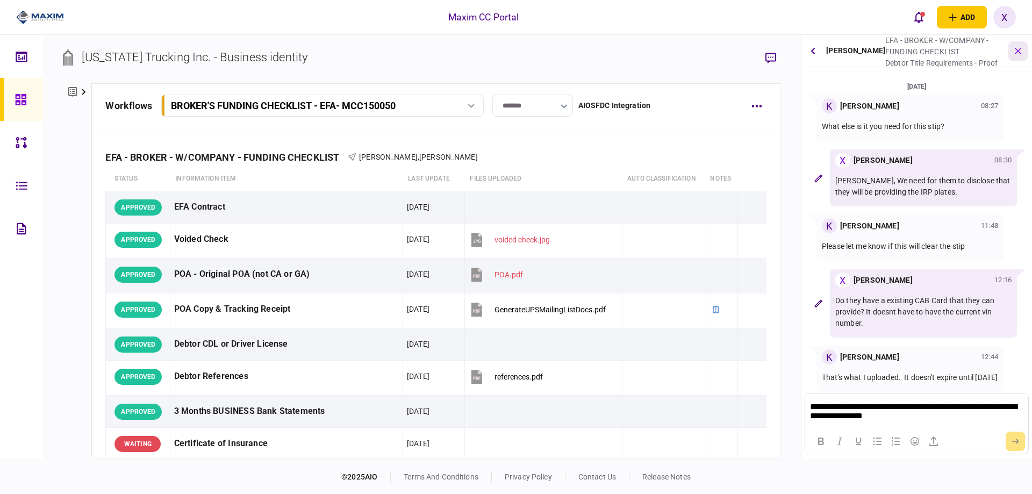
scroll to position [438, 0]
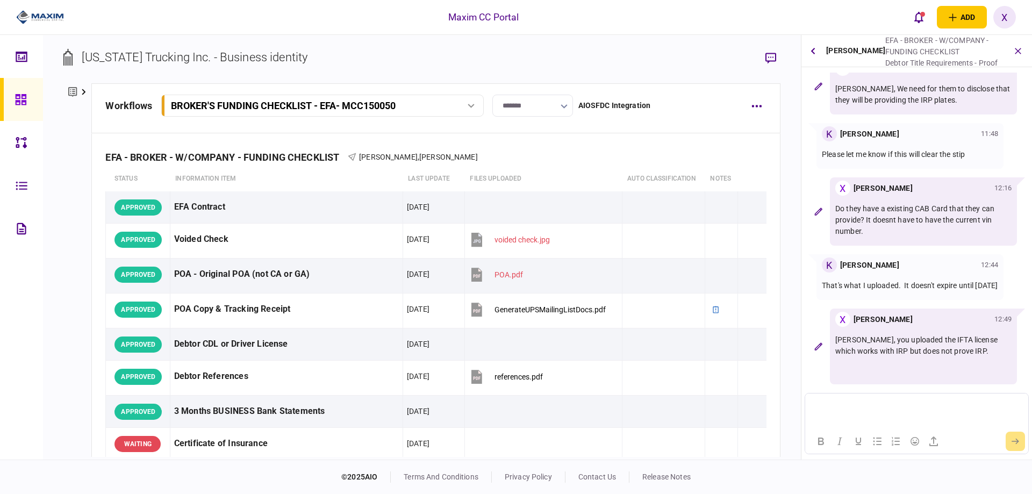
click at [48, 17] on img at bounding box center [40, 17] width 48 height 16
click at [41, 13] on img at bounding box center [40, 17] width 48 height 16
click at [1016, 54] on icon "button" at bounding box center [1017, 50] width 11 height 11
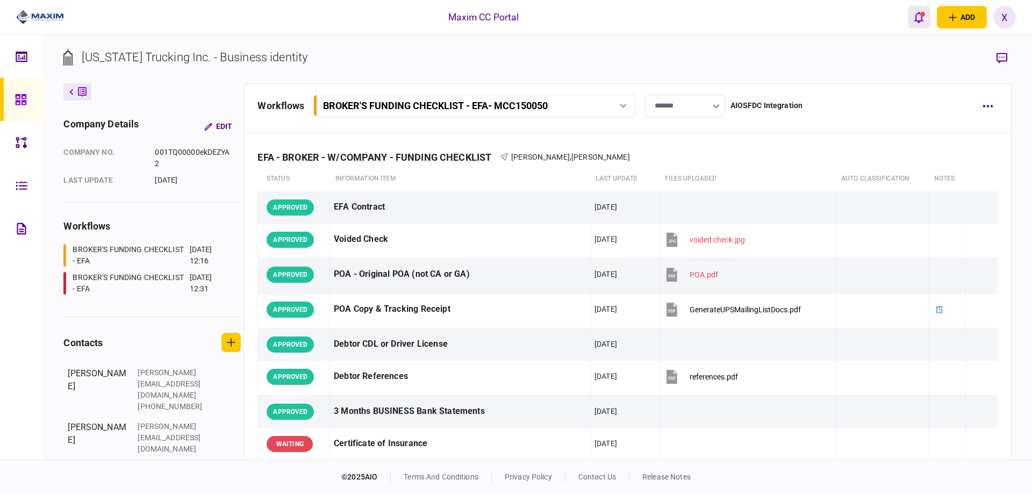
click at [924, 24] on button "open notifications list" at bounding box center [919, 17] width 23 height 23
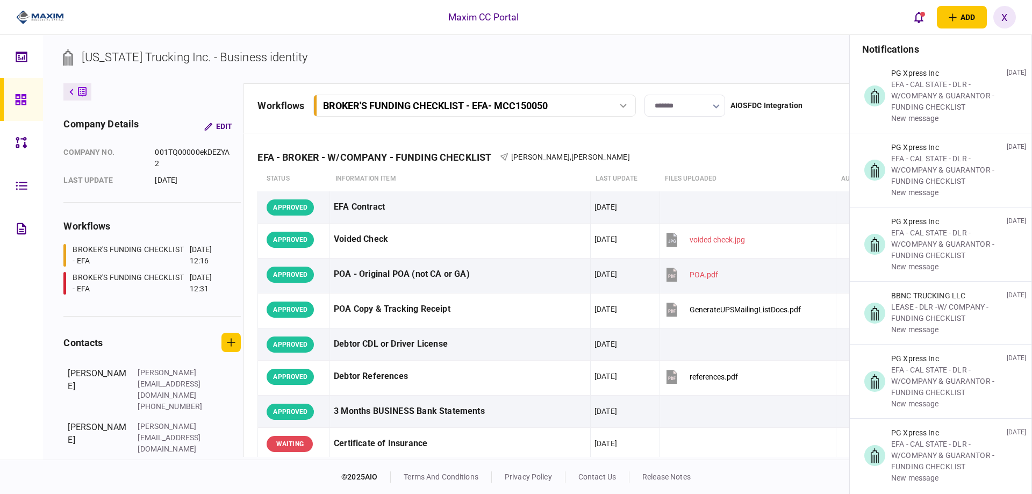
scroll to position [1667, 0]
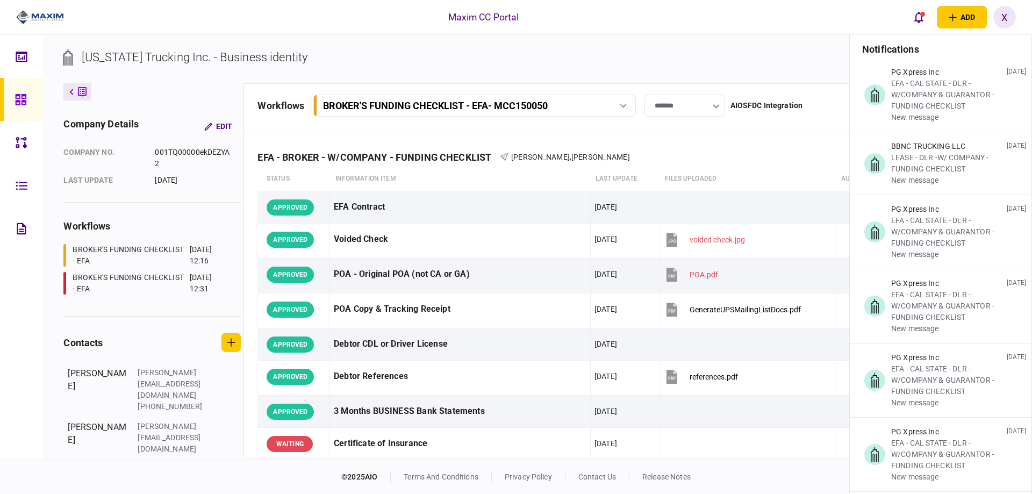
click at [11, 101] on link at bounding box center [21, 99] width 43 height 43
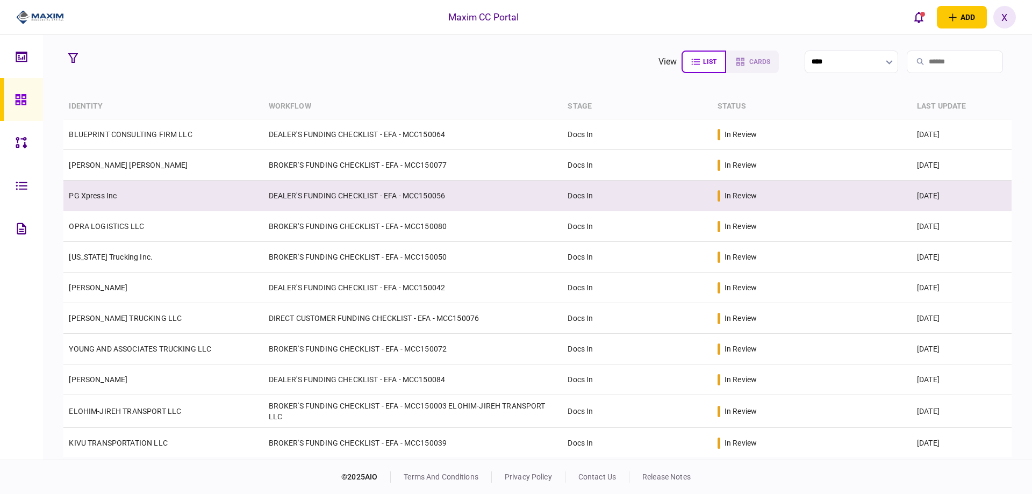
click at [104, 192] on link "PG Xpress Inc" at bounding box center [93, 195] width 48 height 9
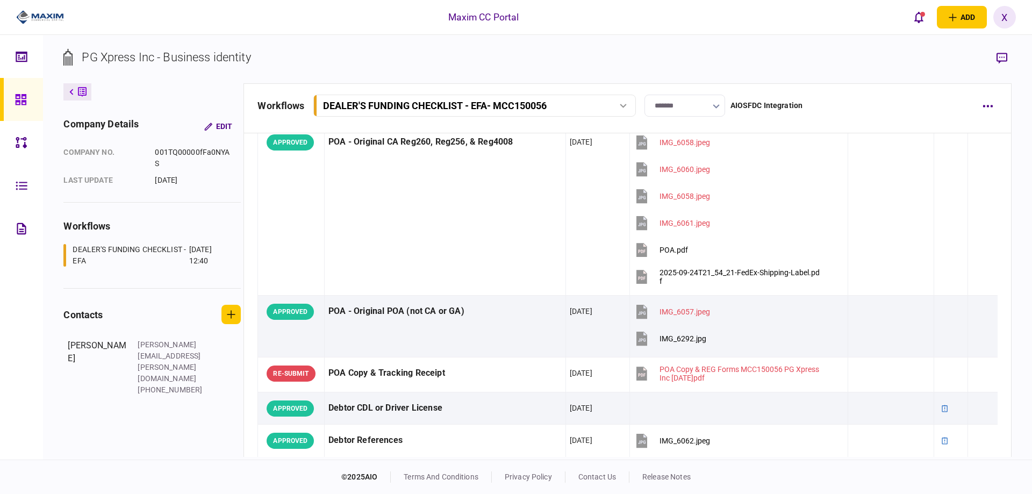
scroll to position [183, 0]
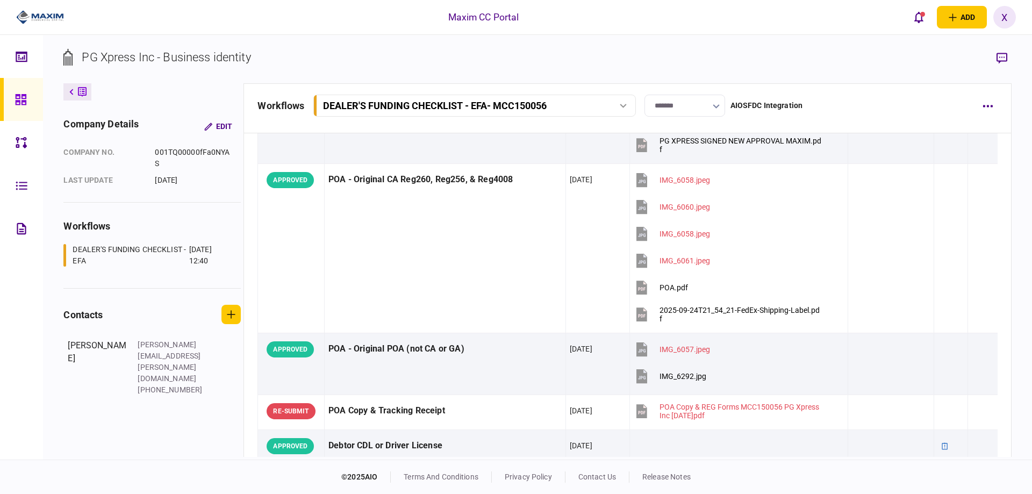
click at [37, 11] on img at bounding box center [40, 17] width 48 height 16
click at [20, 83] on div at bounding box center [23, 99] width 17 height 43
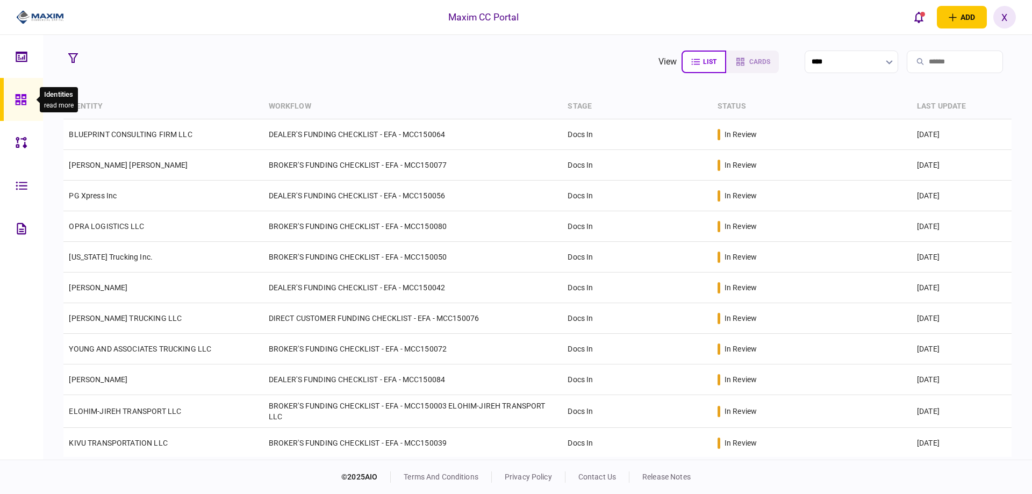
click at [22, 104] on icon at bounding box center [20, 99] width 11 height 11
click at [925, 16] on button "open notifications list" at bounding box center [919, 17] width 23 height 23
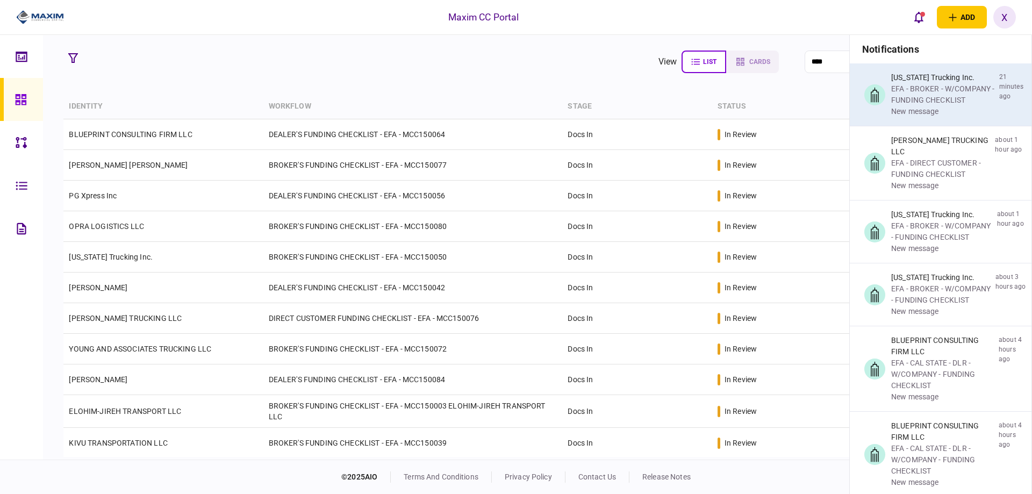
click at [925, 90] on div "EFA - BROKER - W/COMPANY - FUNDING CHECKLIST" at bounding box center [943, 94] width 104 height 23
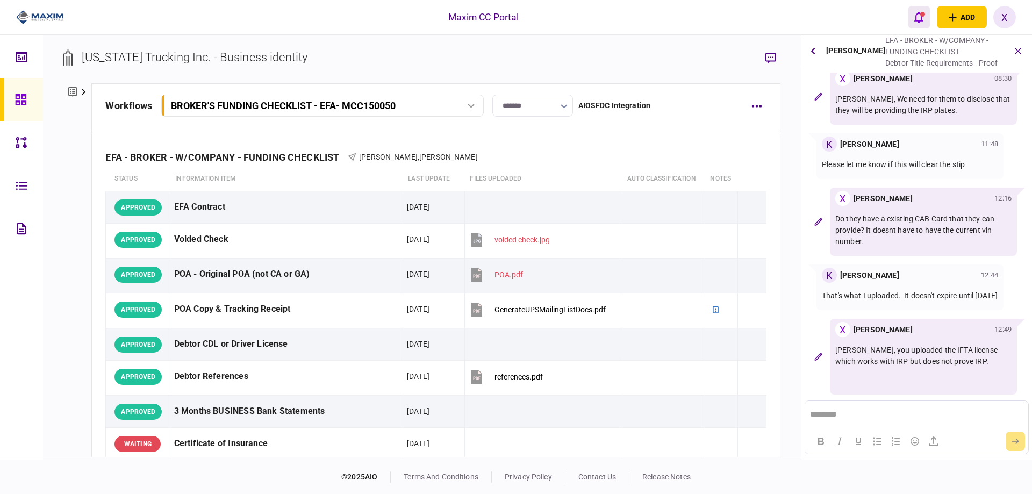
scroll to position [357, 0]
click at [919, 14] on icon "open notifications list" at bounding box center [919, 17] width 9 height 12
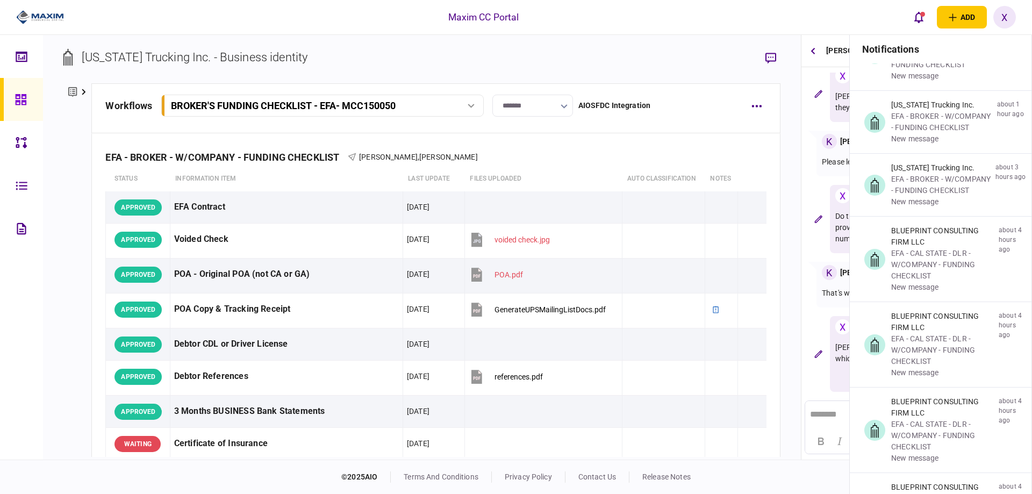
scroll to position [215, 0]
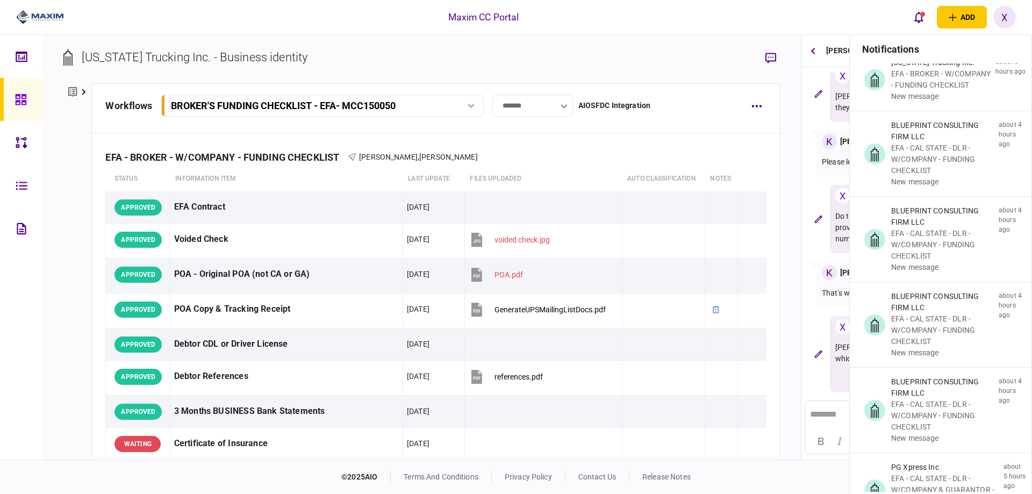
drag, startPoint x: 929, startPoint y: 25, endPoint x: 833, endPoint y: 3, distance: 98.2
click at [928, 25] on button "open notifications list" at bounding box center [919, 17] width 23 height 23
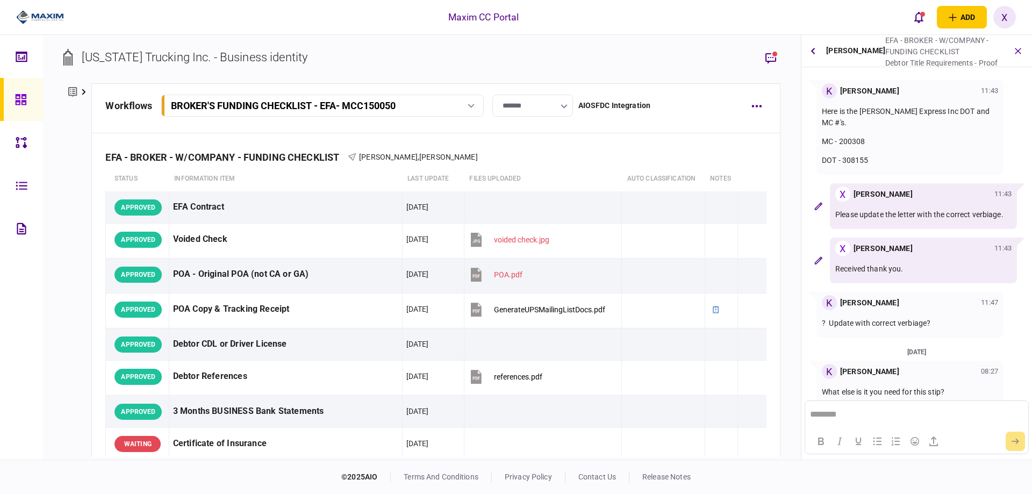
scroll to position [346, 0]
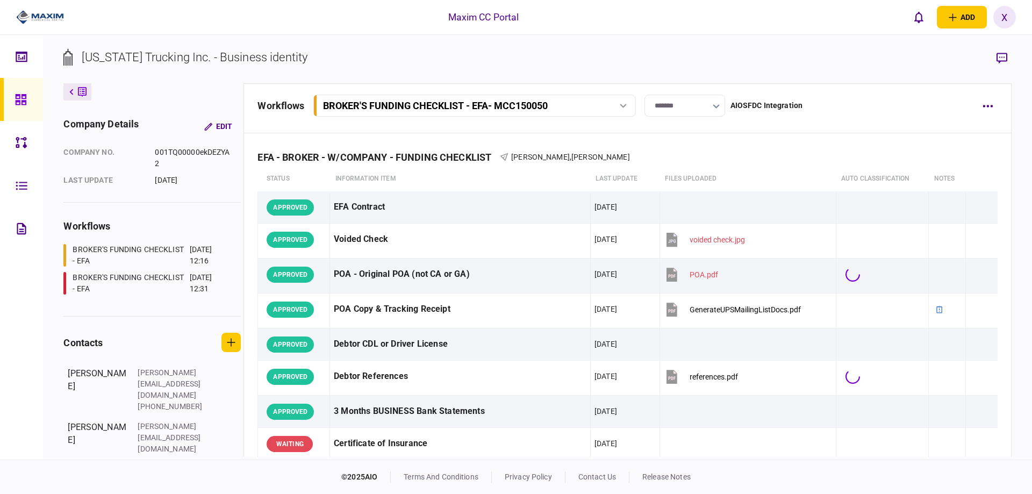
click at [903, 28] on div "Maxim CC Portal add business identity individual identity X X Xiomara Rodriguez…" at bounding box center [516, 17] width 1032 height 34
click at [919, 16] on icon "open notifications list" at bounding box center [919, 17] width 9 height 12
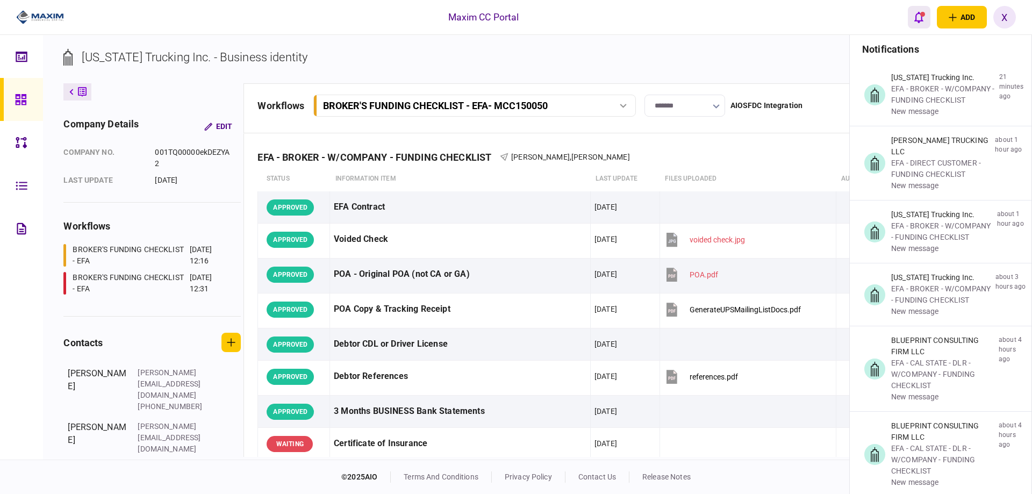
click at [919, 16] on icon "open notifications list" at bounding box center [919, 17] width 9 height 12
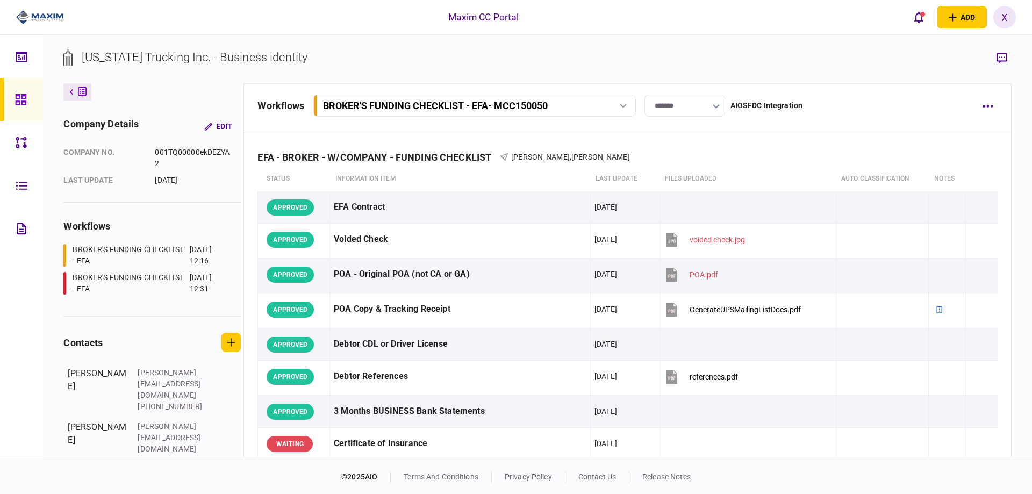
click at [12, 97] on link at bounding box center [21, 99] width 43 height 43
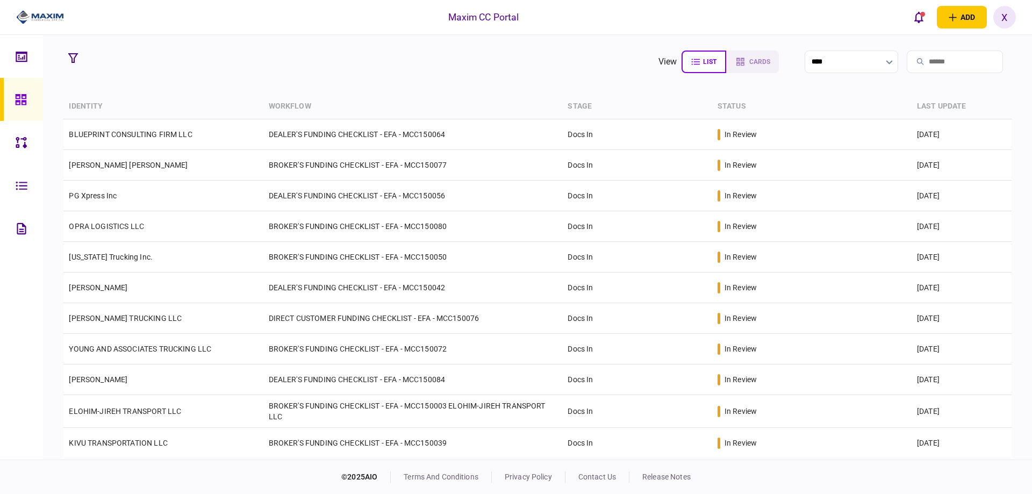
click at [17, 17] on img at bounding box center [40, 17] width 48 height 16
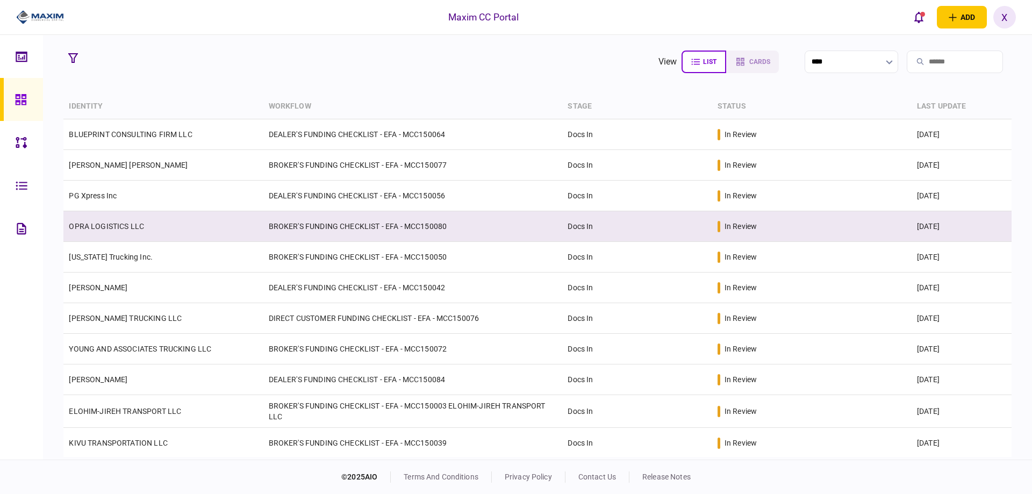
click at [97, 229] on link "OPRA LOGISTICS LLC" at bounding box center [106, 226] width 75 height 9
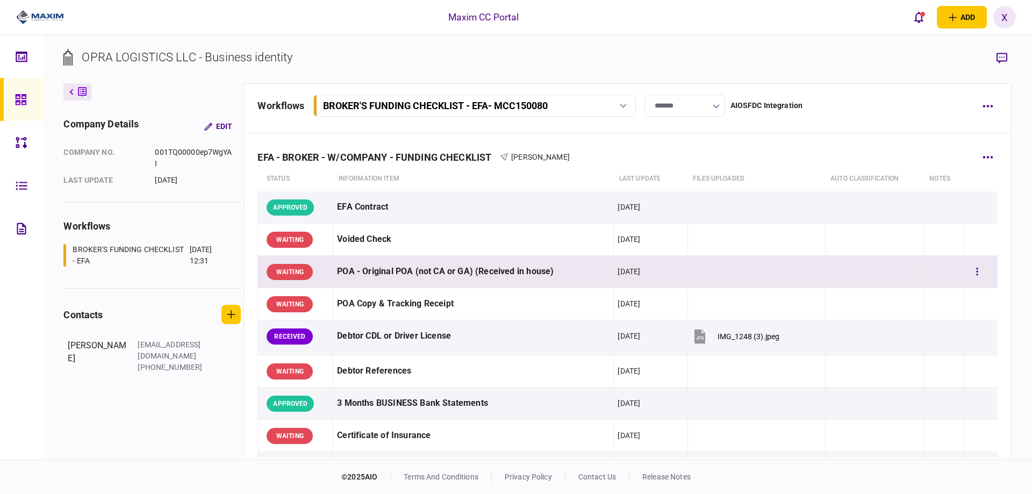
scroll to position [108, 0]
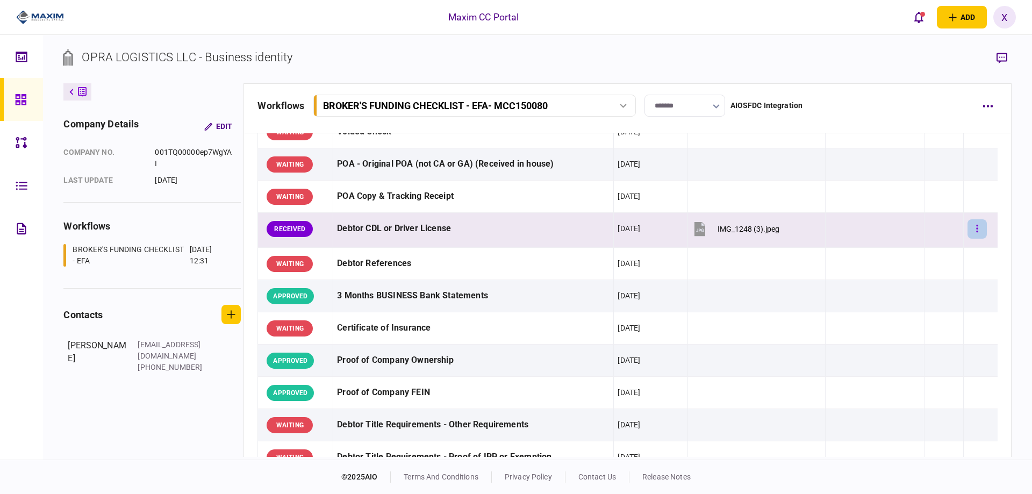
click at [968, 230] on button "button" at bounding box center [977, 228] width 19 height 19
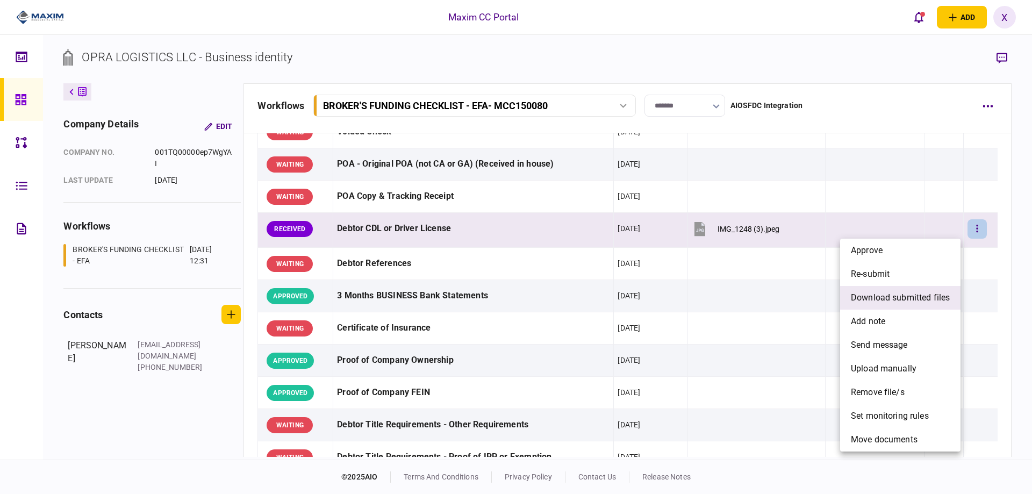
click at [910, 297] on span "download submitted files" at bounding box center [900, 297] width 99 height 13
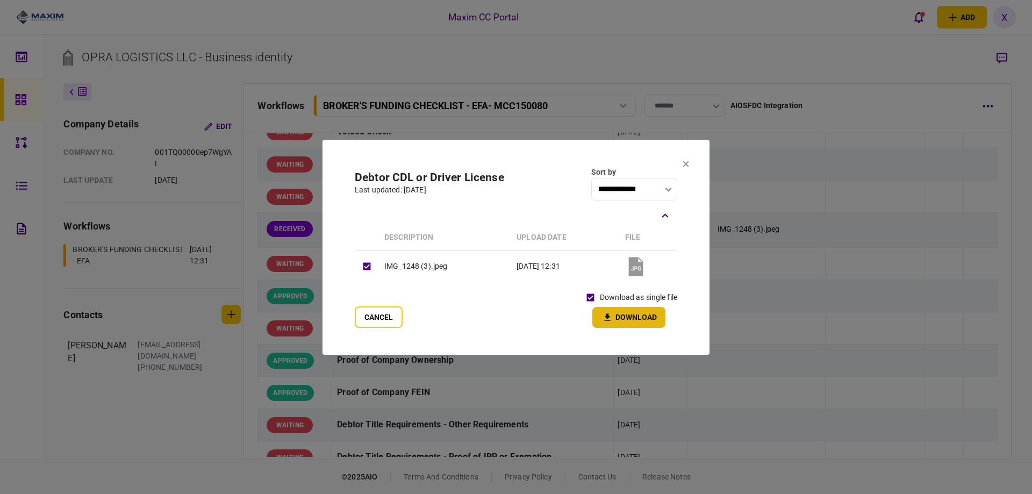
click at [613, 309] on button "Download" at bounding box center [628, 317] width 73 height 21
click at [370, 321] on button "Cancel" at bounding box center [379, 317] width 48 height 22
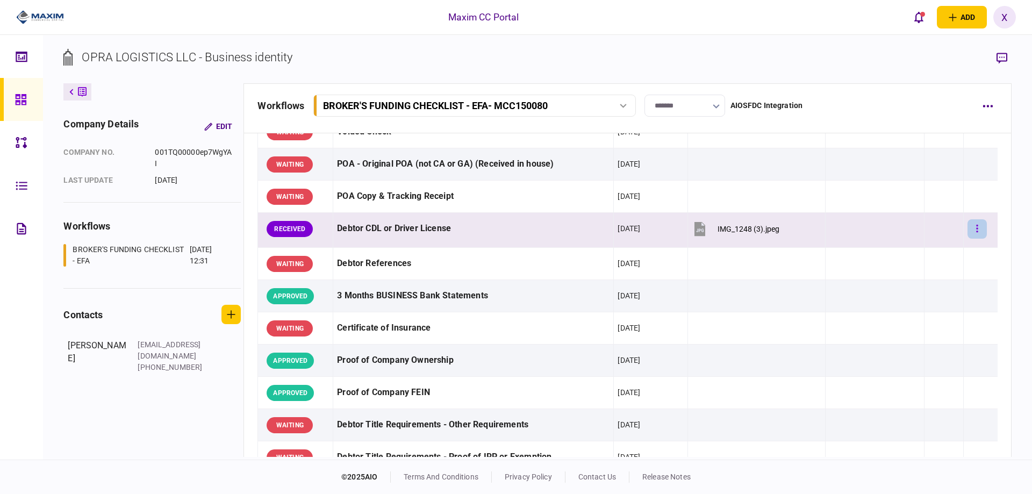
click at [980, 234] on div at bounding box center [981, 229] width 26 height 24
click at [975, 231] on button "button" at bounding box center [977, 228] width 19 height 19
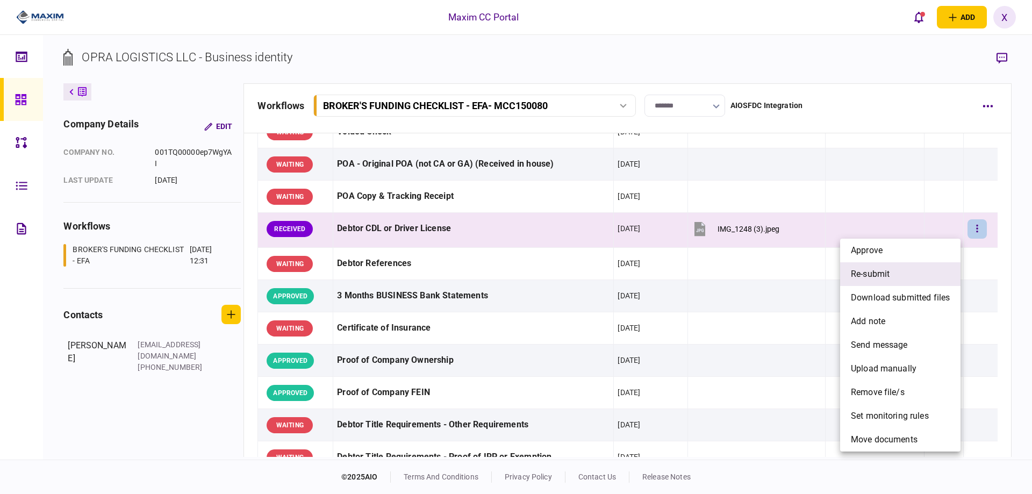
click at [927, 269] on li "re-submit" at bounding box center [900, 274] width 120 height 24
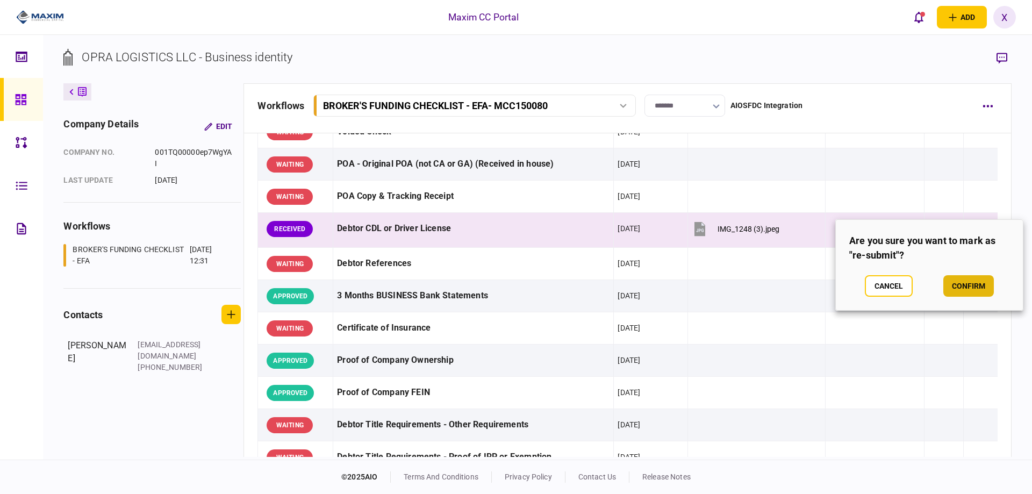
click at [962, 283] on button "confirm" at bounding box center [969, 286] width 51 height 22
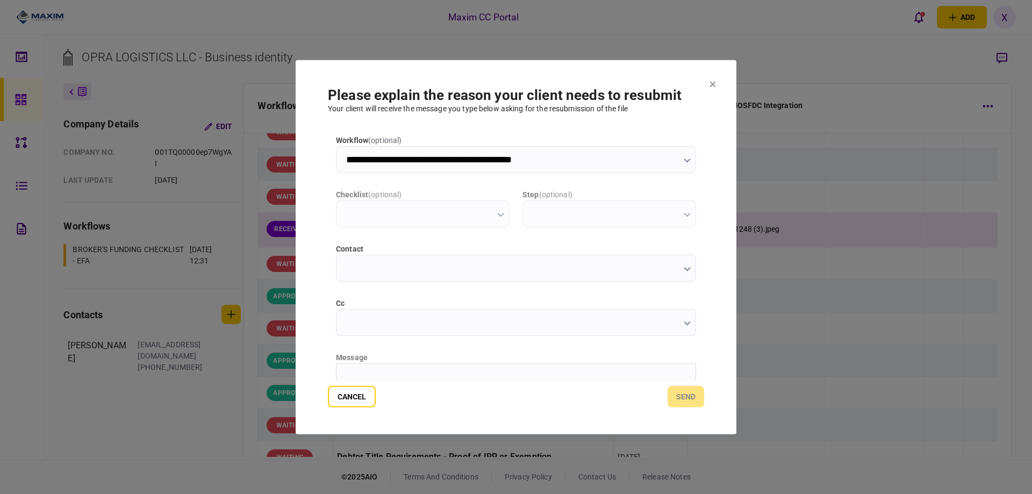
type input "**********"
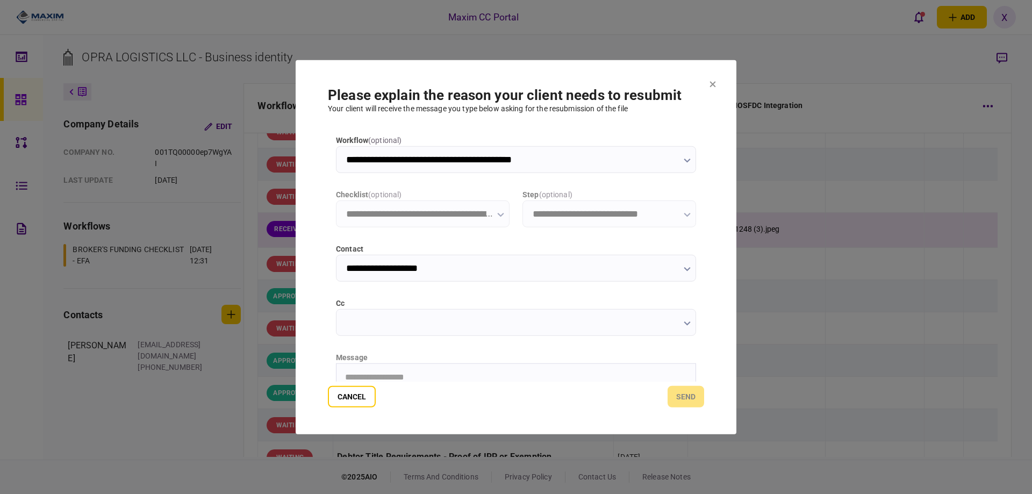
scroll to position [0, 0]
drag, startPoint x: 430, startPoint y: 377, endPoint x: 800, endPoint y: 768, distance: 538.5
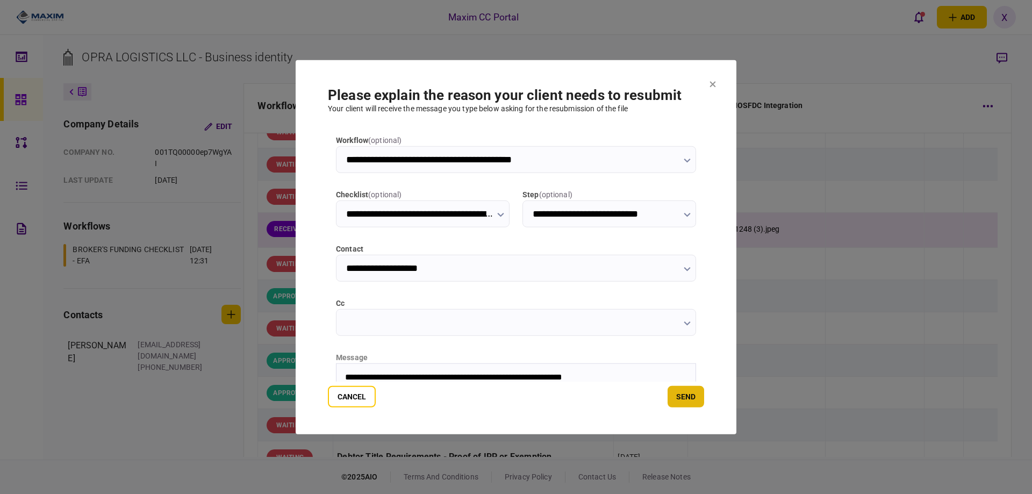
click at [682, 390] on button "send" at bounding box center [686, 397] width 37 height 22
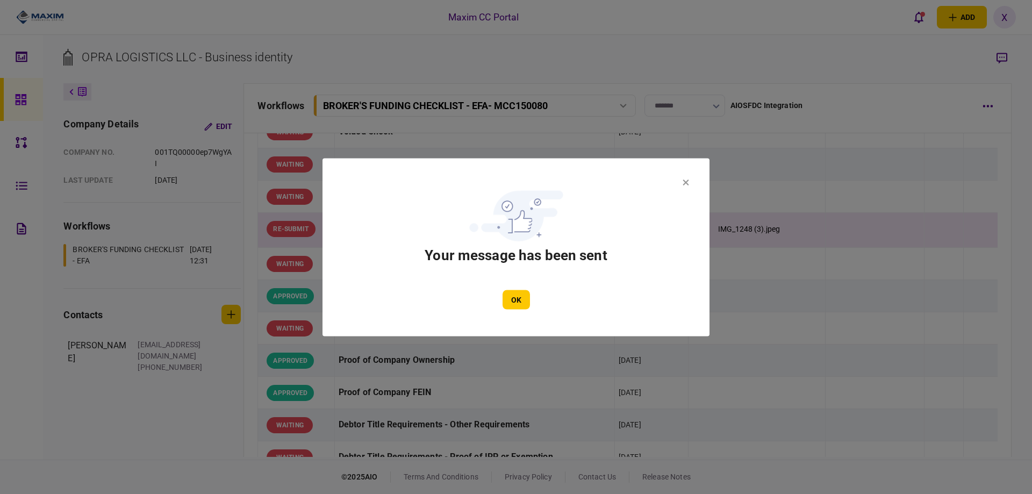
drag, startPoint x: 519, startPoint y: 302, endPoint x: 502, endPoint y: 88, distance: 214.7
click at [519, 302] on button "OK" at bounding box center [516, 299] width 27 height 19
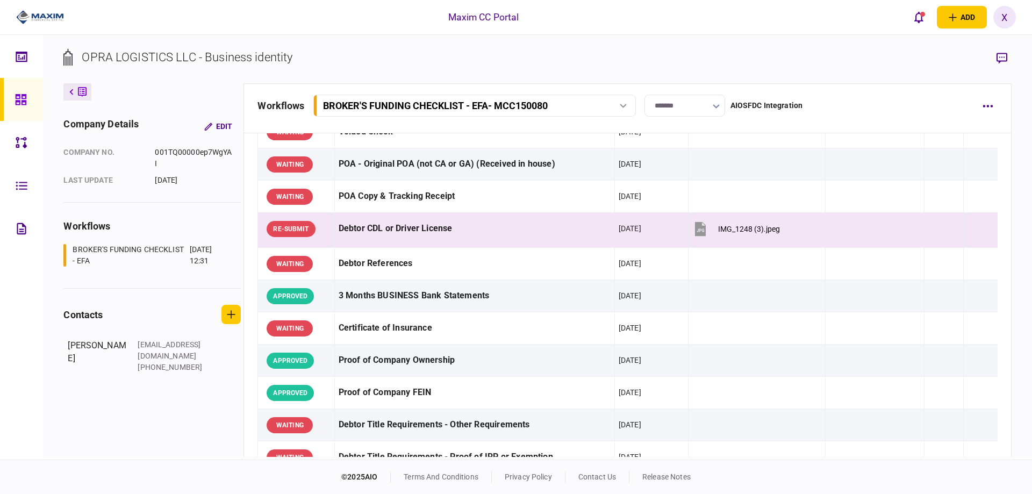
click at [13, 94] on link at bounding box center [21, 99] width 43 height 43
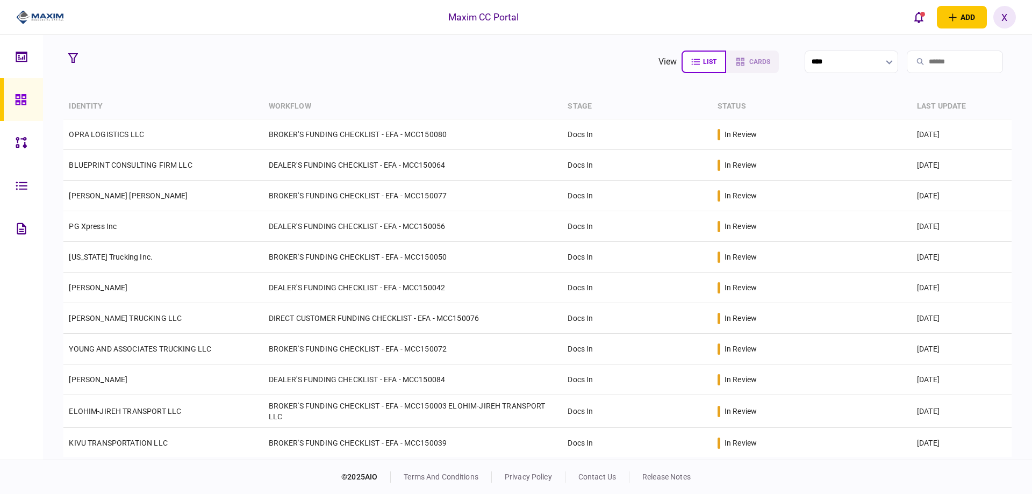
click at [40, 14] on img at bounding box center [40, 17] width 48 height 16
click at [42, 8] on div at bounding box center [36, 17] width 72 height 35
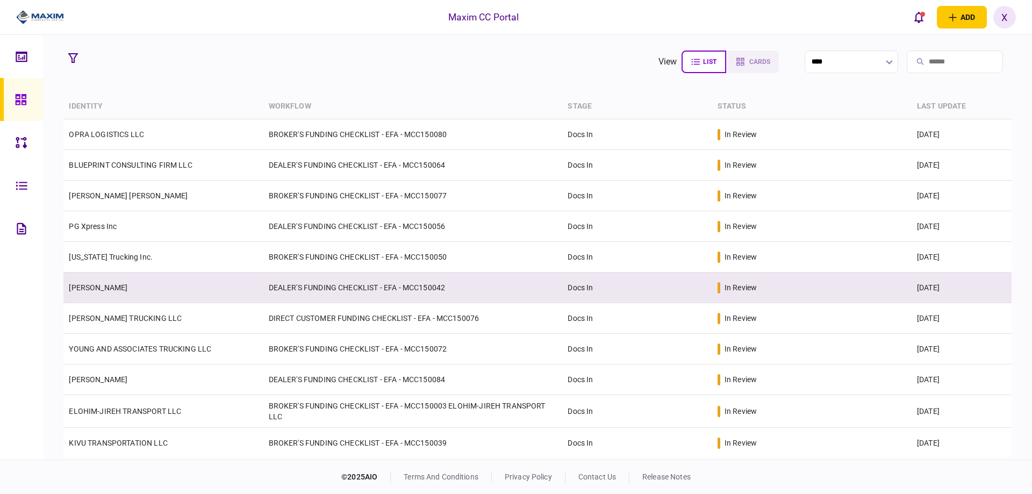
click at [72, 283] on link "[PERSON_NAME]" at bounding box center [98, 287] width 59 height 9
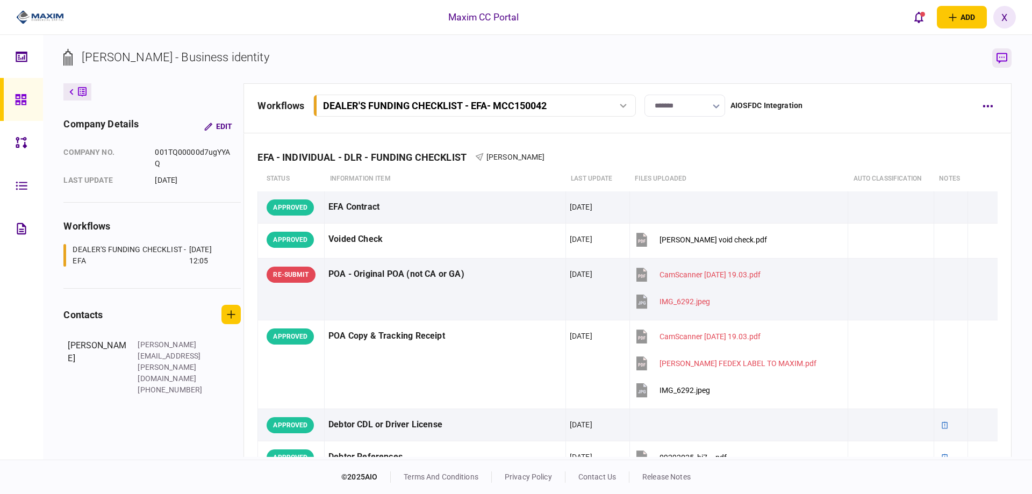
click at [997, 60] on icon "button" at bounding box center [1002, 58] width 11 height 11
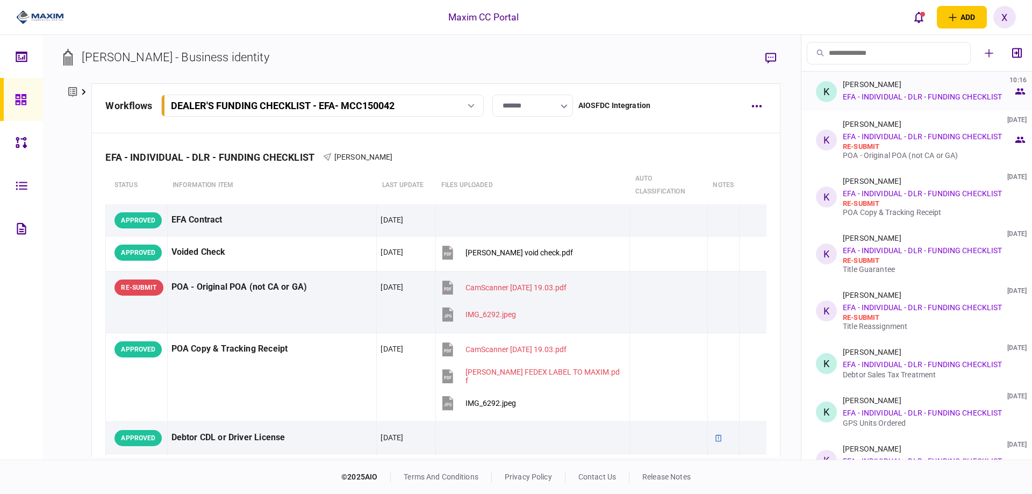
click at [915, 88] on div "Kevin Ratliff 10:16" at bounding box center [907, 84] width 128 height 9
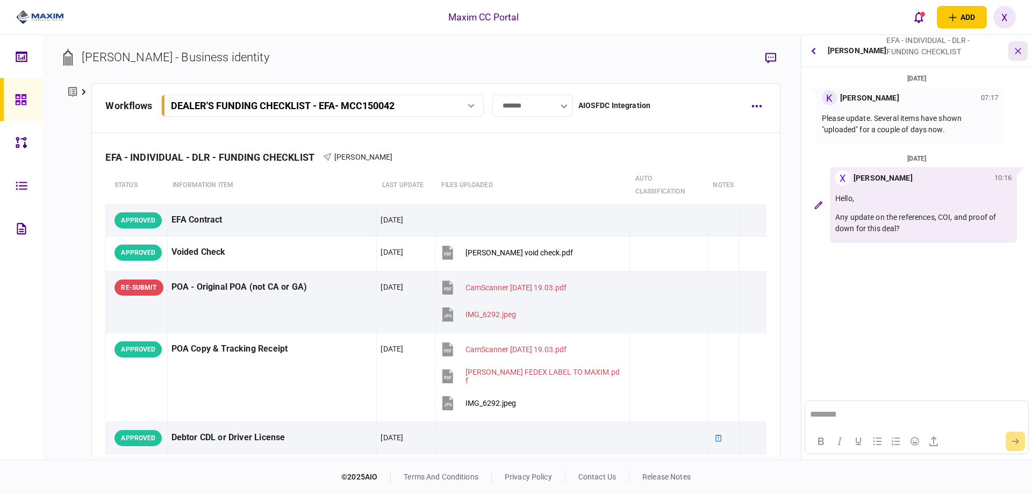
click at [1012, 45] on button "button" at bounding box center [1018, 50] width 19 height 19
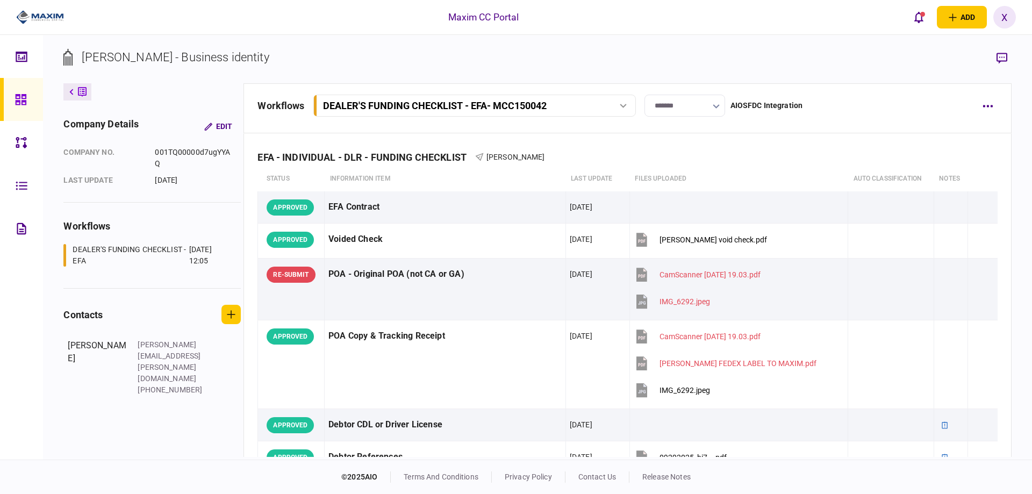
click at [39, 16] on img at bounding box center [40, 17] width 48 height 16
click at [28, 105] on div at bounding box center [23, 99] width 17 height 43
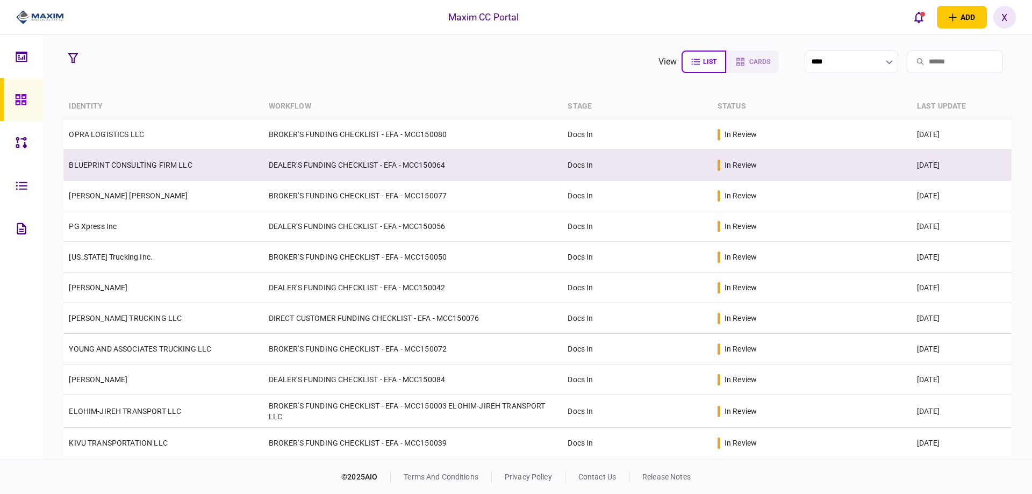
click at [134, 159] on td "BLUEPRINT CONSULTING FIRM LLC" at bounding box center [162, 165] width 199 height 31
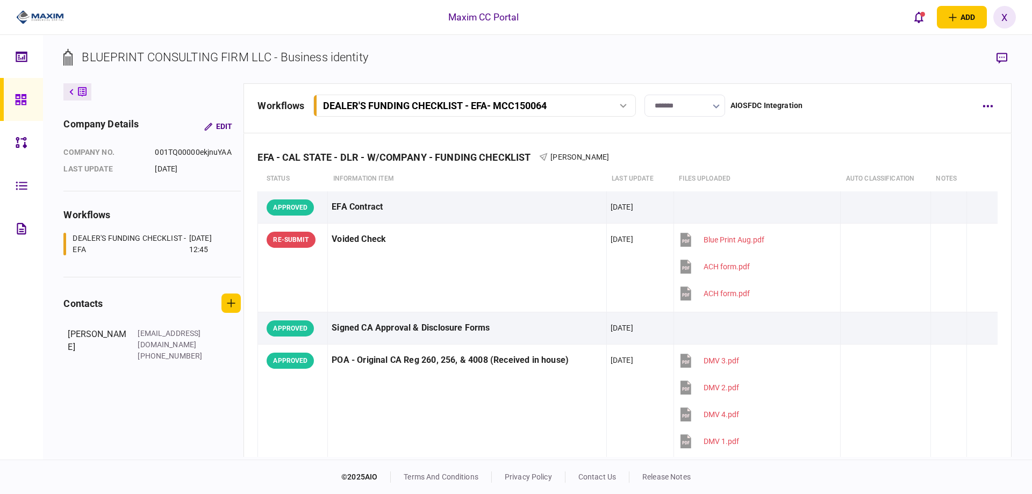
click at [66, 82] on div "BLUEPRINT CONSULTING FIRM LLC - Business identity" at bounding box center [215, 65] width 304 height 35
click at [79, 91] on icon at bounding box center [82, 92] width 9 height 11
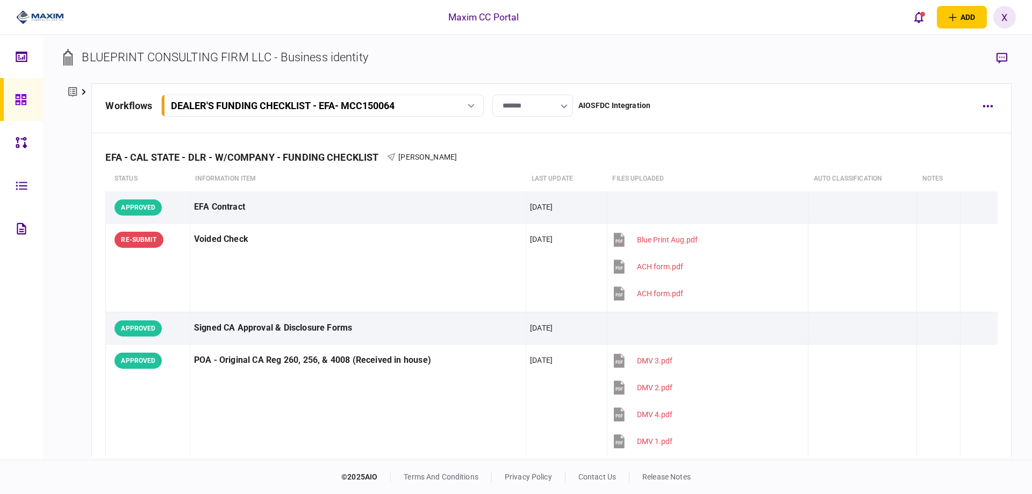
click at [12, 94] on link at bounding box center [21, 99] width 43 height 43
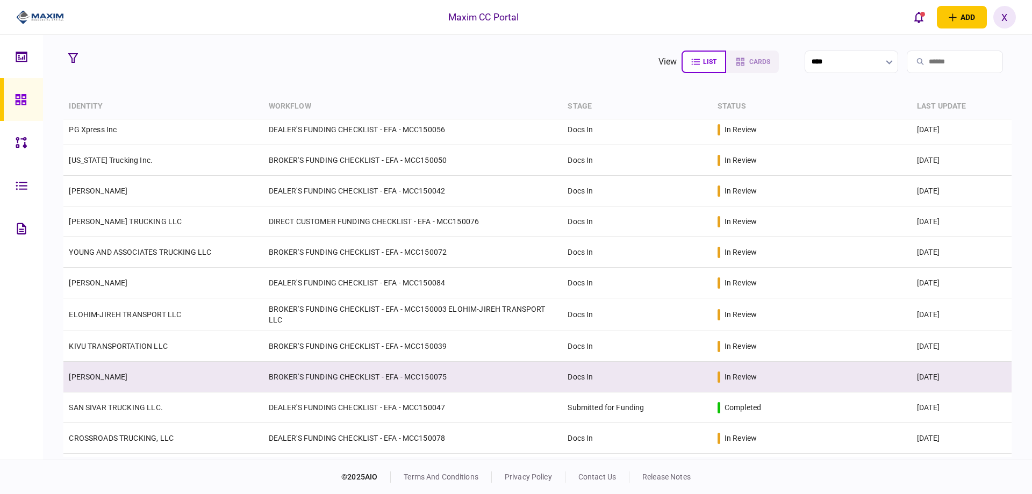
scroll to position [161, 0]
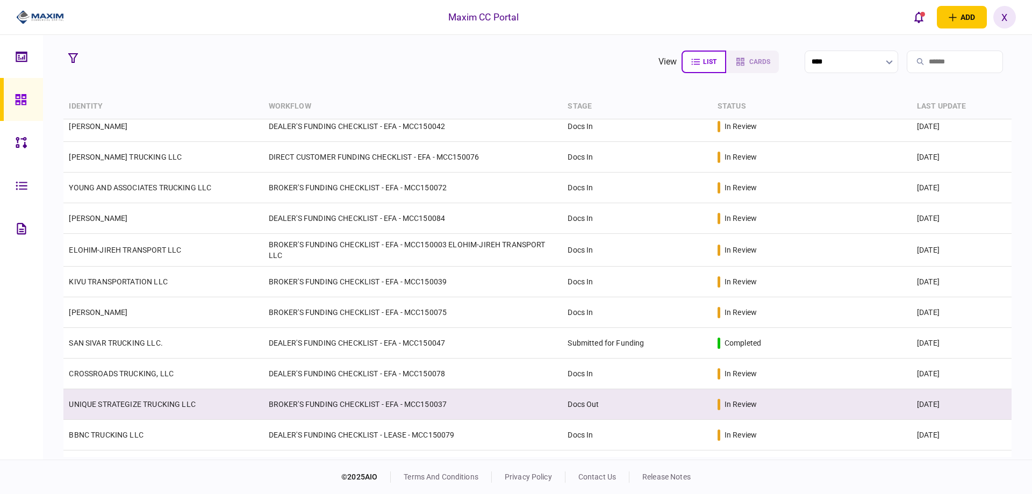
click at [128, 395] on td "UNIQUE STRATEGIZE TRUCKING LLC" at bounding box center [162, 404] width 199 height 31
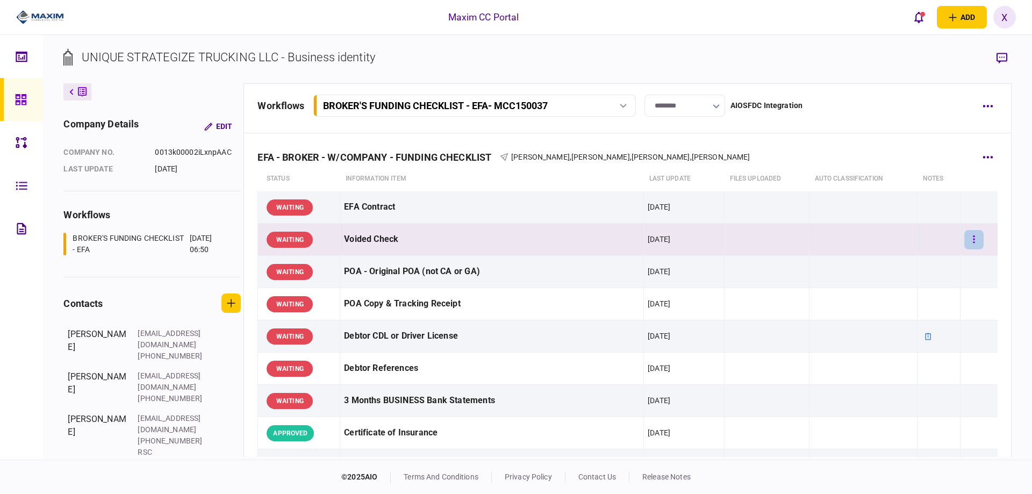
click at [972, 232] on button "button" at bounding box center [974, 239] width 19 height 19
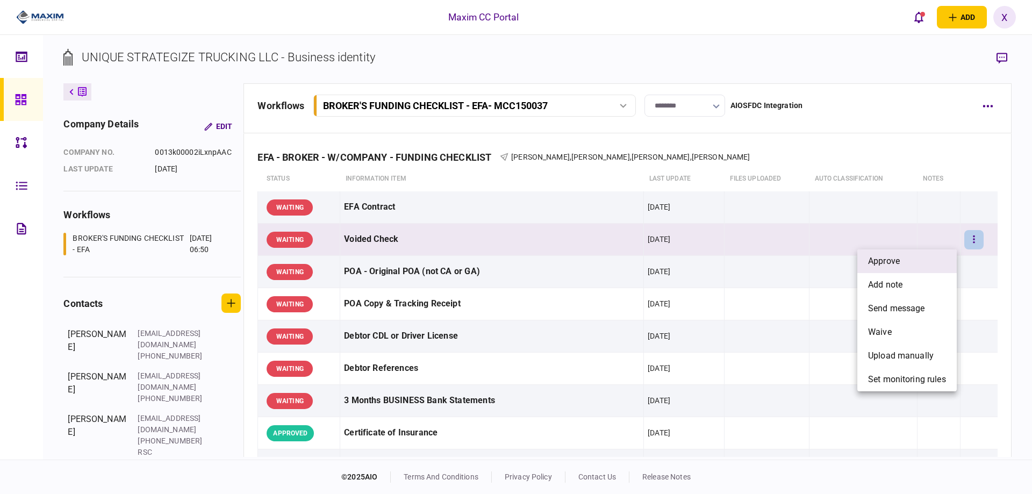
click at [915, 256] on li "approve" at bounding box center [907, 261] width 99 height 24
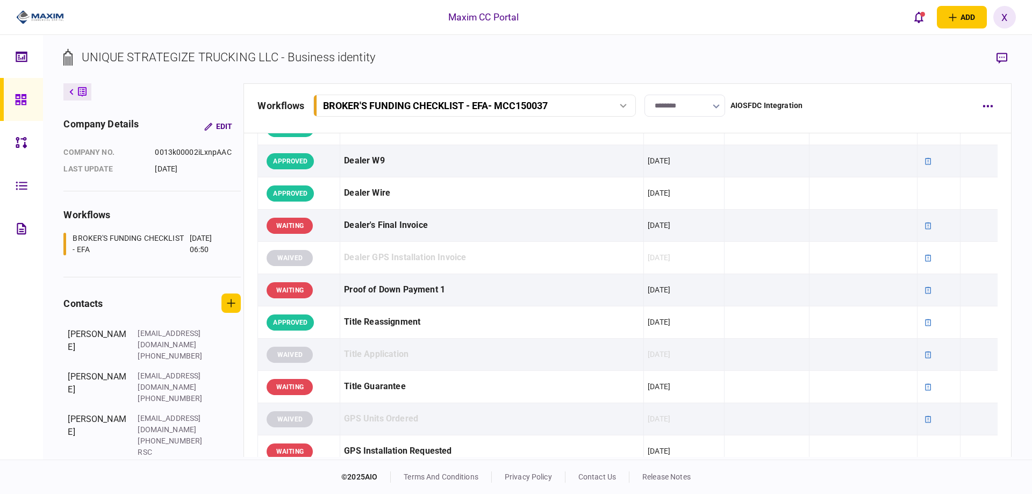
scroll to position [560, 0]
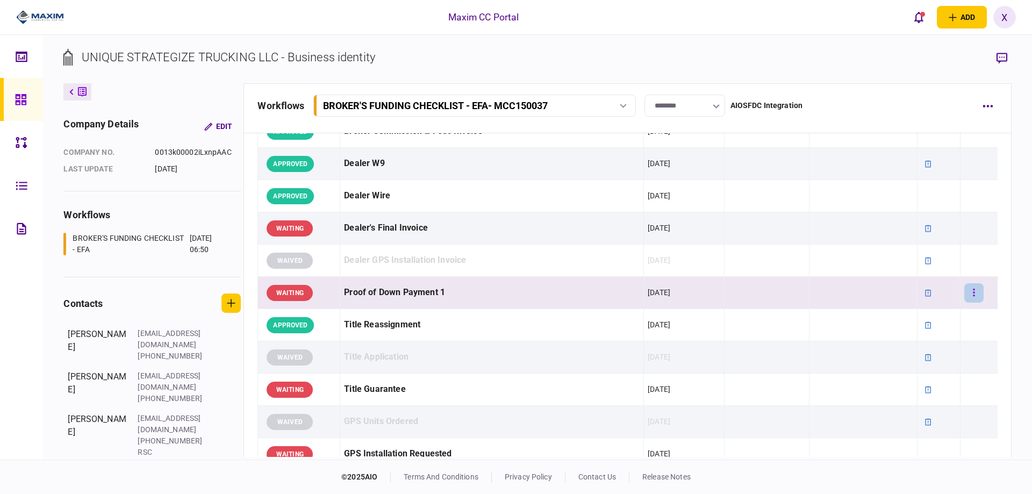
click at [973, 289] on icon "button" at bounding box center [974, 293] width 2 height 10
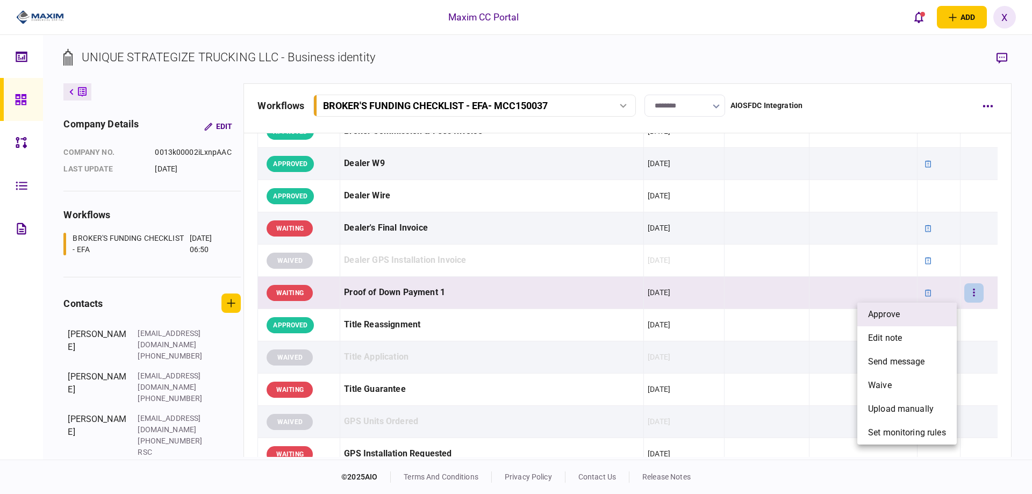
click at [925, 310] on li "approve" at bounding box center [907, 315] width 99 height 24
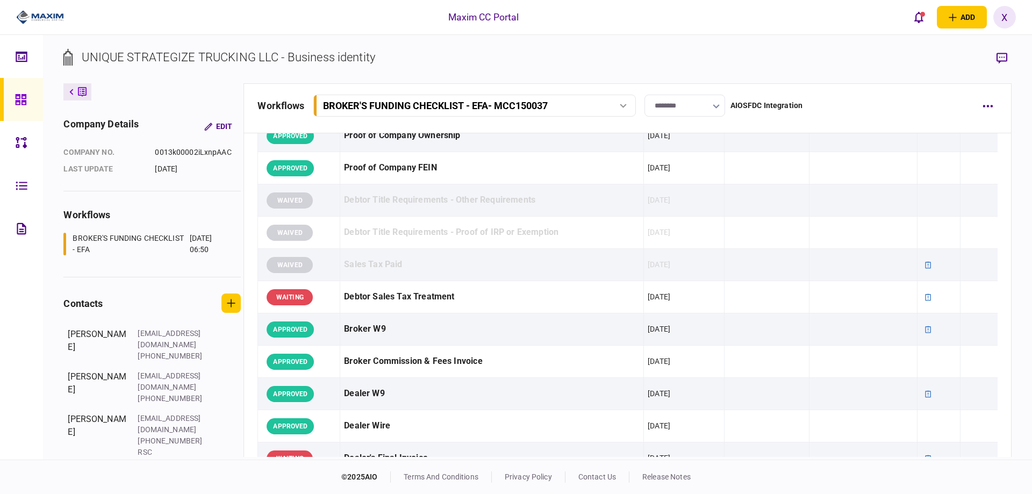
scroll to position [291, 0]
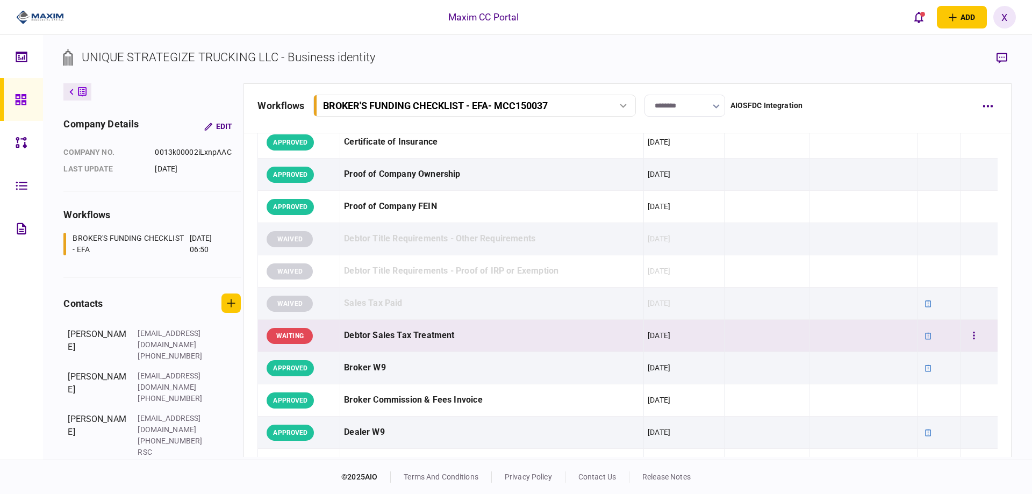
click at [965, 326] on div at bounding box center [979, 336] width 29 height 24
click at [975, 341] on button "button" at bounding box center [974, 335] width 19 height 19
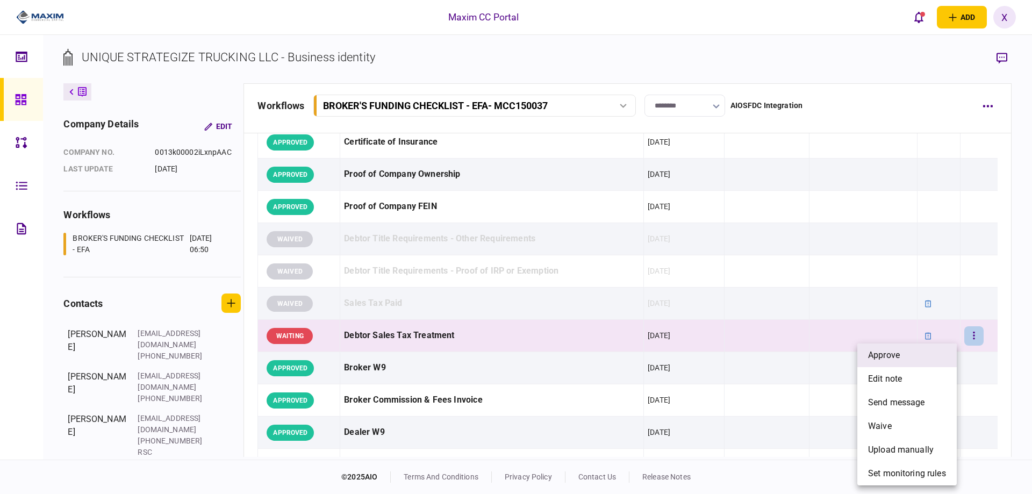
click at [940, 344] on div "approve edit note send message waive upload manually set monitoring rules" at bounding box center [516, 247] width 1032 height 494
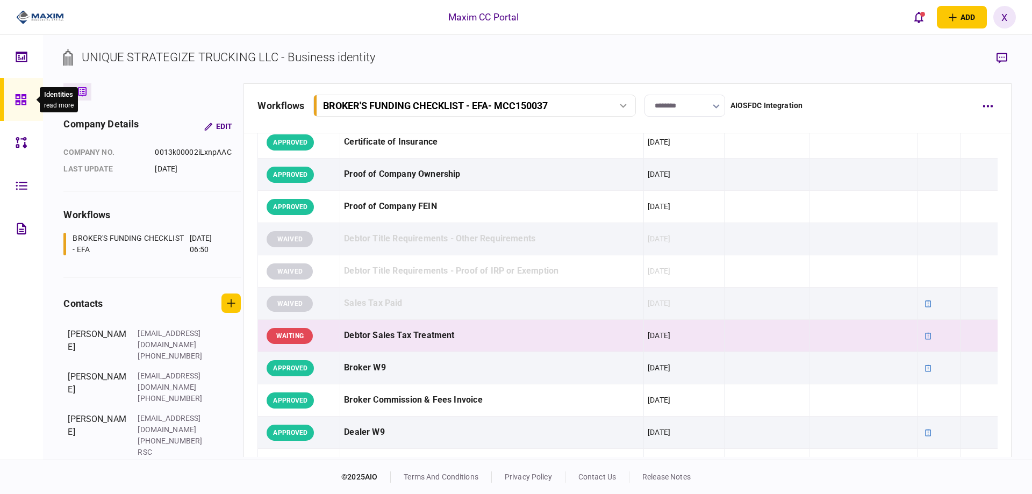
click at [24, 102] on icon at bounding box center [20, 99] width 11 height 11
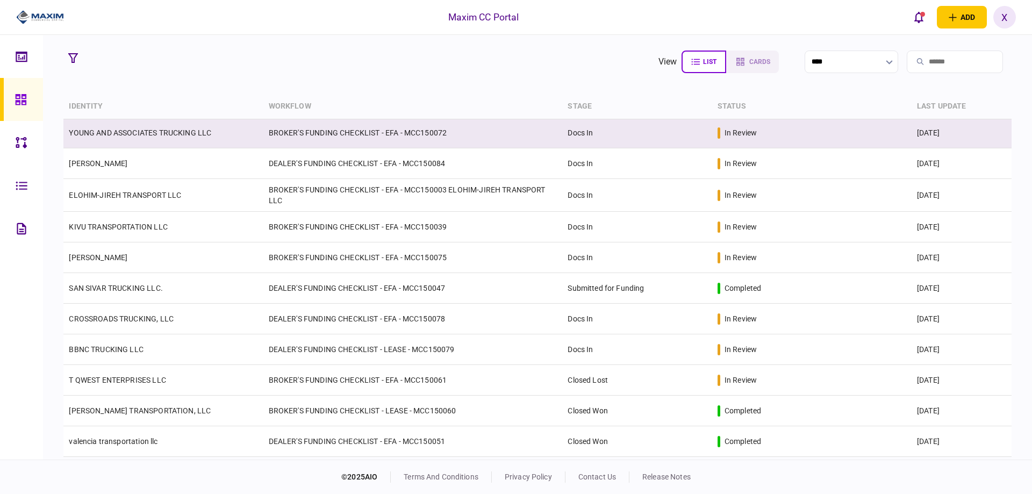
scroll to position [269, 0]
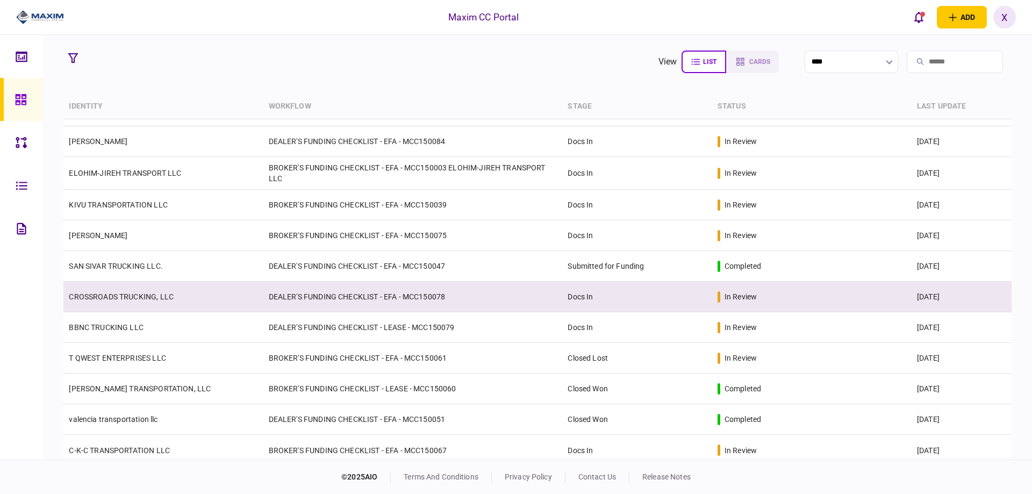
click at [127, 293] on link "CROSSROADS TRUCKING, LLC" at bounding box center [121, 296] width 105 height 9
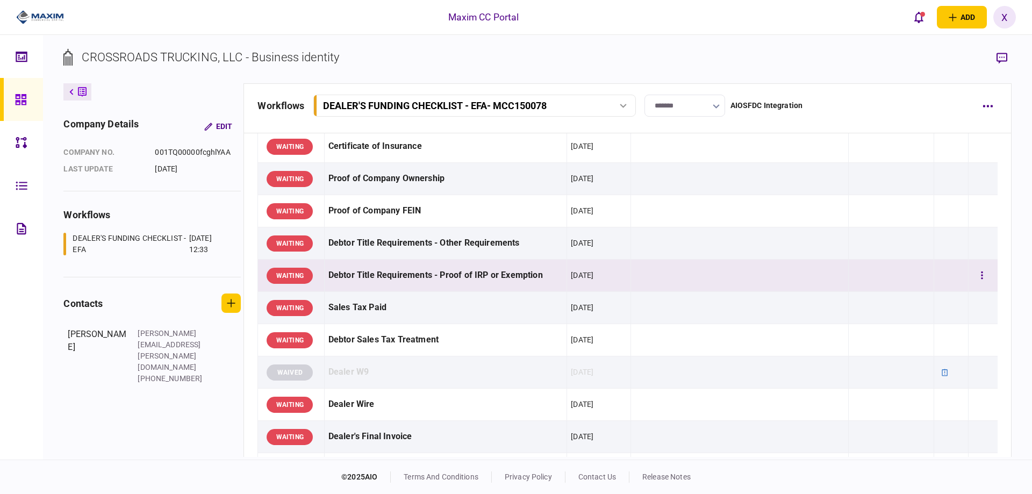
scroll to position [430, 0]
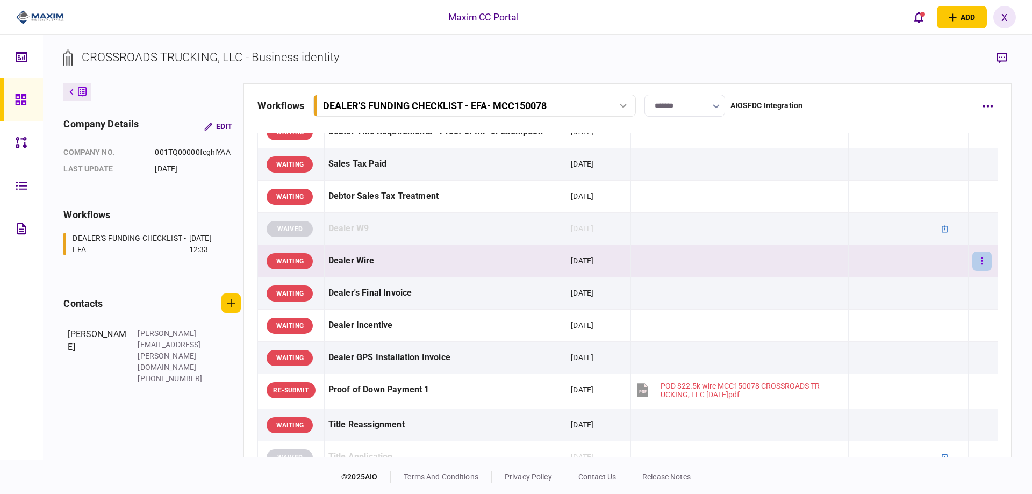
click at [973, 260] on button "button" at bounding box center [982, 261] width 19 height 19
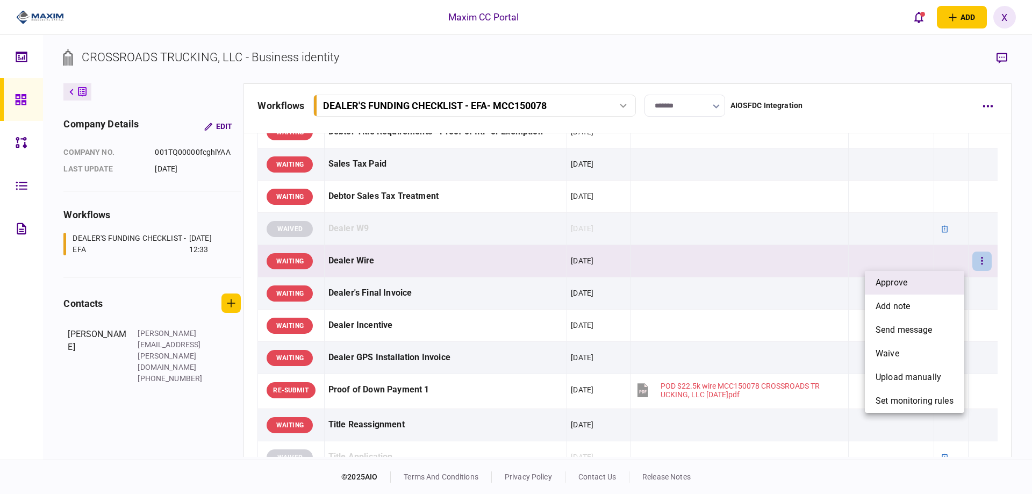
click at [916, 281] on li "approve" at bounding box center [914, 283] width 99 height 24
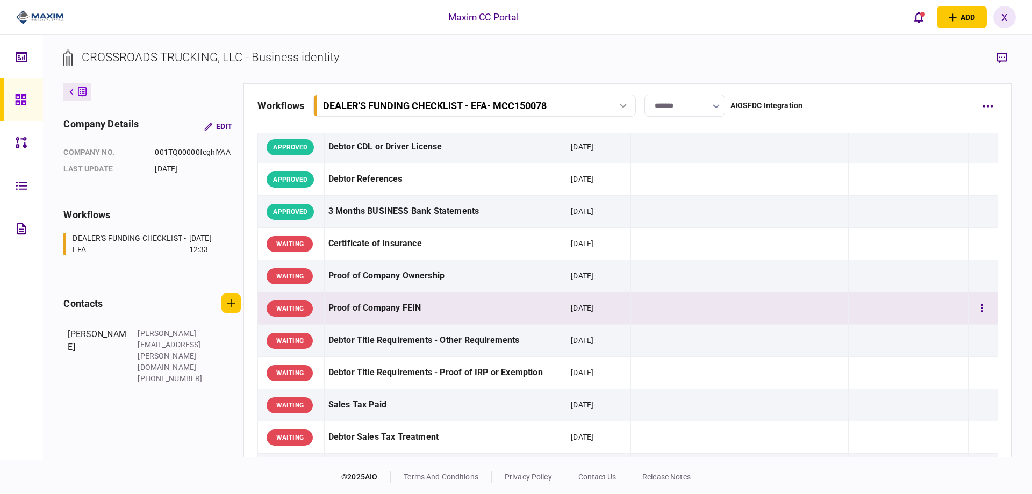
scroll to position [215, 0]
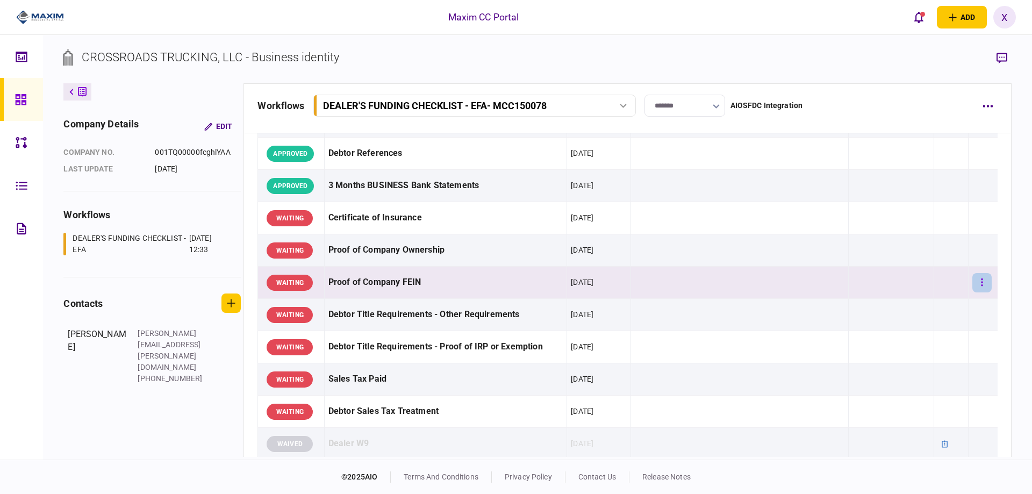
click at [973, 281] on button "button" at bounding box center [982, 282] width 19 height 19
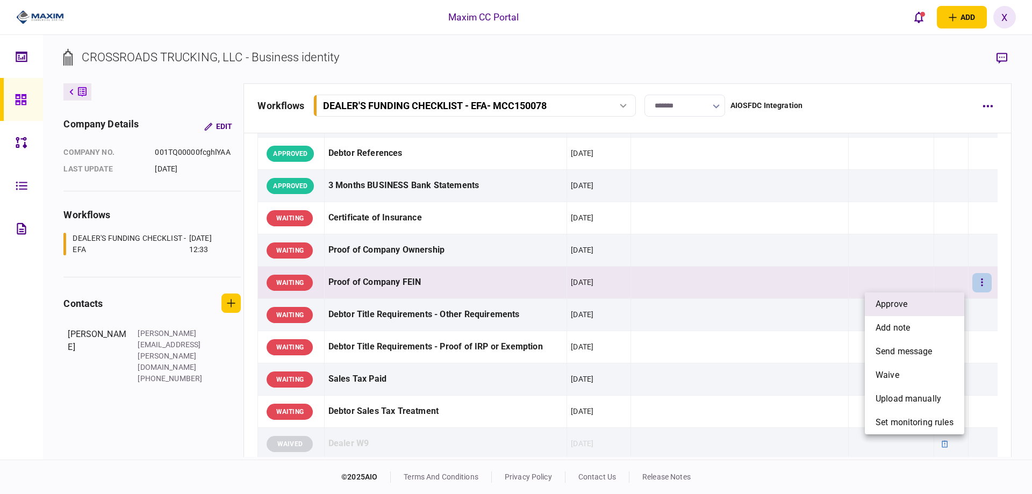
click at [924, 304] on li "approve" at bounding box center [914, 304] width 99 height 24
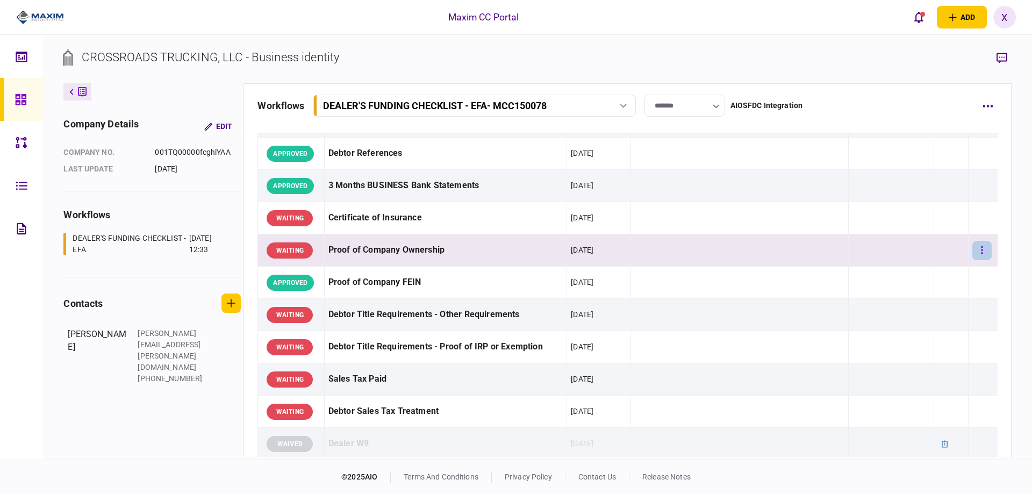
click at [980, 252] on button "button" at bounding box center [982, 250] width 19 height 19
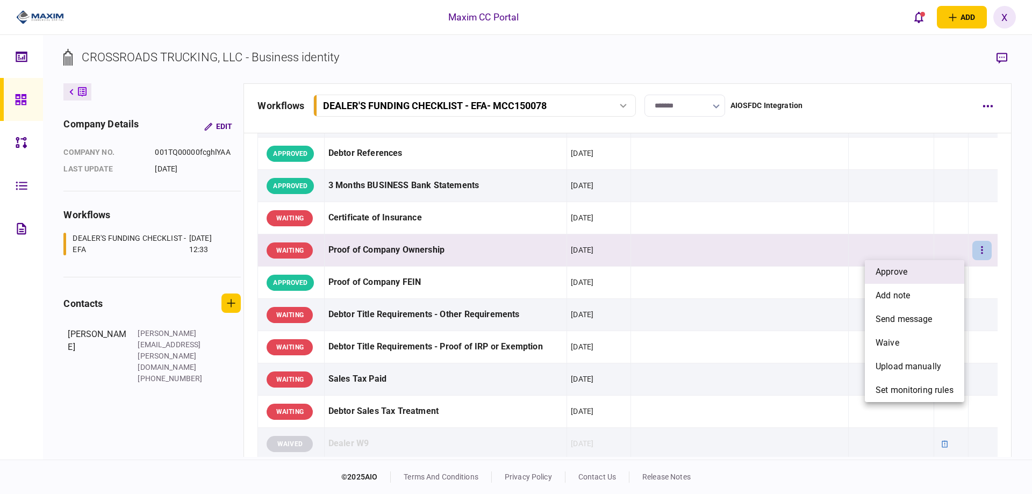
click at [933, 269] on li "approve" at bounding box center [914, 272] width 99 height 24
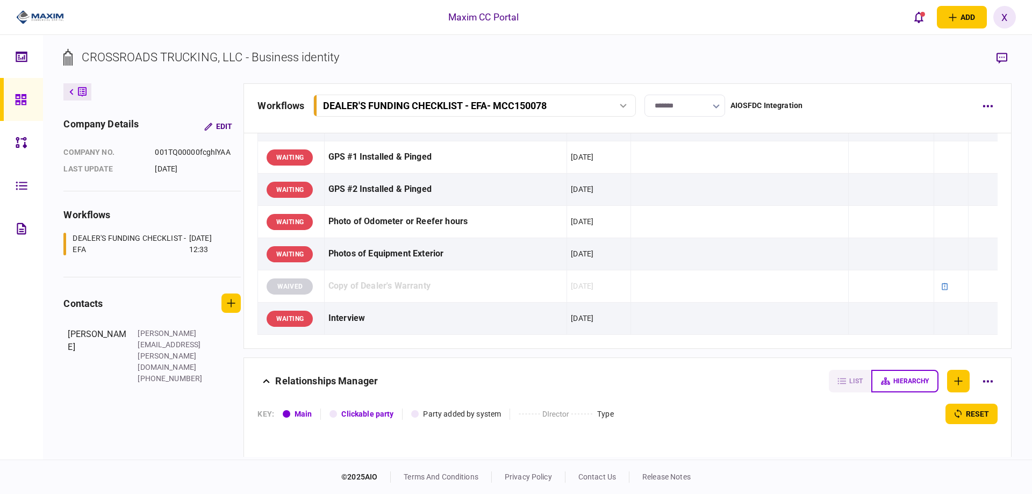
scroll to position [860, 0]
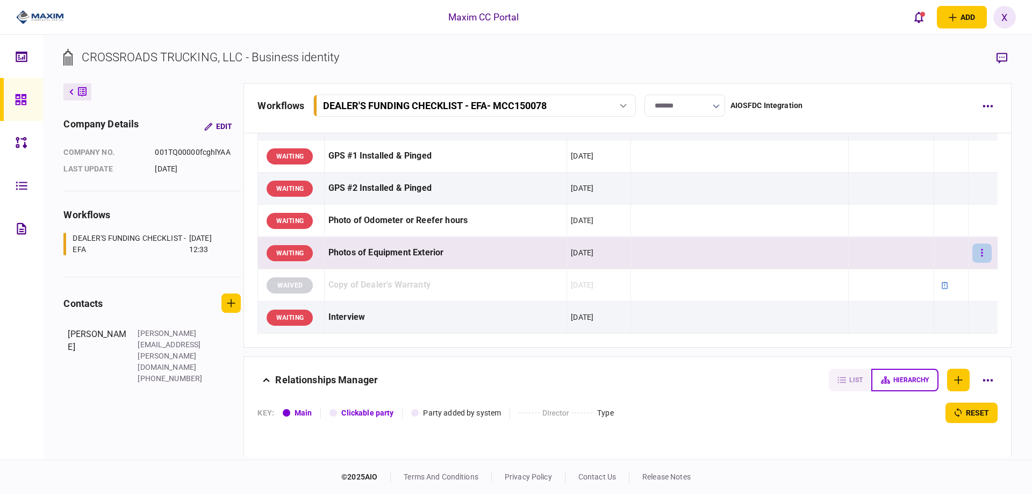
click at [973, 250] on button "button" at bounding box center [982, 253] width 19 height 19
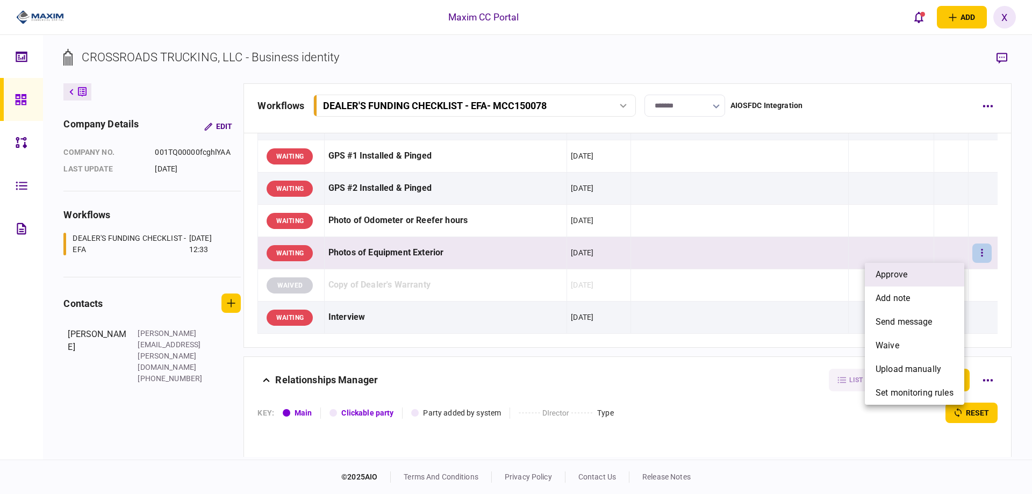
click at [949, 265] on li "approve" at bounding box center [914, 275] width 99 height 24
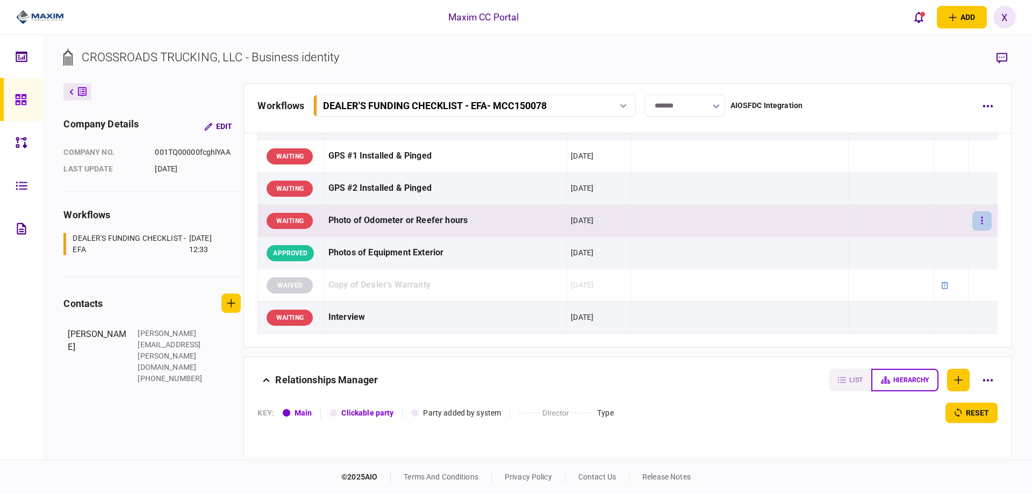
click at [981, 226] on button "button" at bounding box center [982, 220] width 19 height 19
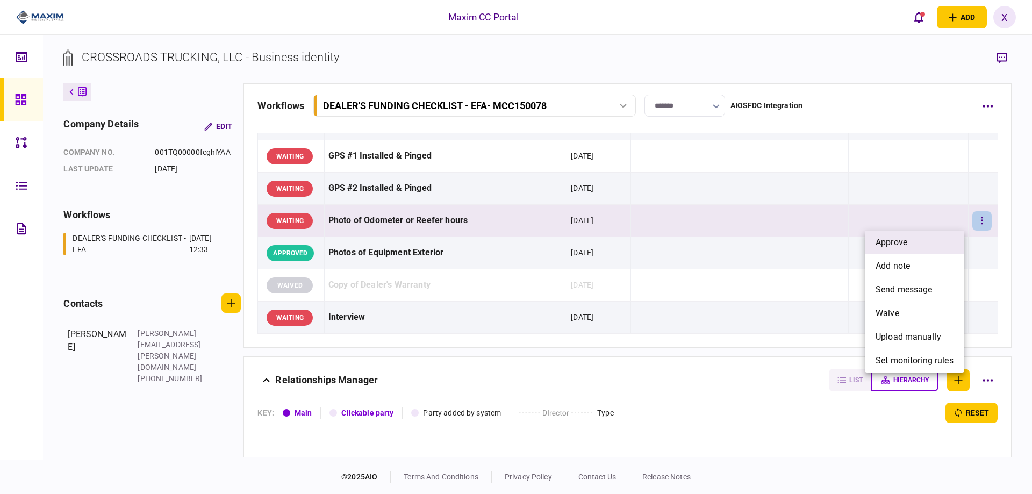
click at [953, 240] on li "approve" at bounding box center [914, 243] width 99 height 24
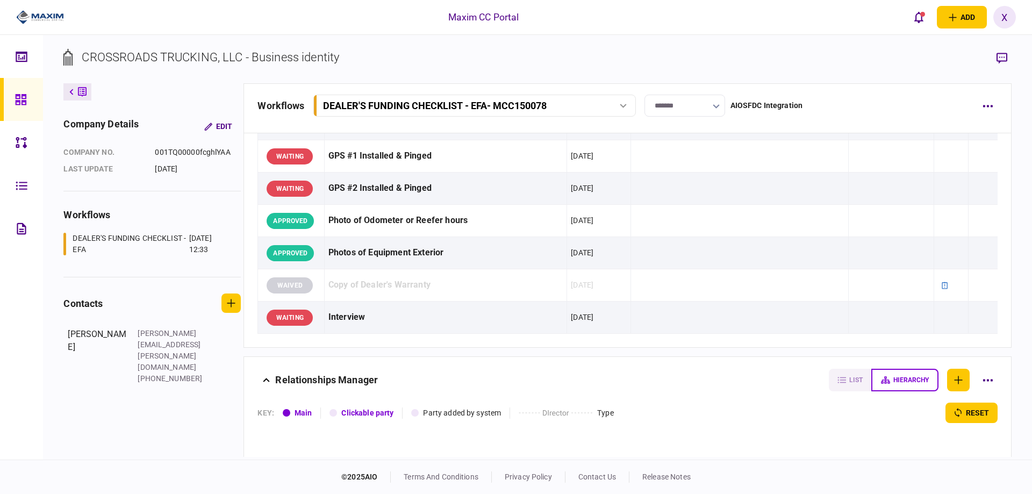
click at [23, 102] on icon at bounding box center [20, 99] width 11 height 11
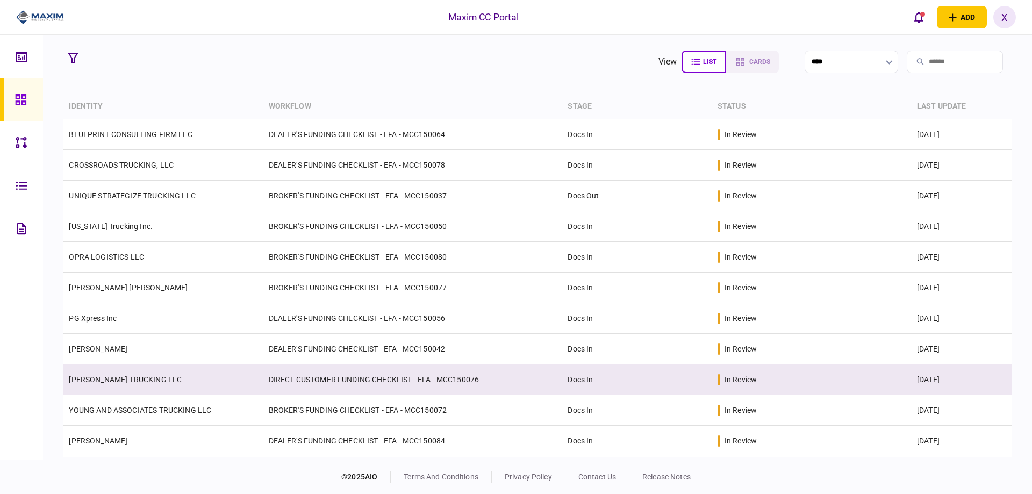
click at [110, 375] on link "[PERSON_NAME] TRUCKING LLC" at bounding box center [125, 379] width 113 height 9
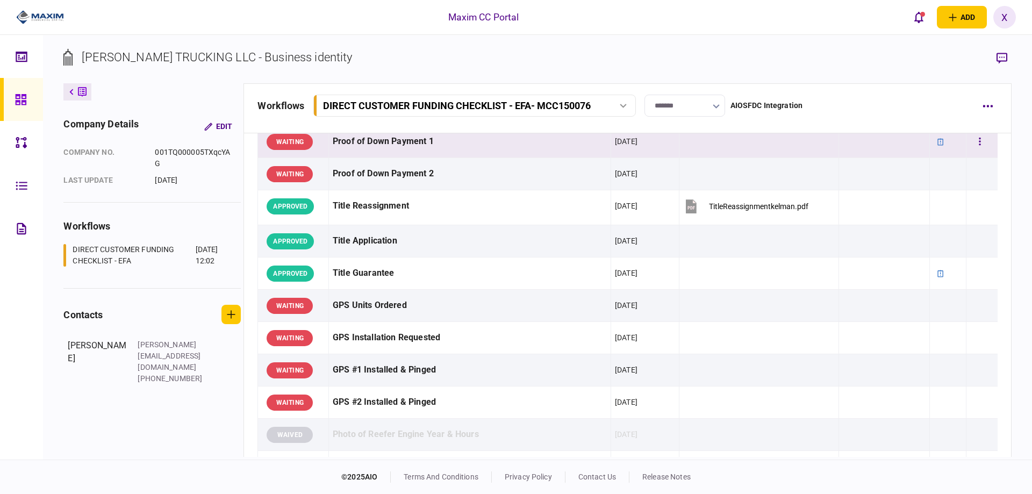
scroll to position [1022, 0]
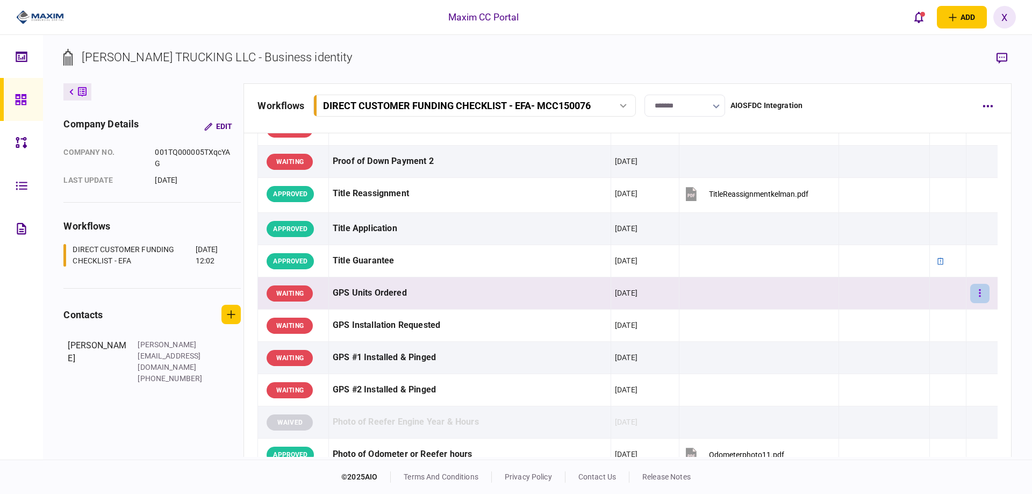
click at [979, 288] on button "button" at bounding box center [979, 293] width 19 height 19
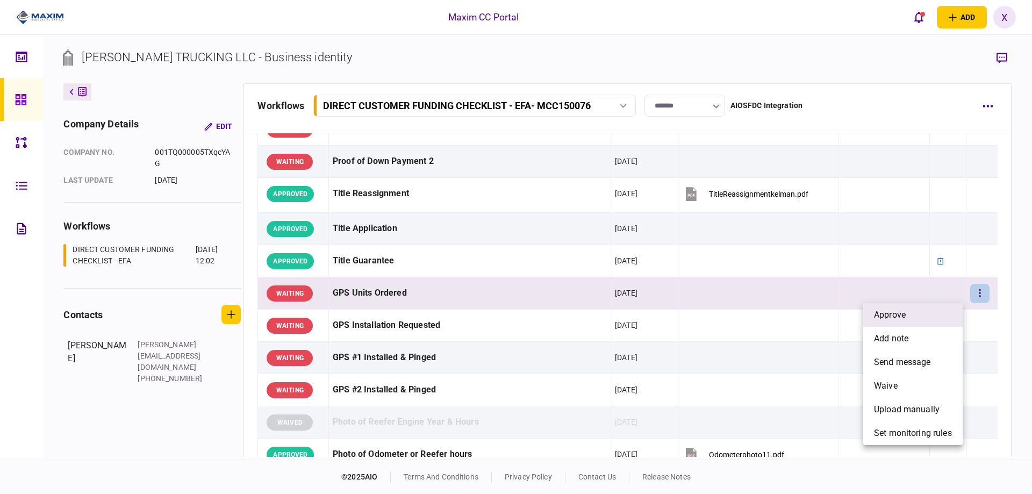
click at [951, 310] on li "approve" at bounding box center [912, 315] width 99 height 24
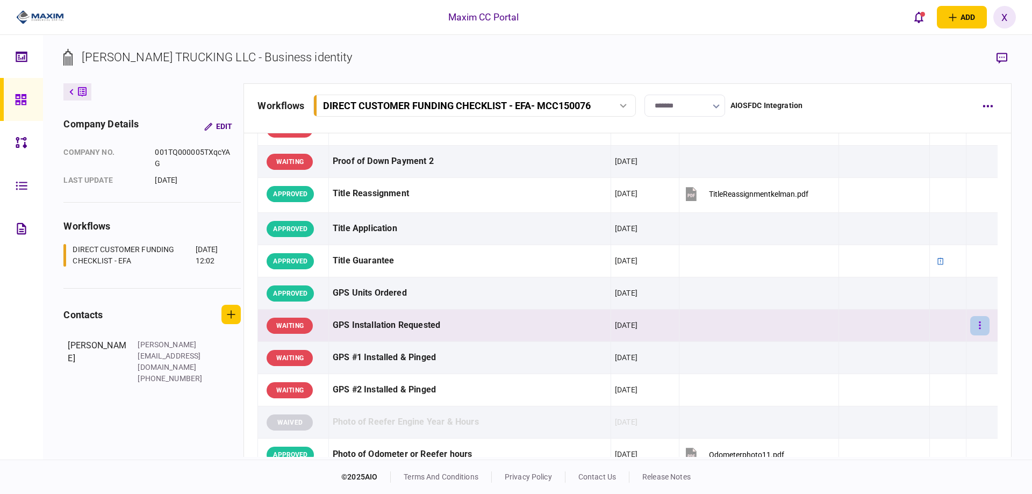
click at [970, 325] on button "button" at bounding box center [979, 325] width 19 height 19
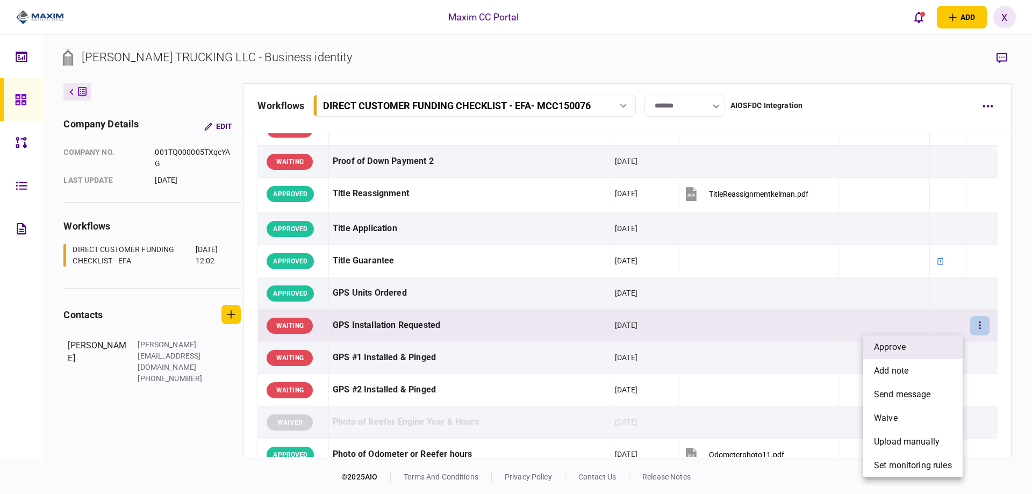
click at [950, 346] on li "approve" at bounding box center [912, 347] width 99 height 24
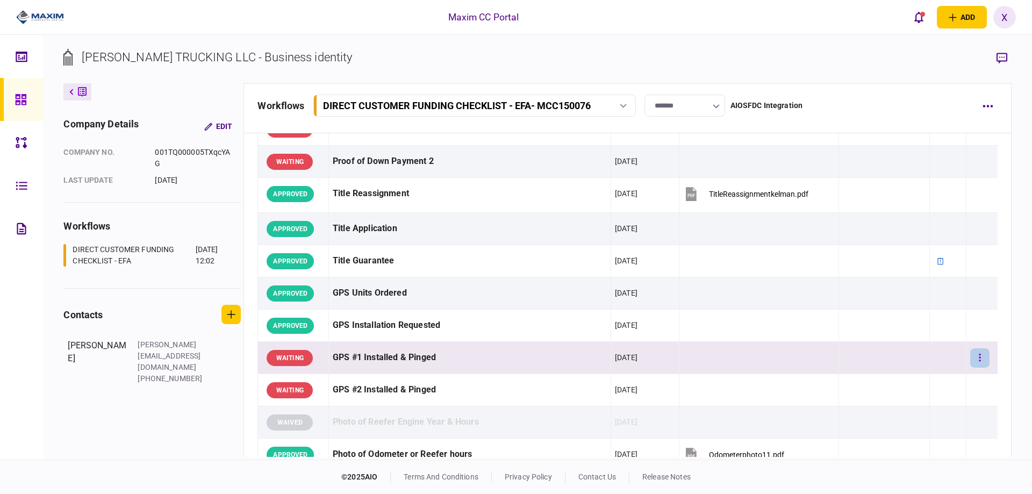
click at [975, 362] on button "button" at bounding box center [979, 357] width 19 height 19
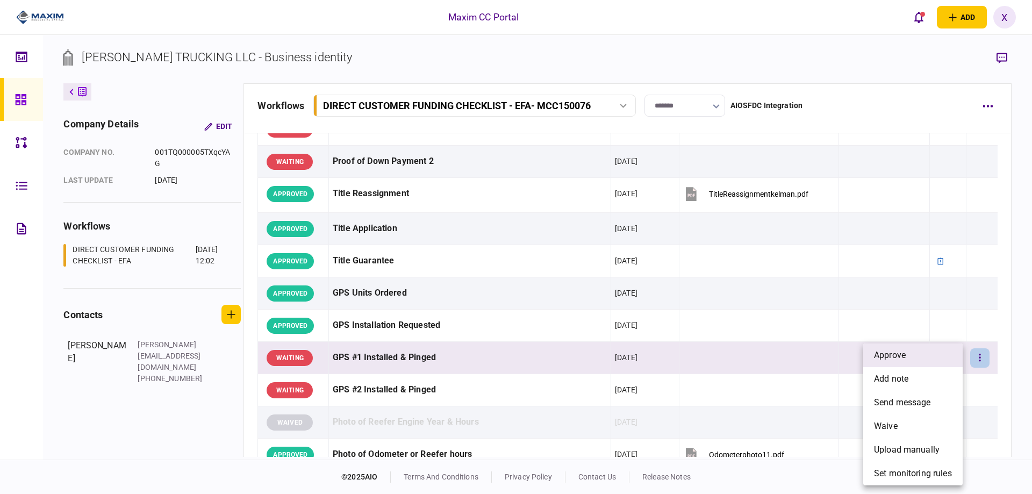
click at [940, 349] on li "approve" at bounding box center [912, 356] width 99 height 24
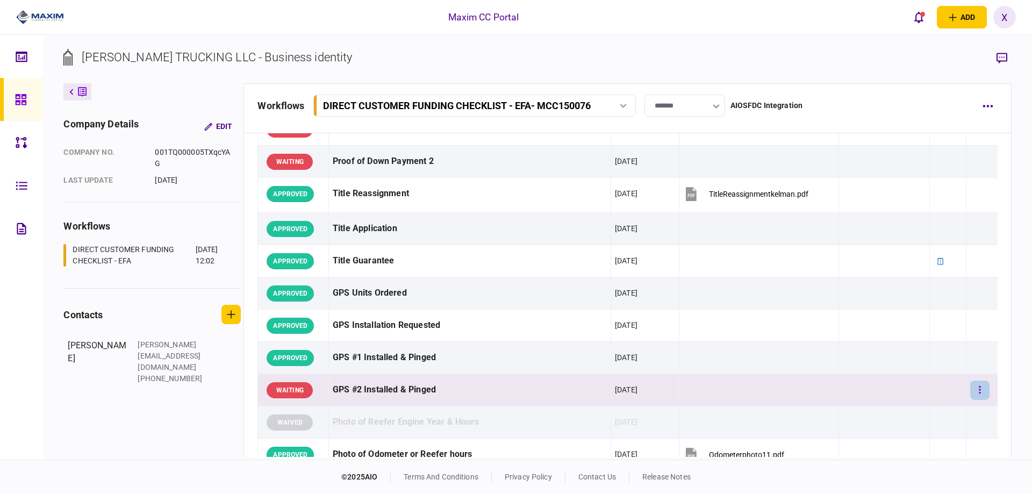
click at [975, 394] on button "button" at bounding box center [979, 390] width 19 height 19
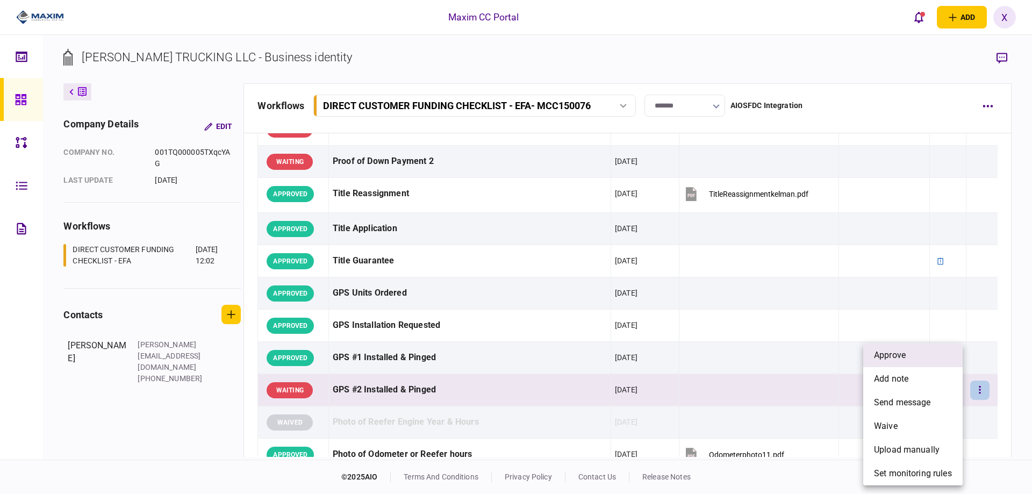
click at [934, 360] on li "approve" at bounding box center [912, 356] width 99 height 24
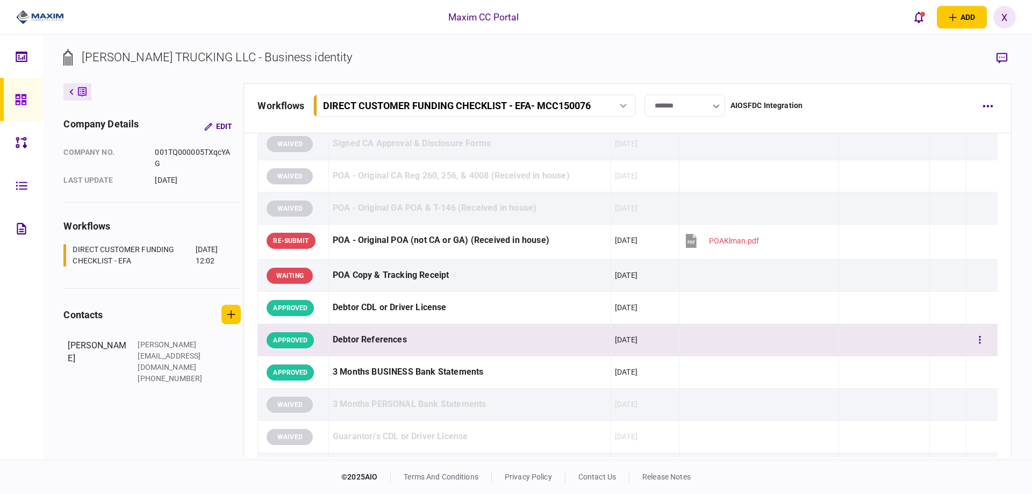
scroll to position [0, 0]
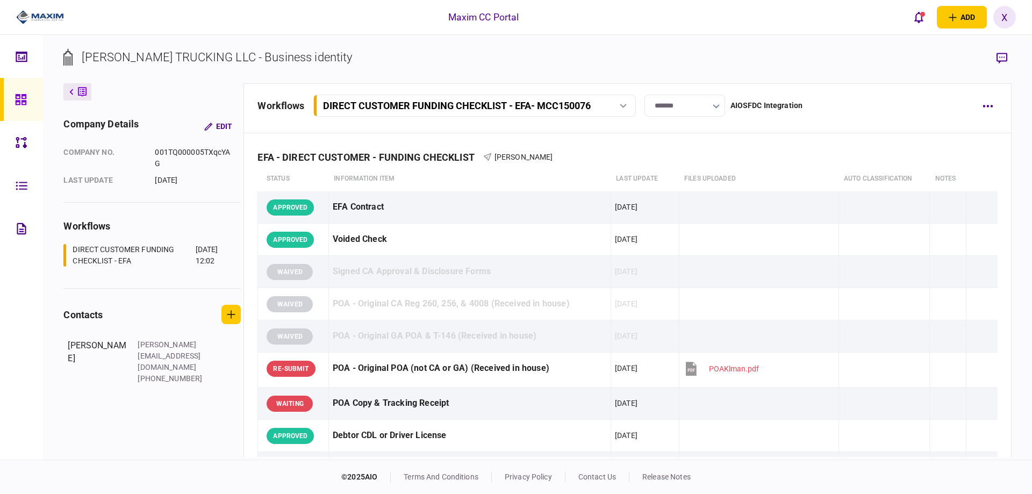
click at [51, 14] on img at bounding box center [40, 17] width 48 height 16
click at [18, 90] on div at bounding box center [23, 99] width 17 height 43
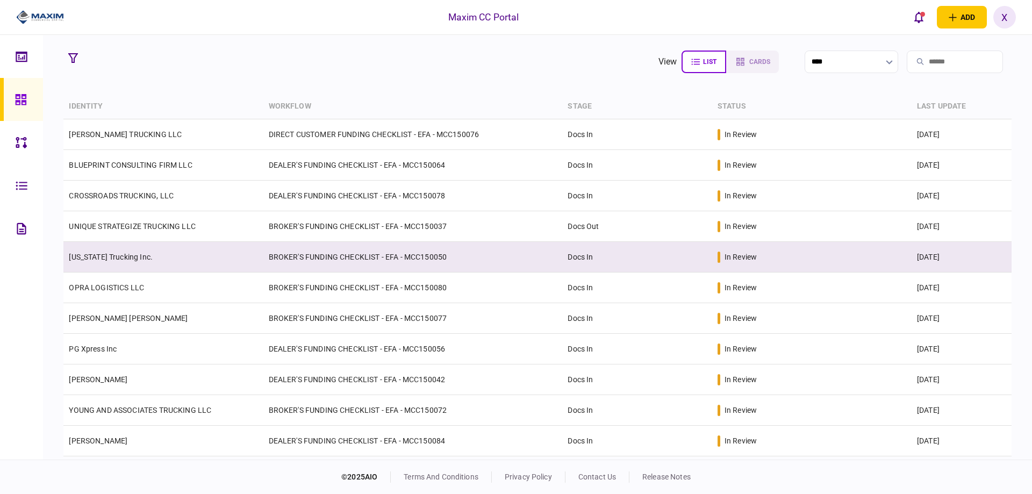
click at [117, 261] on td "[US_STATE] Trucking Inc." at bounding box center [162, 257] width 199 height 31
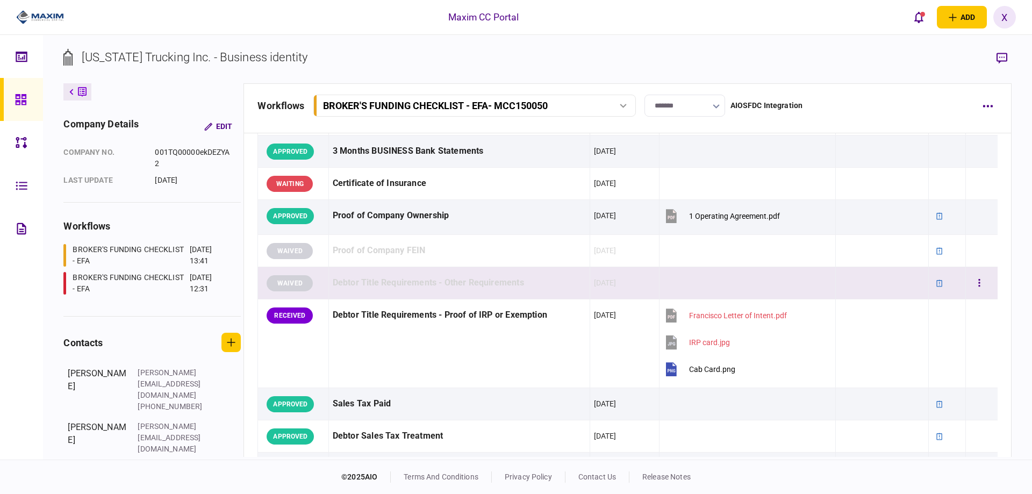
scroll to position [323, 0]
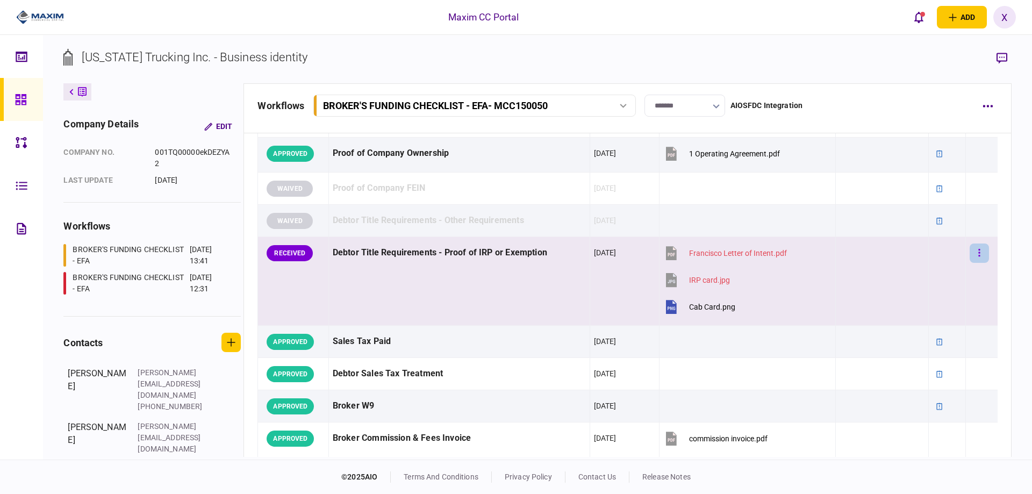
click at [970, 254] on button "button" at bounding box center [979, 253] width 19 height 19
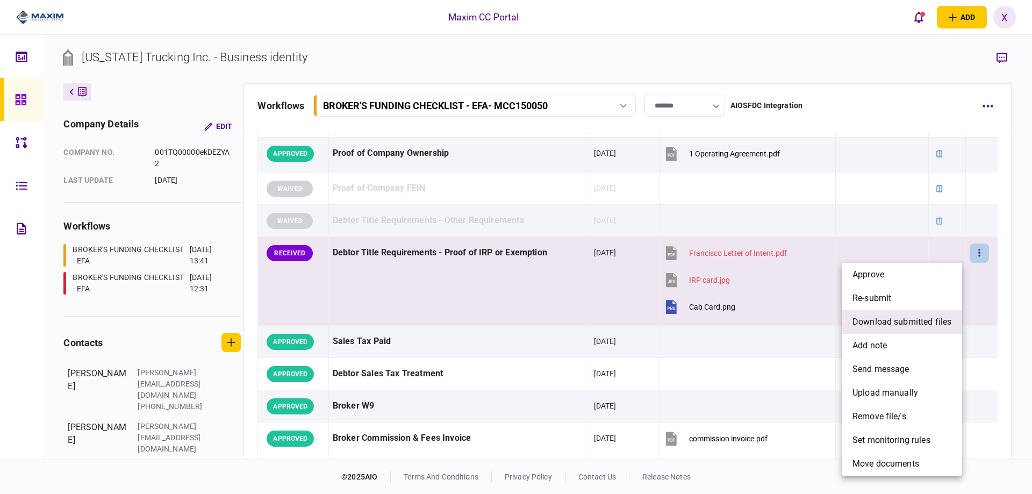
click at [923, 323] on span "download submitted files" at bounding box center [902, 322] width 99 height 13
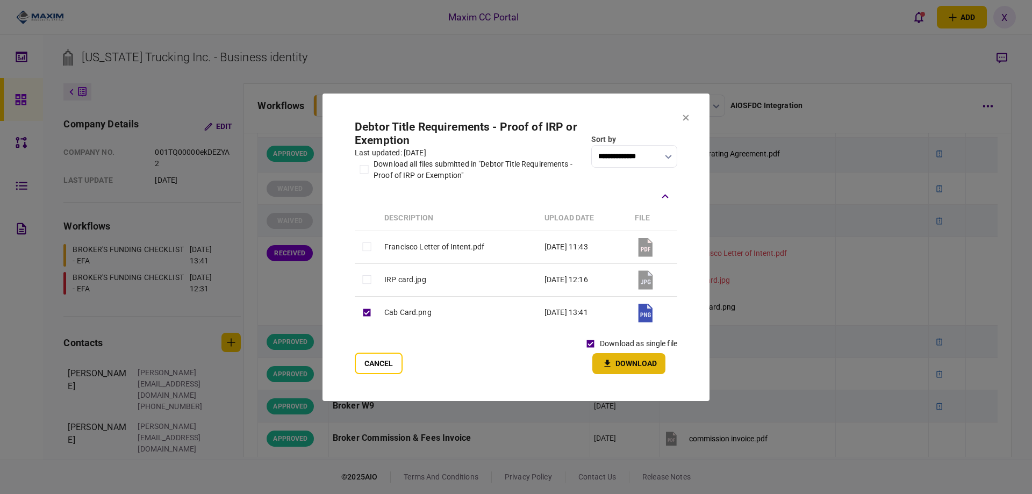
click at [599, 358] on button "Download" at bounding box center [628, 363] width 73 height 21
click at [688, 115] on icon at bounding box center [686, 118] width 6 height 6
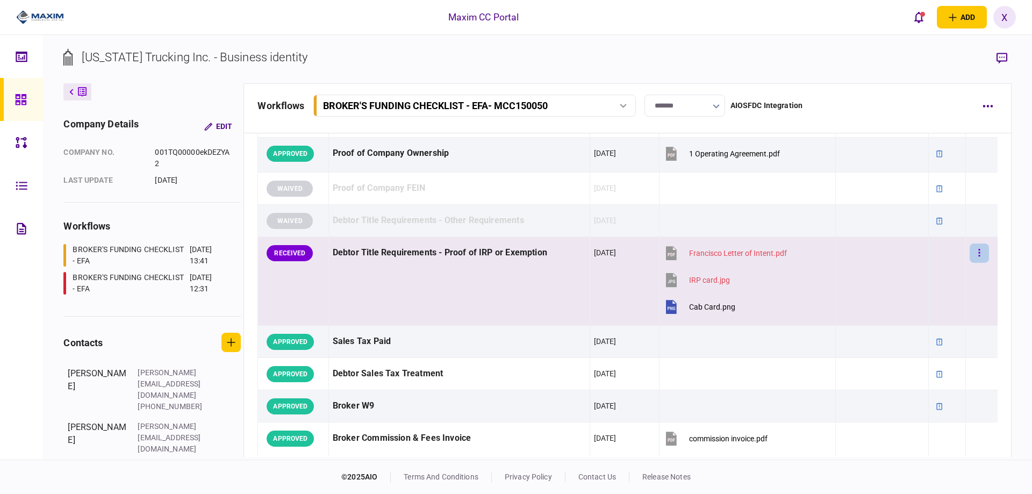
click at [979, 255] on icon "button" at bounding box center [980, 253] width 2 height 10
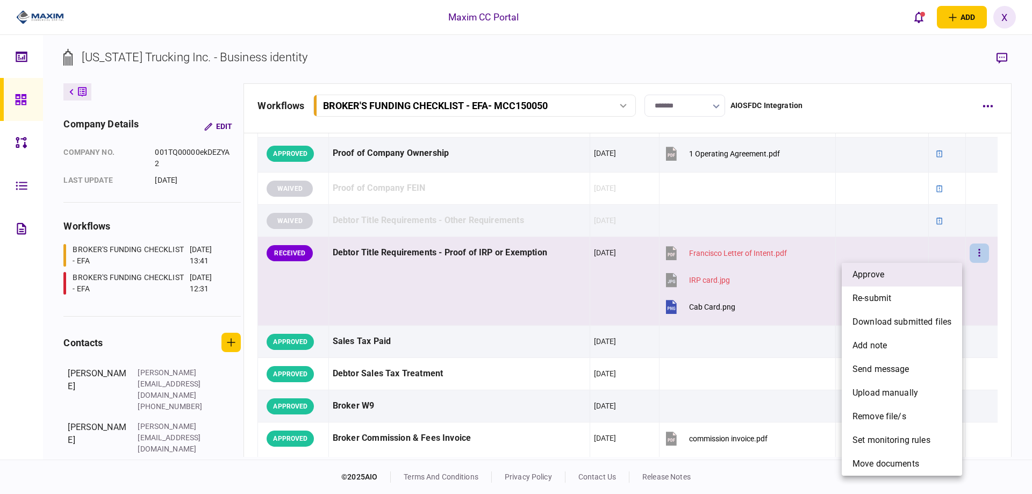
click at [935, 267] on li "approve" at bounding box center [902, 275] width 120 height 24
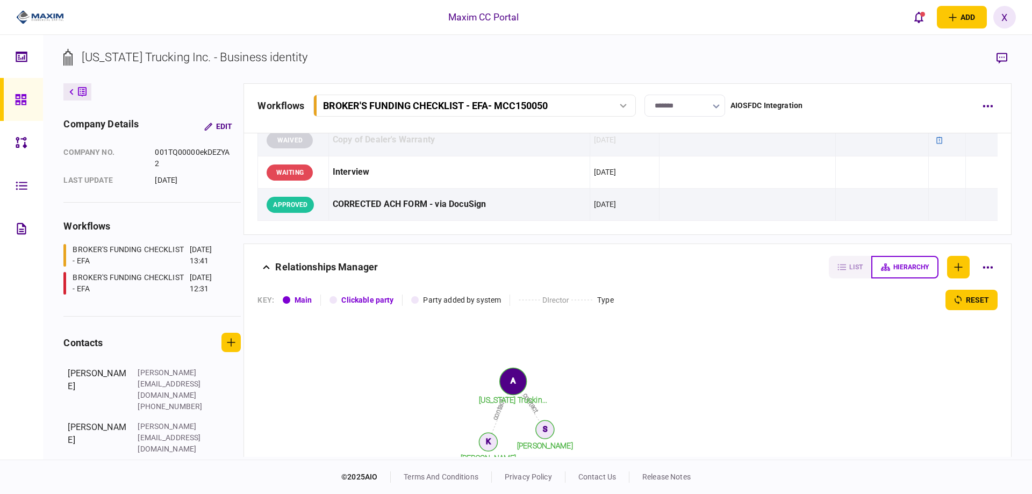
scroll to position [1183, 0]
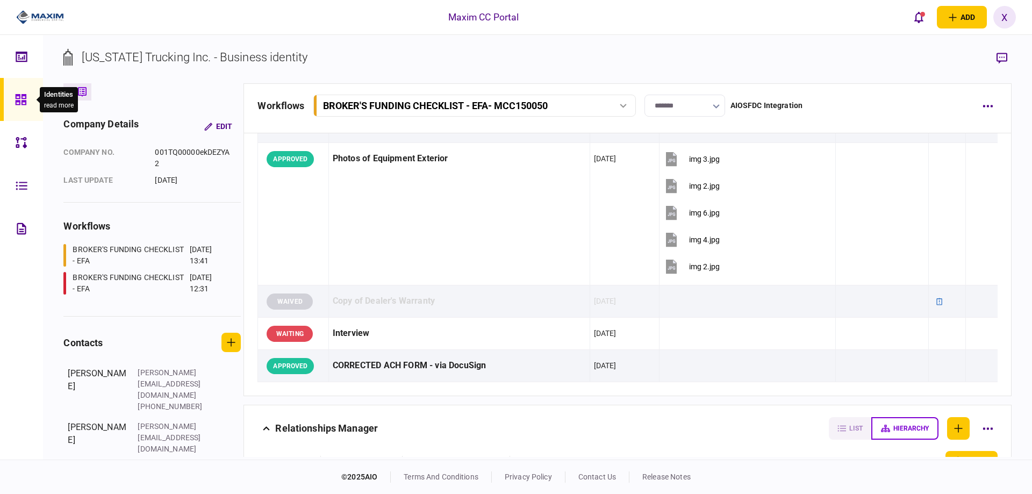
click at [31, 111] on div at bounding box center [23, 99] width 17 height 43
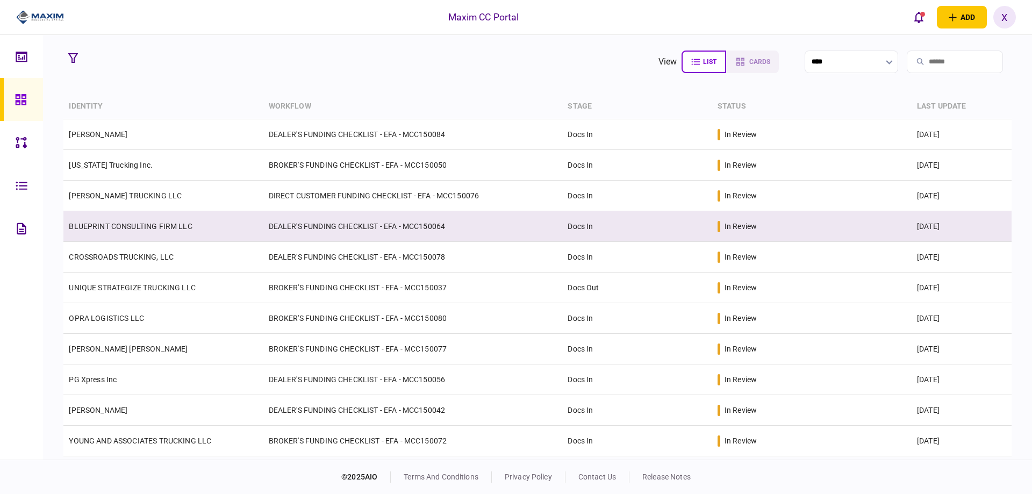
click at [117, 214] on td "BLUEPRINT CONSULTING FIRM LLC" at bounding box center [162, 226] width 199 height 31
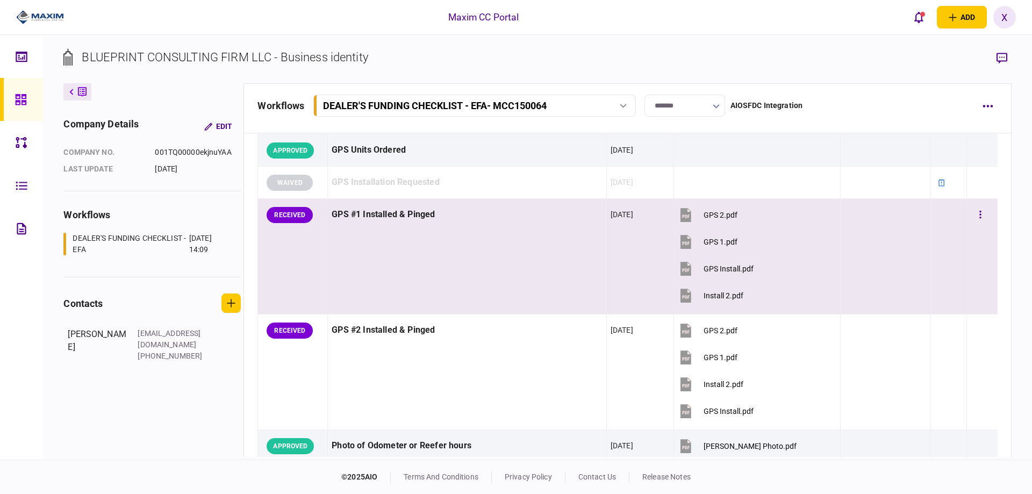
scroll to position [1290, 0]
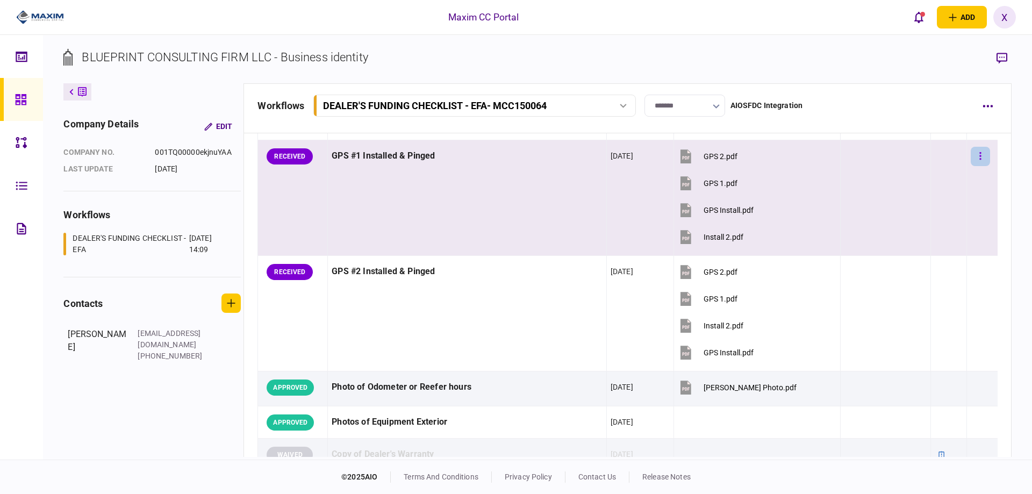
click at [971, 159] on button "button" at bounding box center [980, 156] width 19 height 19
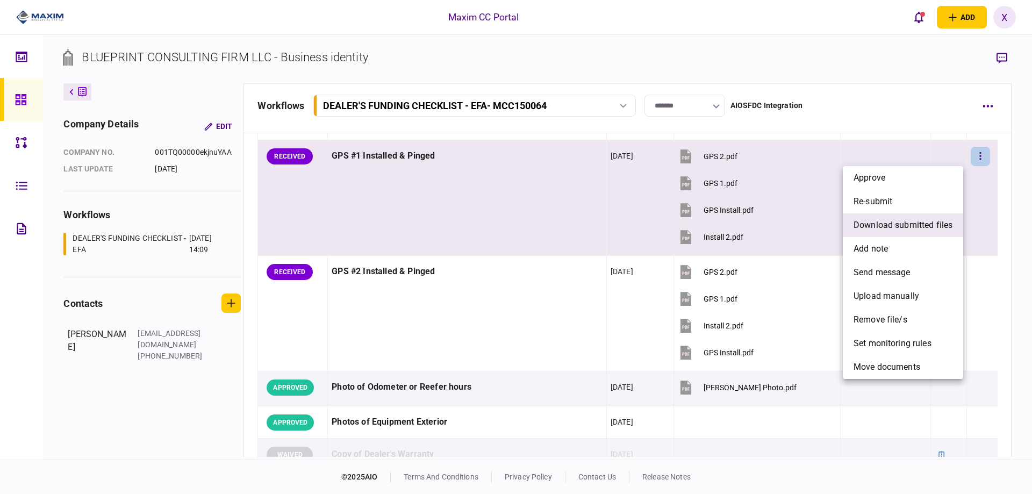
click at [885, 227] on span "download submitted files" at bounding box center [903, 225] width 99 height 13
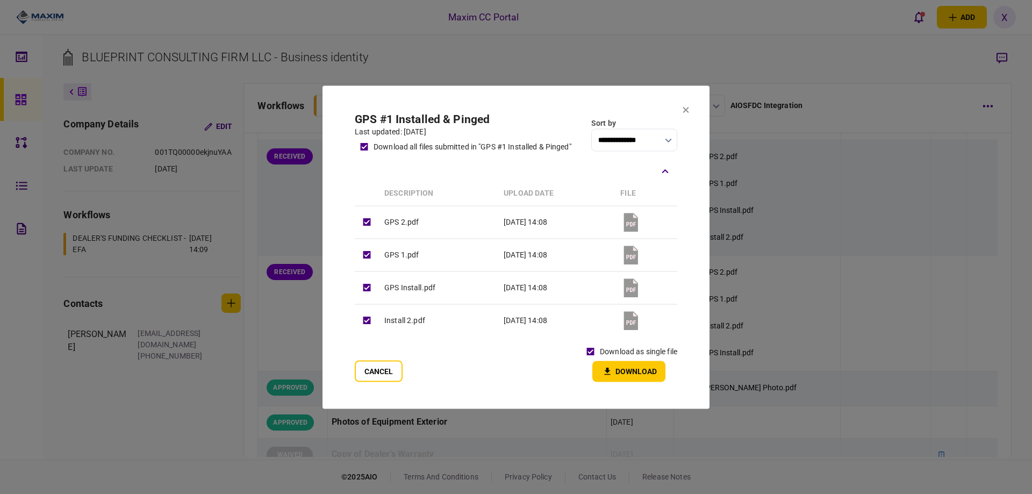
click at [635, 365] on button "Download" at bounding box center [628, 371] width 73 height 21
click at [282, 200] on div at bounding box center [516, 247] width 1032 height 494
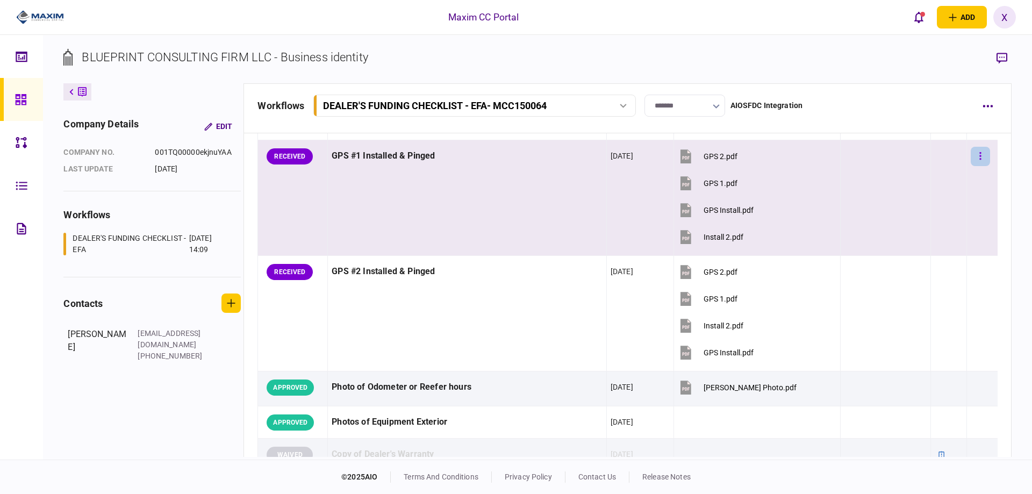
click at [972, 153] on button "button" at bounding box center [980, 156] width 19 height 19
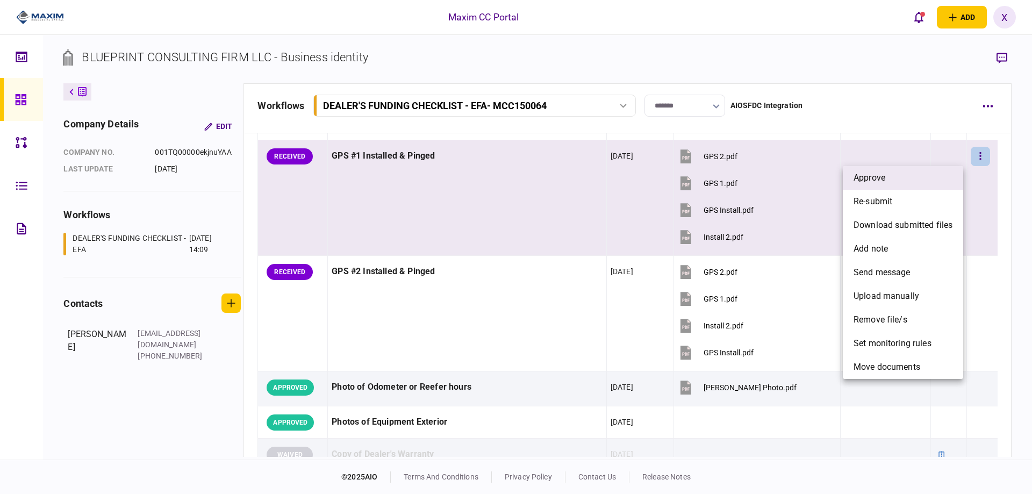
click at [914, 179] on li "approve" at bounding box center [903, 178] width 120 height 24
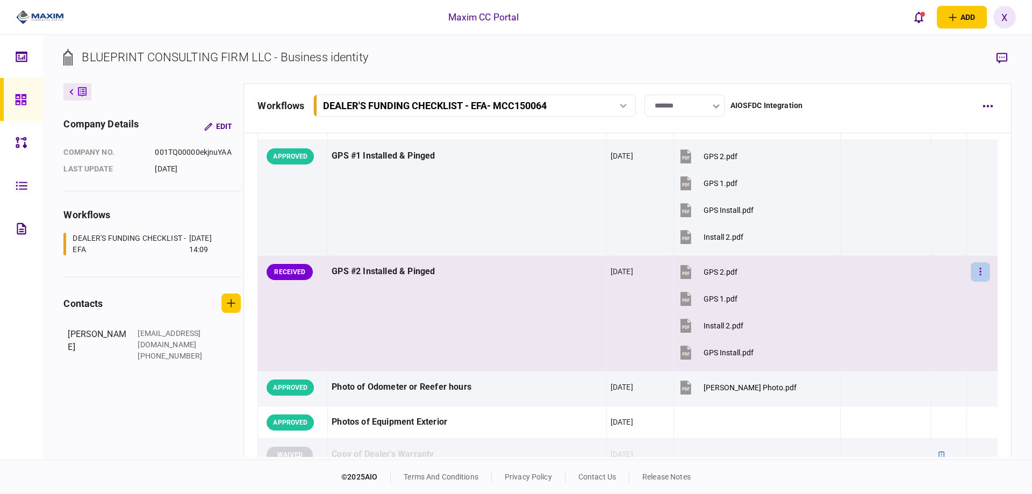
click at [975, 268] on button "button" at bounding box center [980, 271] width 19 height 19
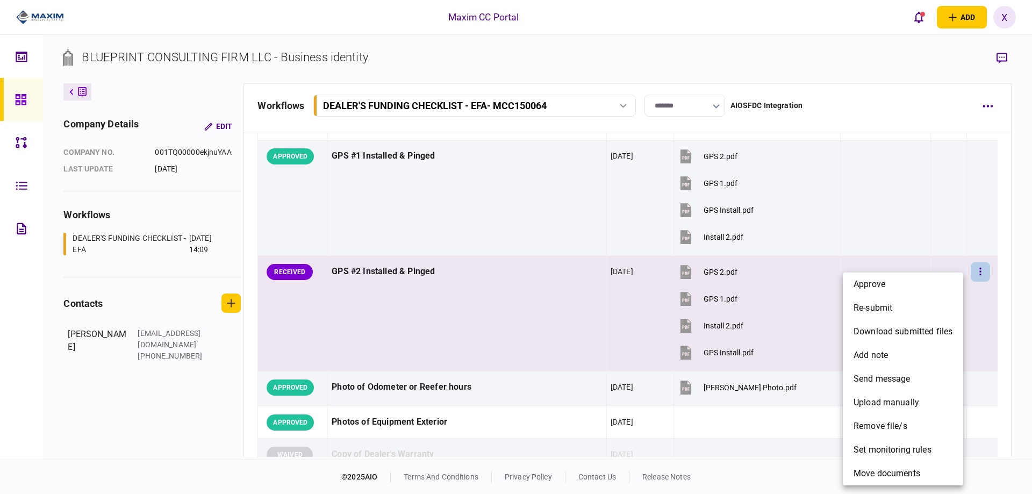
click at [905, 276] on li "approve" at bounding box center [903, 285] width 120 height 24
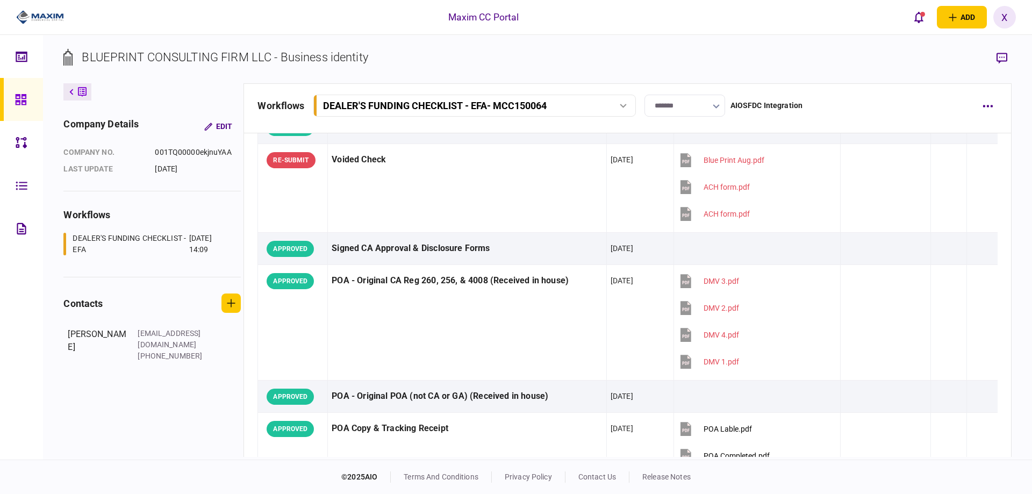
scroll to position [0, 0]
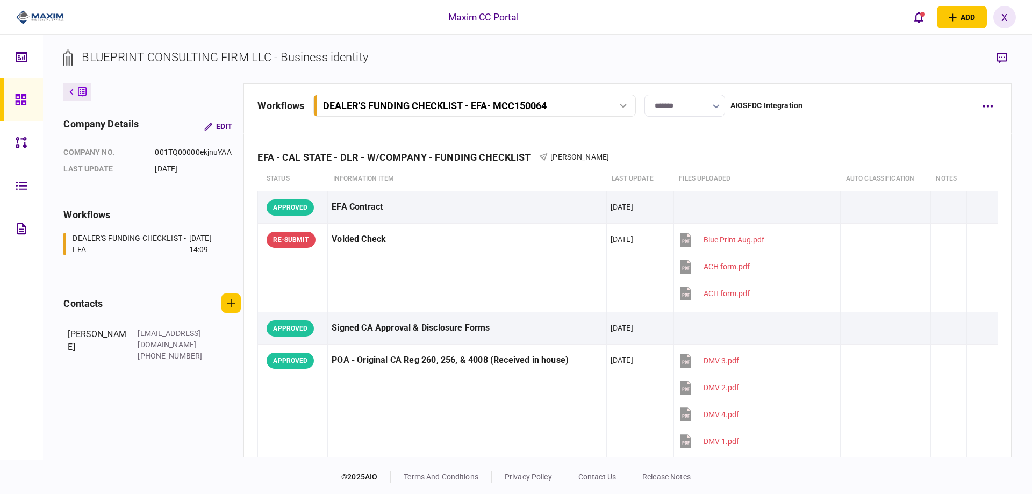
click at [30, 18] on img at bounding box center [40, 17] width 48 height 16
click at [19, 97] on icon at bounding box center [21, 100] width 12 height 12
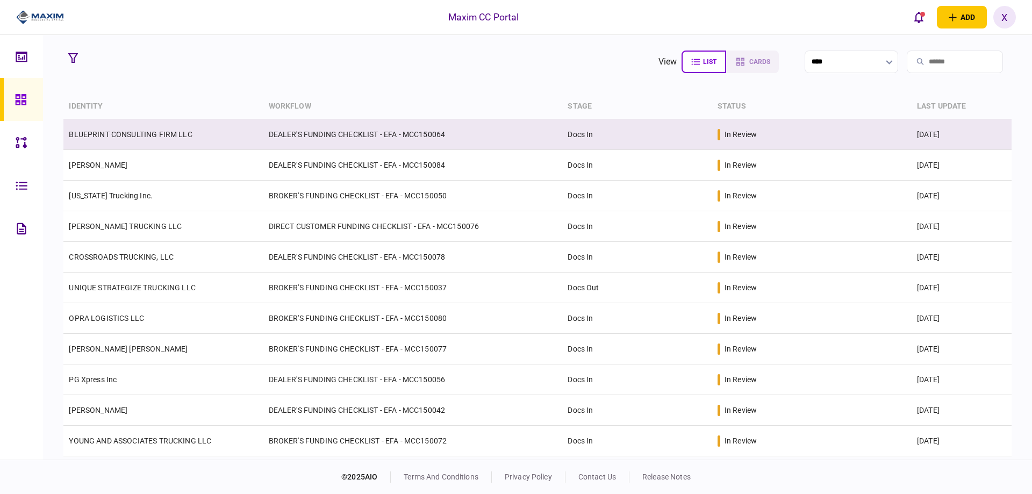
click at [153, 133] on link "BLUEPRINT CONSULTING FIRM LLC" at bounding box center [130, 134] width 123 height 9
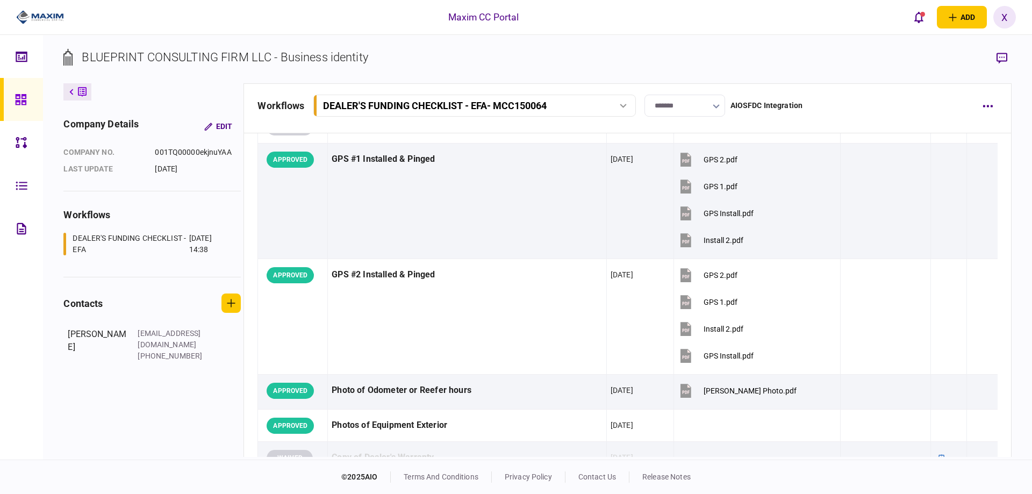
scroll to position [1344, 0]
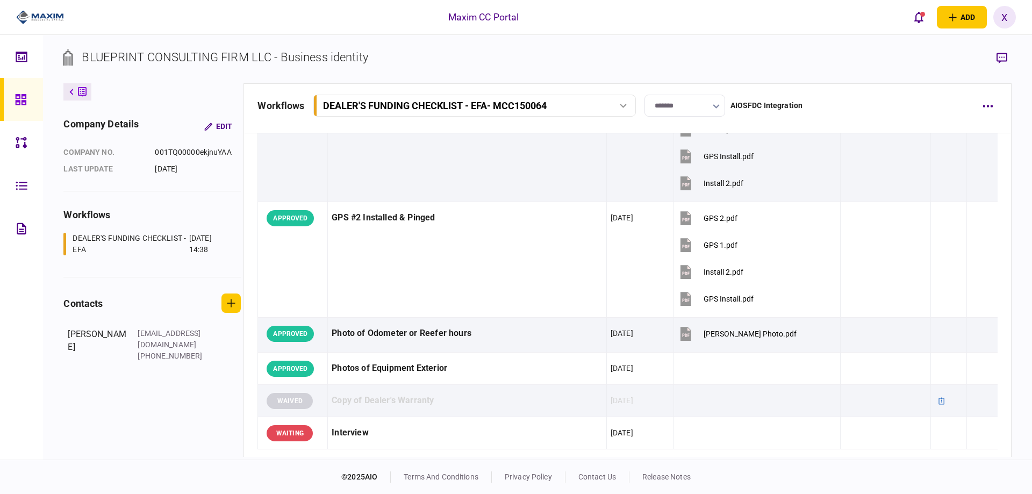
click at [11, 102] on link at bounding box center [21, 99] width 43 height 43
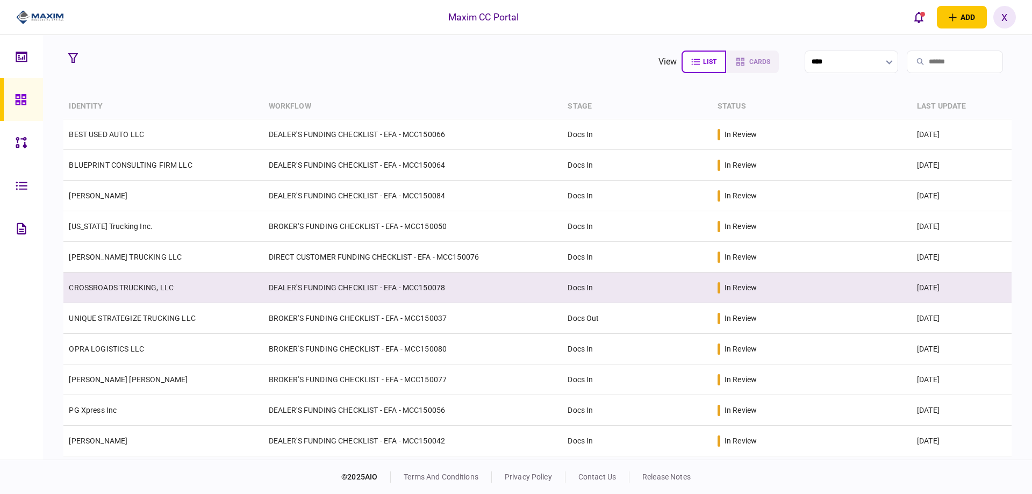
click at [192, 287] on td "CROSSROADS TRUCKING, LLC" at bounding box center [162, 288] width 199 height 31
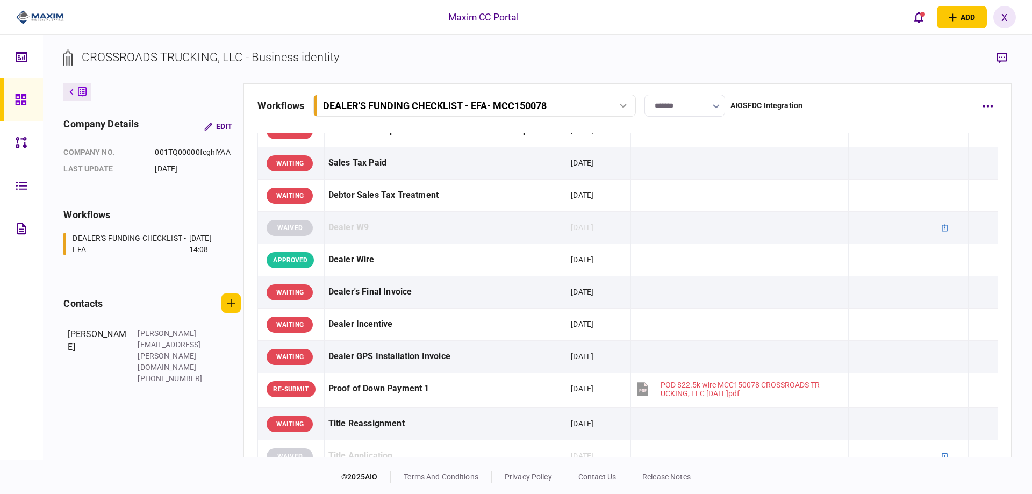
scroll to position [430, 0]
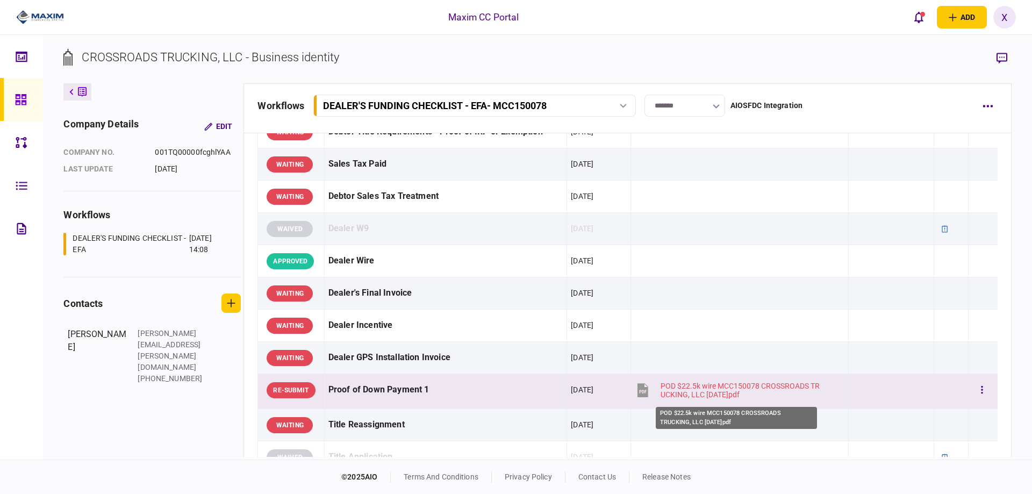
click at [701, 391] on div "POD $22.5k wire MCC150078 CROSSROADS TRUCKING, LLC 2025.09.26.pdf" at bounding box center [742, 390] width 162 height 17
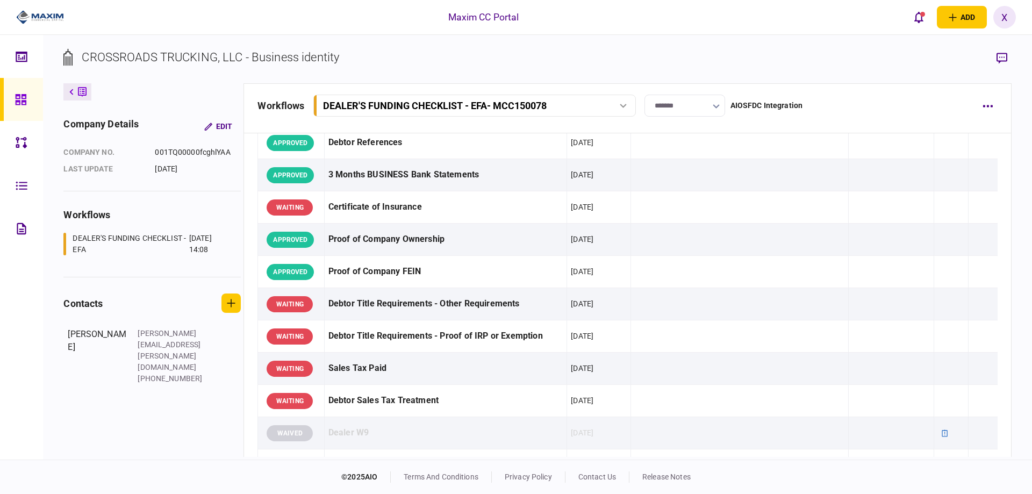
scroll to position [108, 0]
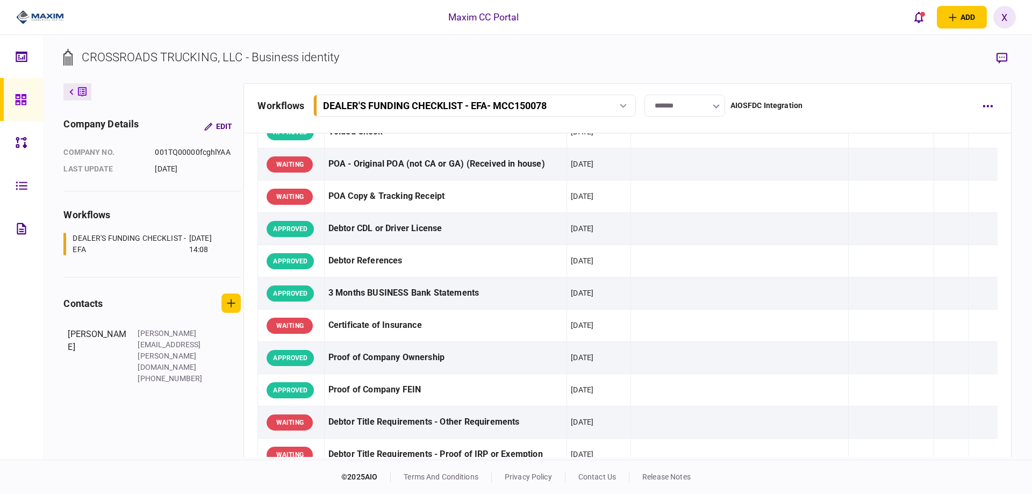
click at [44, 14] on img at bounding box center [40, 17] width 48 height 16
click at [26, 108] on div at bounding box center [23, 99] width 17 height 43
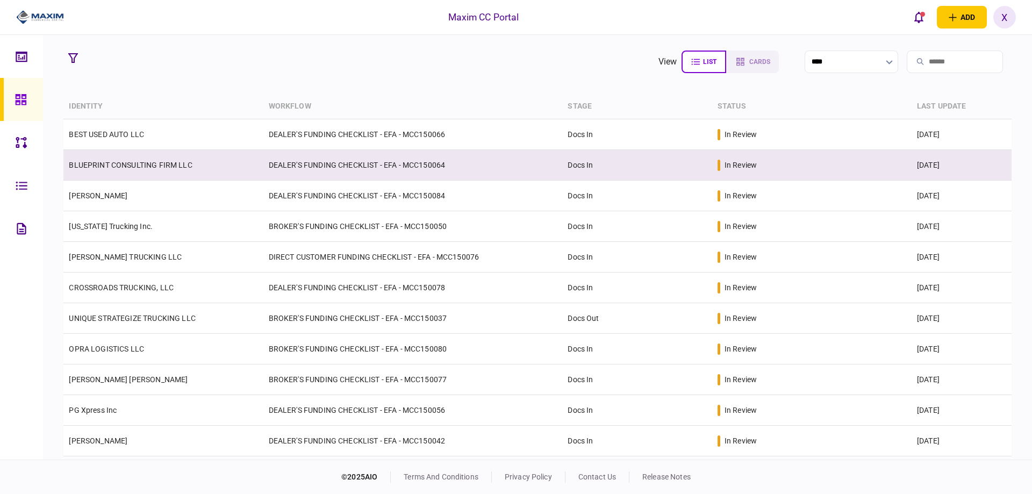
click at [145, 167] on link "BLUEPRINT CONSULTING FIRM LLC" at bounding box center [130, 165] width 123 height 9
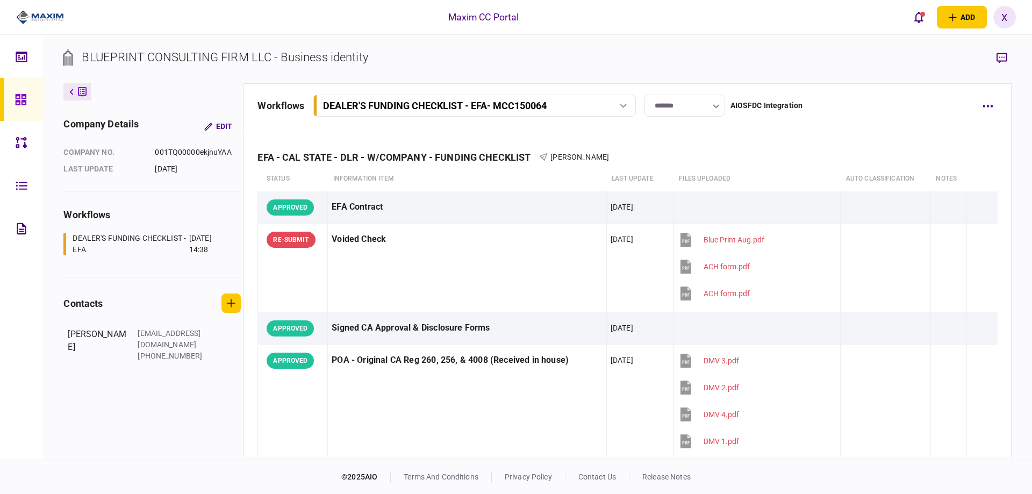
click at [75, 97] on button at bounding box center [77, 91] width 28 height 17
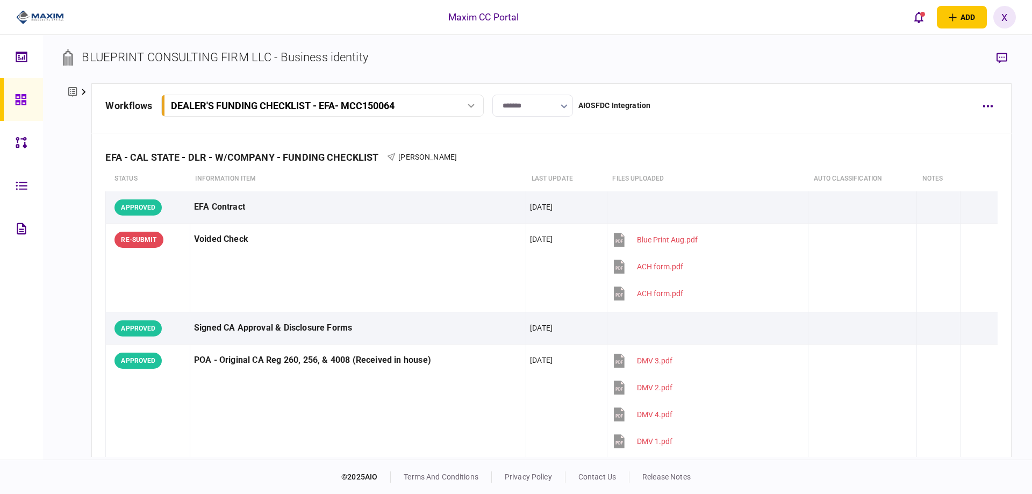
click at [12, 100] on link at bounding box center [21, 99] width 43 height 43
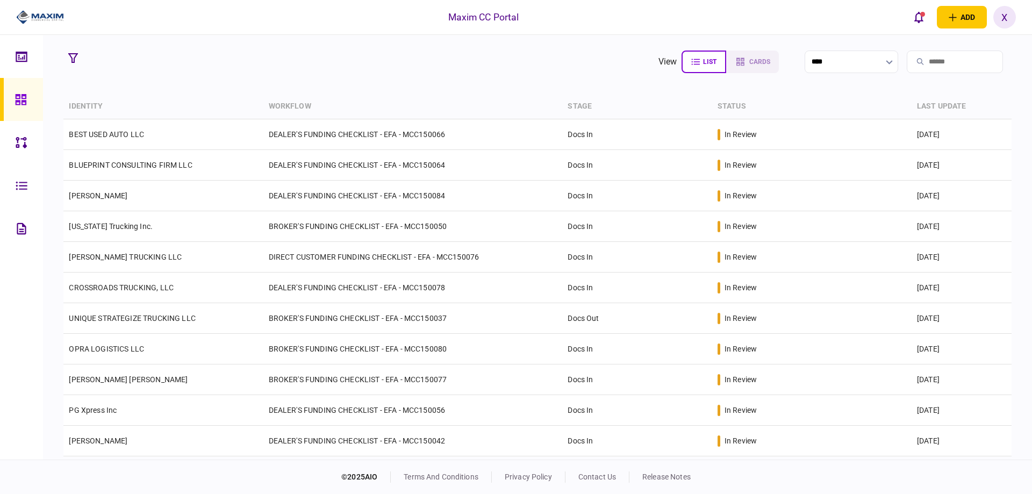
click at [35, 22] on img at bounding box center [40, 17] width 48 height 16
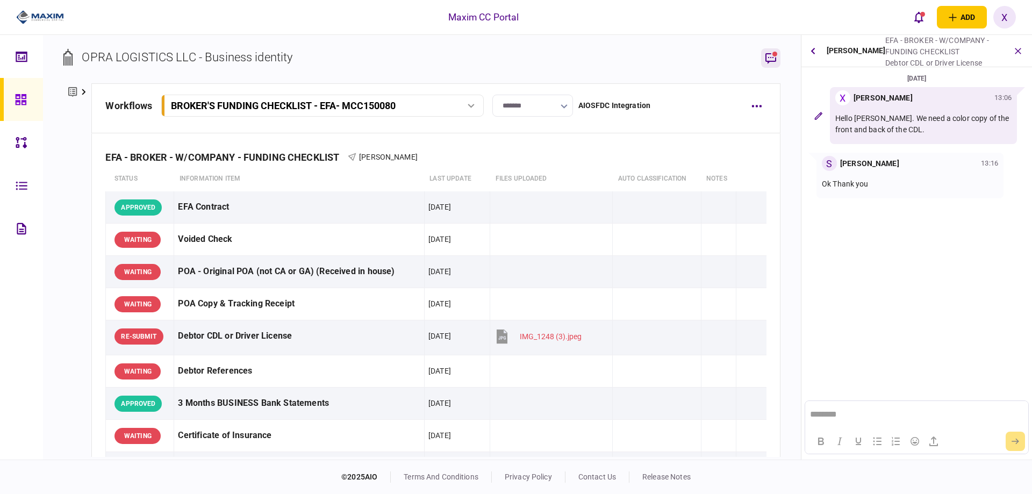
click at [773, 57] on icon "button" at bounding box center [771, 58] width 13 height 13
click at [803, 47] on div "[PERSON_NAME] EFA - BROKER - W/COMPANY - FUNDING CHECKLIST Debtor CDL or Driver…" at bounding box center [917, 51] width 231 height 32
click at [811, 48] on icon "button" at bounding box center [813, 50] width 4 height 7
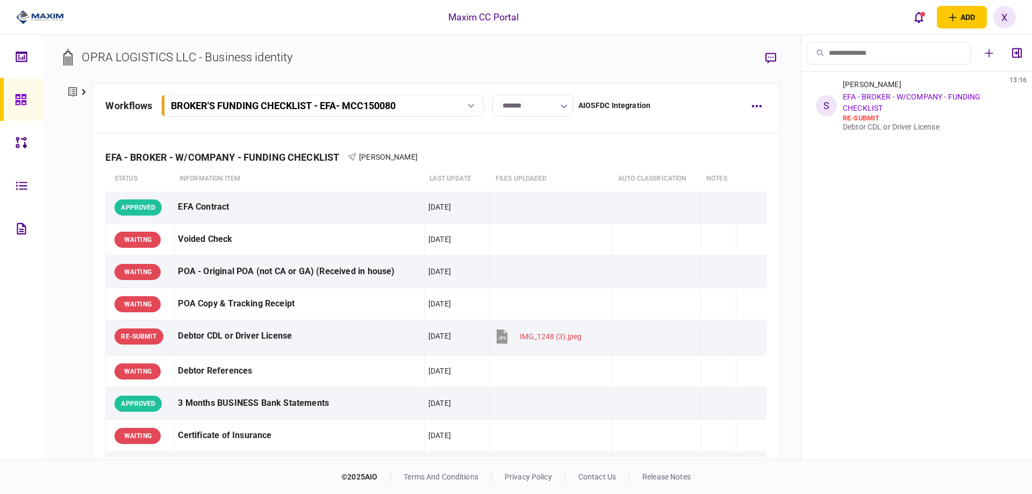
click at [22, 96] on icon at bounding box center [20, 99] width 11 height 11
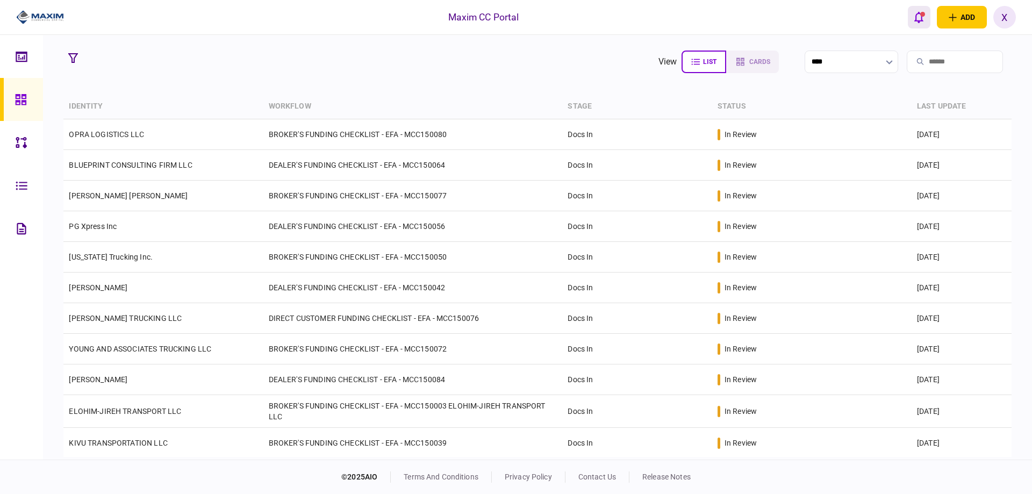
click at [919, 18] on icon "open notifications list" at bounding box center [919, 17] width 9 height 12
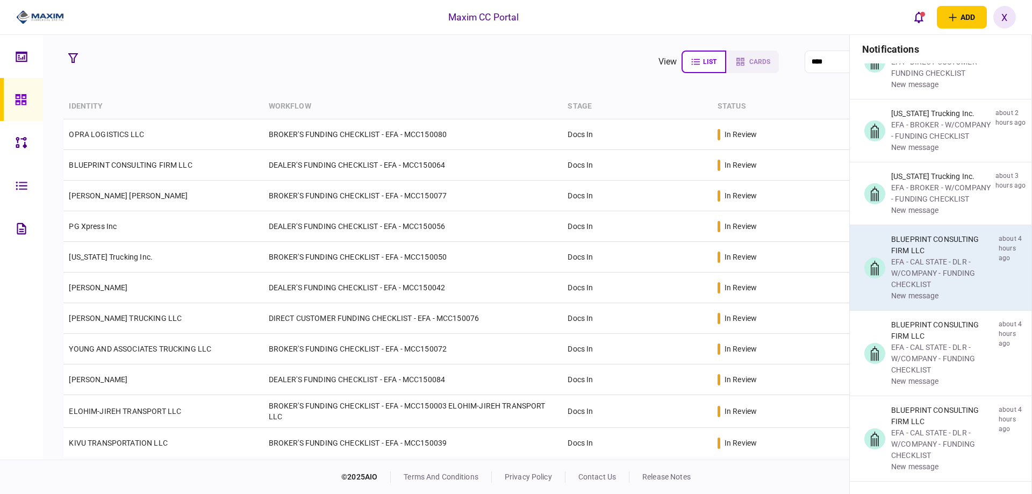
scroll to position [323, 0]
